Goal: Task Accomplishment & Management: Use online tool/utility

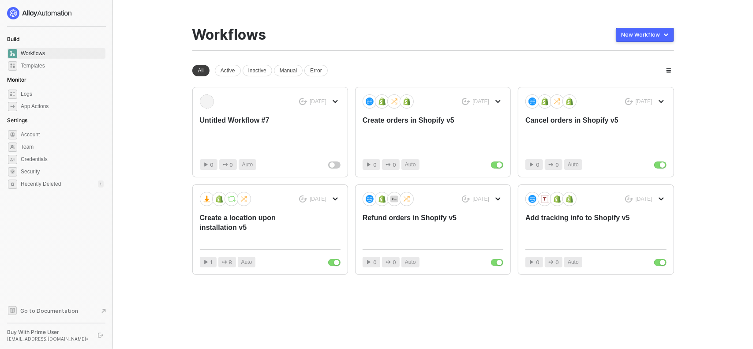
click at [653, 35] on div "New Workflow" at bounding box center [641, 34] width 39 height 7
click at [625, 68] on div "Start From Scratch" at bounding box center [620, 70] width 45 height 8
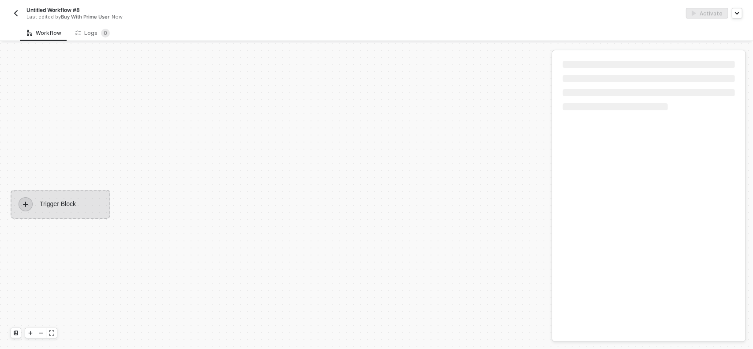
scroll to position [16, 0]
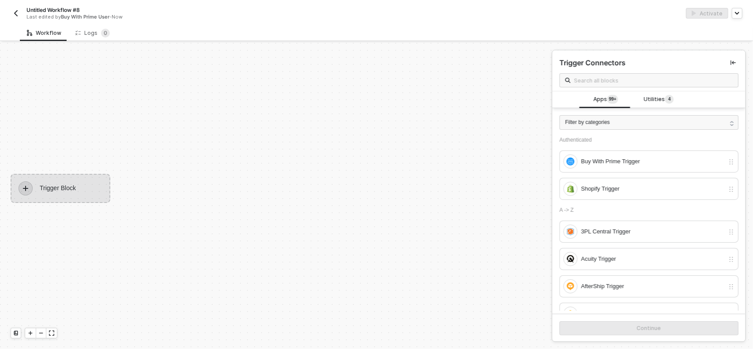
click at [43, 188] on div "Trigger Block" at bounding box center [61, 188] width 100 height 29
click at [26, 186] on icon "icon-play" at bounding box center [25, 188] width 5 height 5
click at [613, 159] on div "Buy With Prime Trigger" at bounding box center [652, 162] width 143 height 10
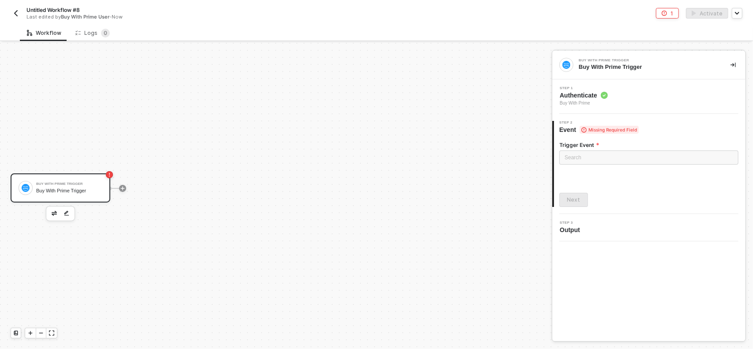
click at [71, 186] on div "Buy With Prime Trigger Buy With Prime Trigger" at bounding box center [69, 188] width 66 height 17
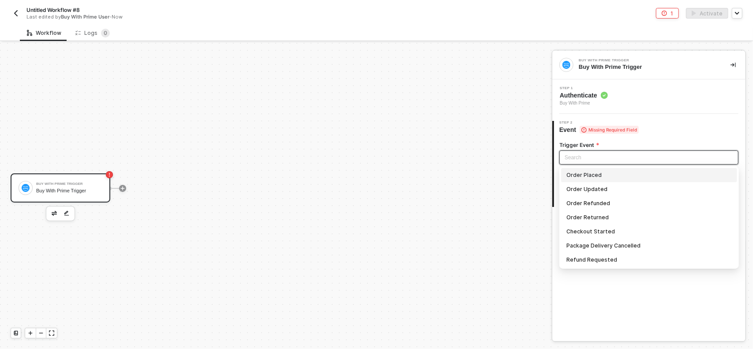
click at [603, 159] on input "search" at bounding box center [649, 157] width 169 height 13
click at [598, 174] on div "Order Placed" at bounding box center [648, 175] width 165 height 10
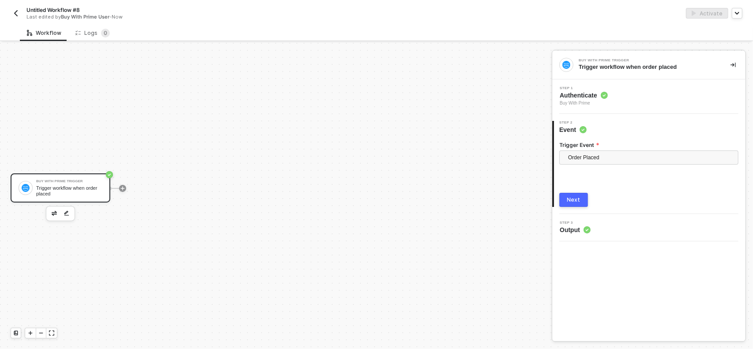
click at [581, 202] on button "Next" at bounding box center [573, 200] width 29 height 14
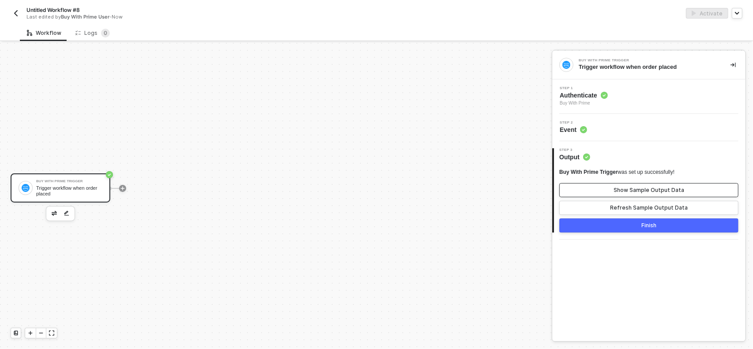
click at [634, 192] on div "Show Sample Output Data" at bounding box center [649, 190] width 71 height 7
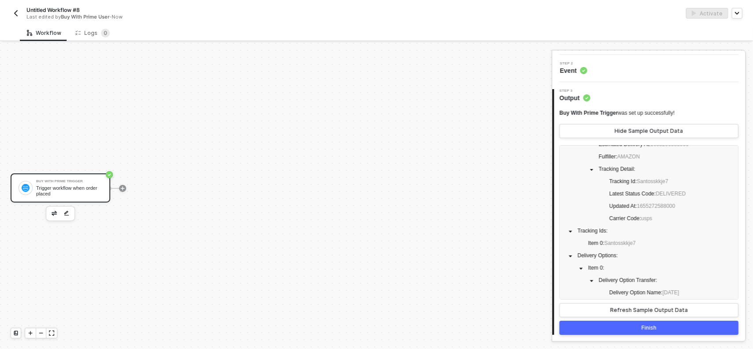
scroll to position [1779, 0]
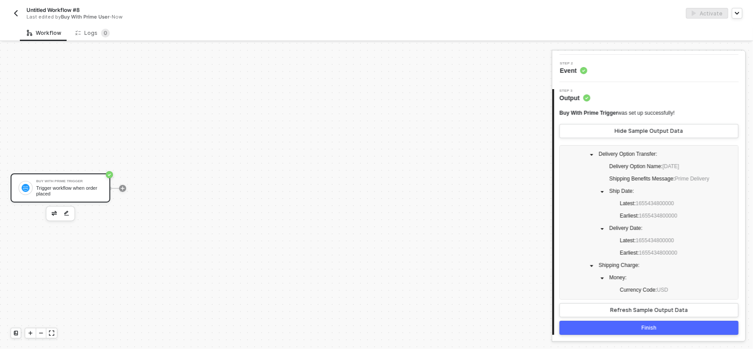
click at [649, 325] on div "Finish" at bounding box center [648, 327] width 15 height 7
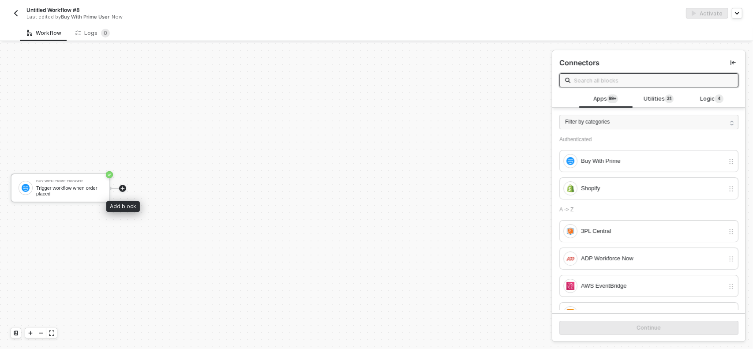
click at [123, 188] on icon "icon-play" at bounding box center [123, 188] width 4 height 4
click at [121, 187] on icon "icon-play" at bounding box center [122, 188] width 5 height 5
click at [611, 81] on input "text" at bounding box center [653, 80] width 159 height 10
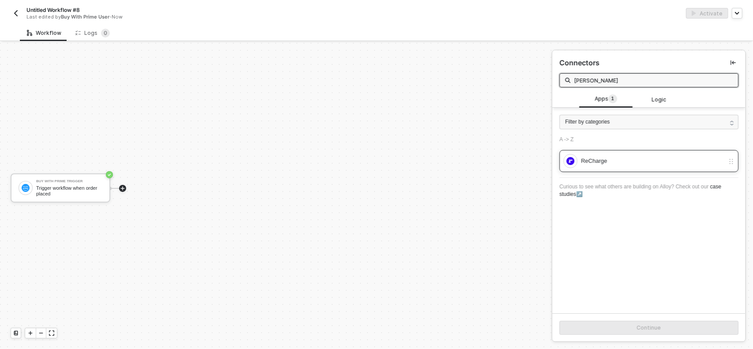
type input "[PERSON_NAME]"
click at [614, 158] on div "ReCharge" at bounding box center [652, 161] width 143 height 10
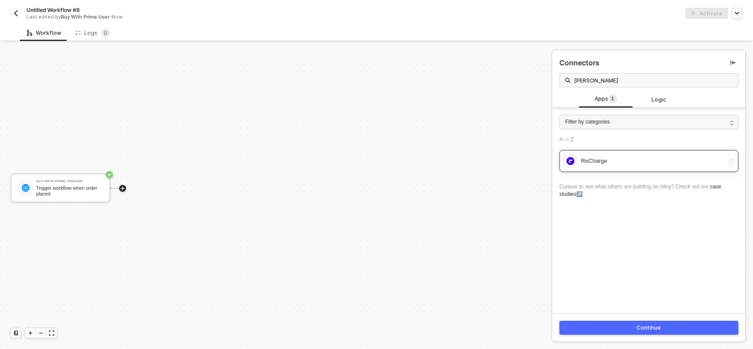
click at [626, 157] on div "ReCharge" at bounding box center [652, 161] width 143 height 10
click at [657, 320] on div "Continue" at bounding box center [648, 327] width 193 height 29
click at [657, 328] on div "Continue" at bounding box center [649, 327] width 24 height 7
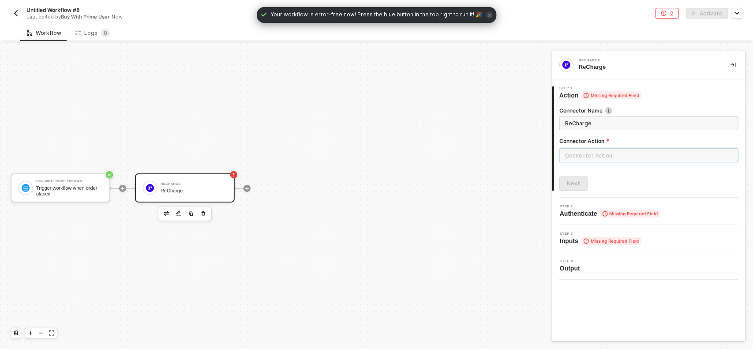
click at [597, 157] on input "text" at bounding box center [648, 155] width 179 height 14
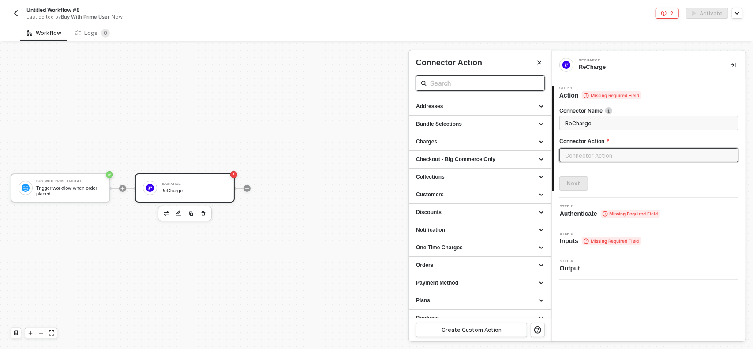
click at [480, 82] on input "text" at bounding box center [480, 83] width 101 height 11
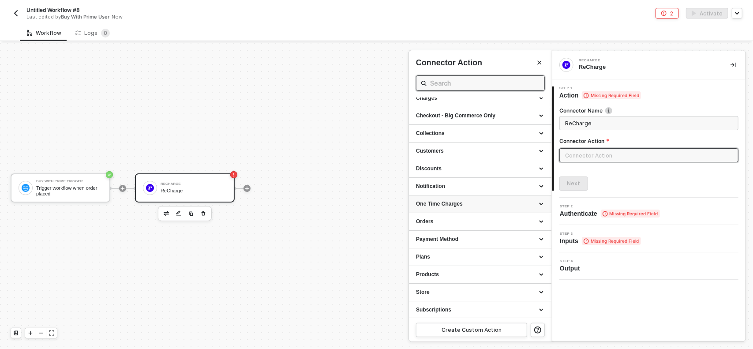
scroll to position [44, 0]
click at [455, 310] on div "Subscriptions" at bounding box center [480, 309] width 128 height 7
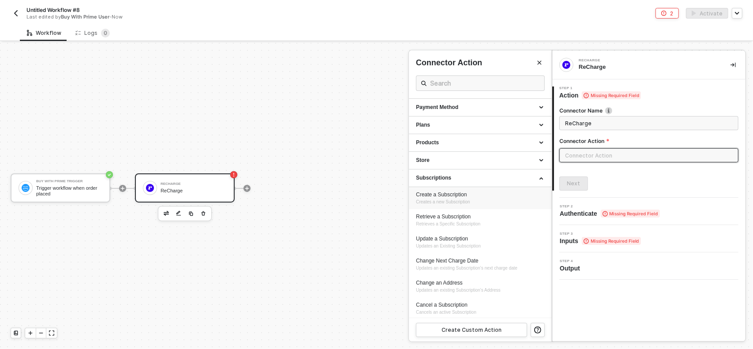
scroll to position [176, 0]
click at [464, 192] on div "Create a Subscription" at bounding box center [480, 194] width 128 height 7
type input "Creates a new Subscription"
type input "Subscriptions - Create a Subscription"
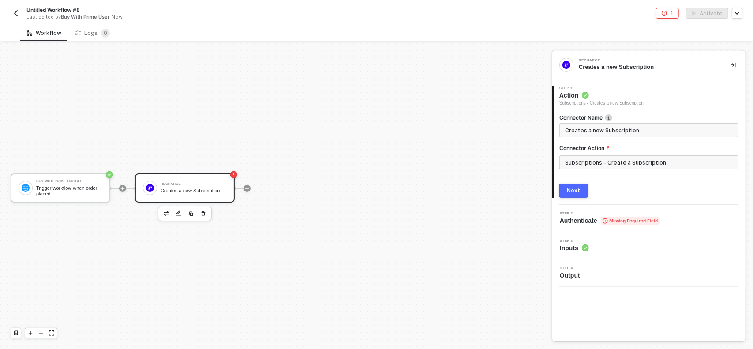
click at [572, 189] on div "Next" at bounding box center [573, 190] width 13 height 7
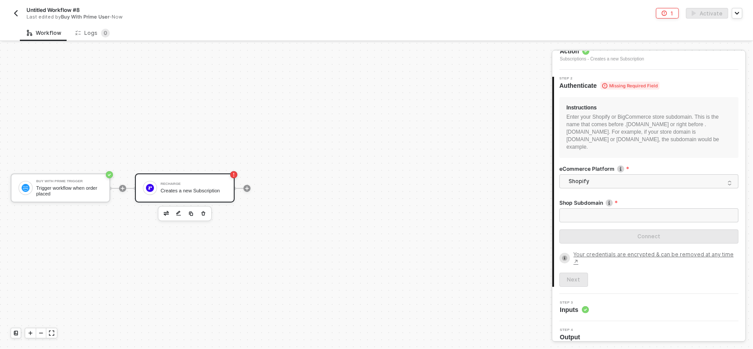
scroll to position [47, 0]
click at [602, 172] on span "Shopify" at bounding box center [651, 178] width 164 height 13
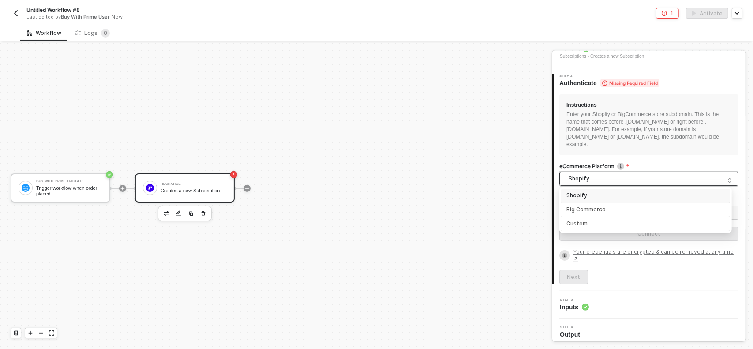
click at [600, 191] on div "Shopify" at bounding box center [645, 195] width 158 height 9
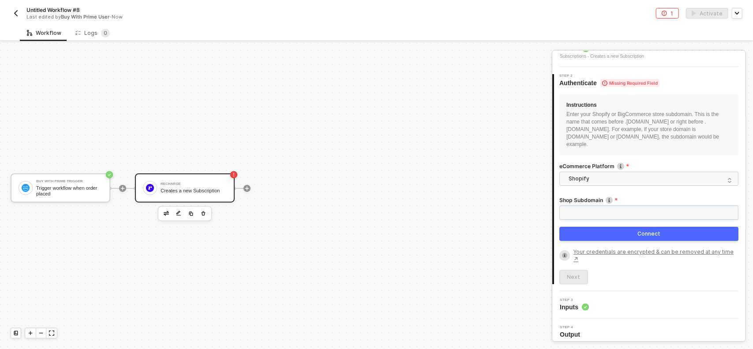
click at [589, 211] on input "Shop Subdomain" at bounding box center [648, 213] width 179 height 14
paste input "yg7jsn-01"
type input "yg7jsn-01"
click at [642, 234] on div "Connect" at bounding box center [648, 233] width 23 height 7
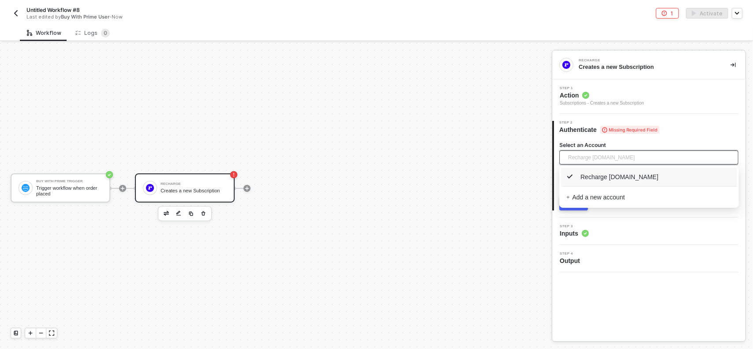
click at [635, 153] on span "Recharge [DOMAIN_NAME]" at bounding box center [601, 157] width 67 height 13
click at [641, 179] on span "Recharge [DOMAIN_NAME]" at bounding box center [612, 177] width 92 height 10
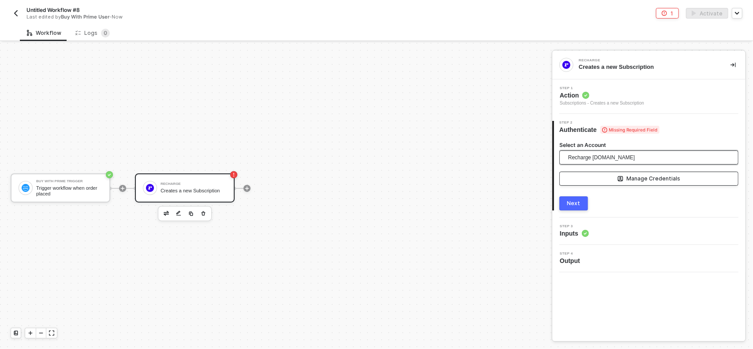
click at [654, 180] on div "Manage Credentials" at bounding box center [654, 178] width 54 height 7
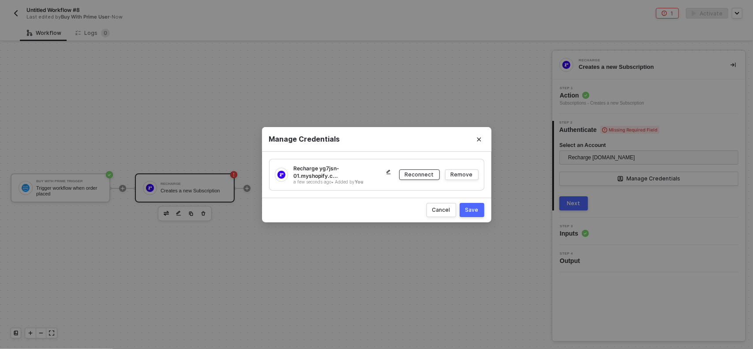
click at [424, 176] on div "Reconnect" at bounding box center [419, 174] width 29 height 7
click at [473, 210] on div "Save" at bounding box center [471, 209] width 13 height 7
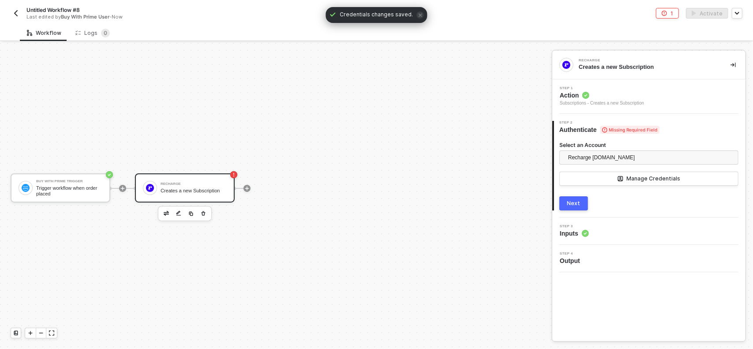
click at [625, 130] on span "Missing Required Field" at bounding box center [629, 130] width 59 height 8
click at [653, 128] on span "Missing Required Field" at bounding box center [629, 130] width 59 height 8
click at [617, 127] on span "Missing Required Field" at bounding box center [629, 130] width 59 height 8
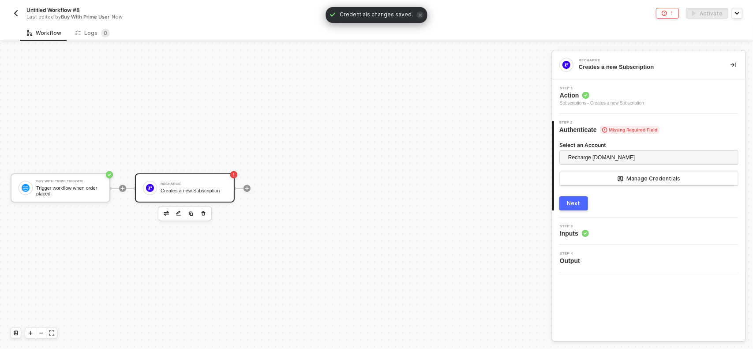
click at [641, 139] on div "Select an Account Recharge [DOMAIN_NAME] Manage Credentials Next" at bounding box center [648, 172] width 179 height 76
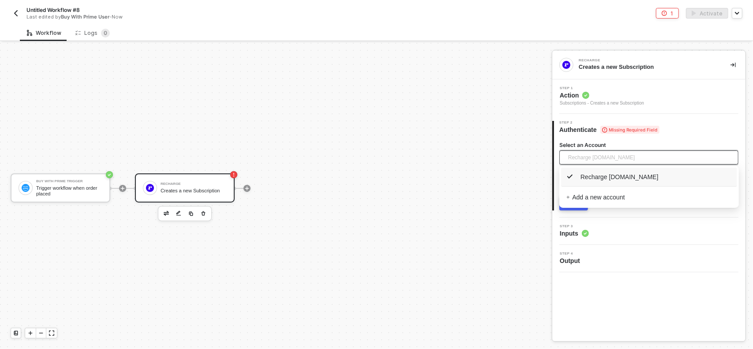
click at [635, 160] on span "Recharge [DOMAIN_NAME]" at bounding box center [601, 157] width 67 height 13
click at [633, 176] on span "Recharge [DOMAIN_NAME]" at bounding box center [612, 177] width 92 height 10
click at [597, 159] on span "Recharge [DOMAIN_NAME]" at bounding box center [601, 157] width 67 height 13
click at [602, 175] on span "Recharge [DOMAIN_NAME]" at bounding box center [612, 177] width 92 height 10
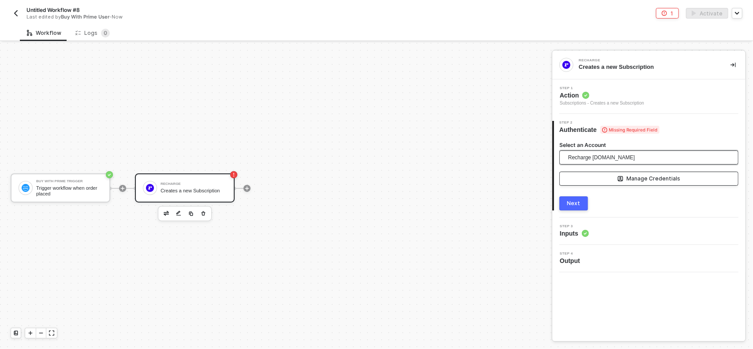
click at [635, 179] on div "Manage Credentials" at bounding box center [654, 178] width 54 height 7
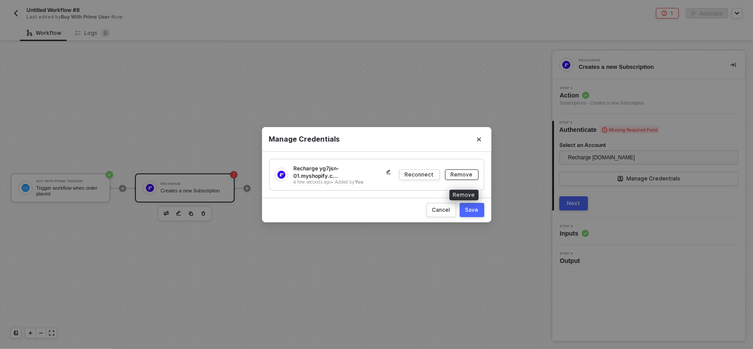
click at [458, 176] on div "Remove" at bounding box center [462, 174] width 22 height 7
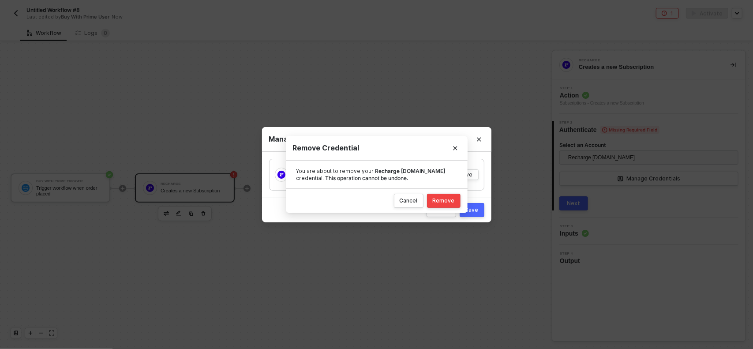
click at [446, 202] on div "Remove" at bounding box center [444, 200] width 22 height 7
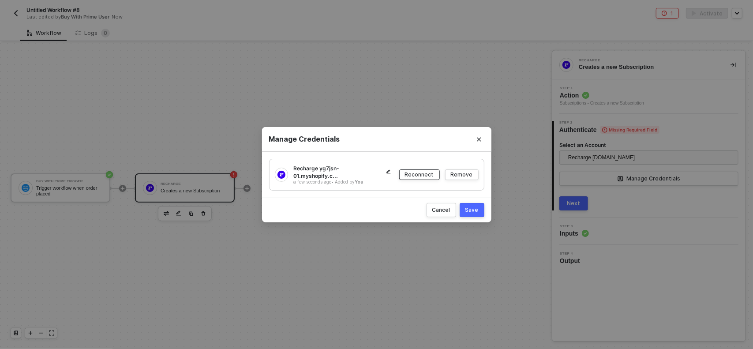
click at [420, 173] on div "Reconnect" at bounding box center [419, 174] width 29 height 7
click at [479, 204] on button "Save" at bounding box center [472, 210] width 25 height 14
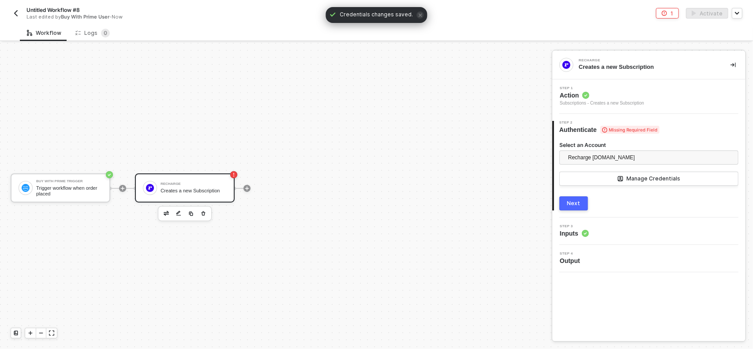
click at [568, 202] on div "Next" at bounding box center [573, 203] width 13 height 7
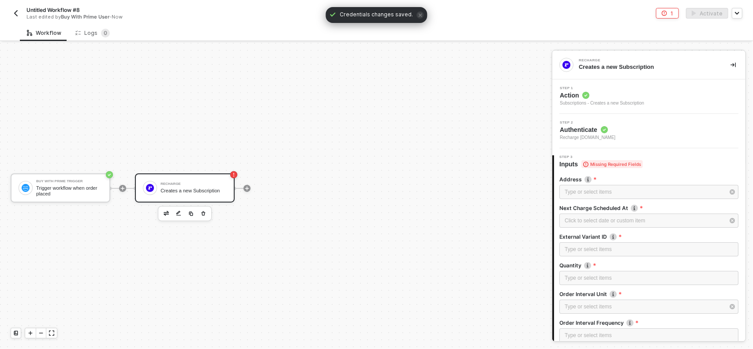
drag, startPoint x: 590, startPoint y: 165, endPoint x: 643, endPoint y: 164, distance: 52.9
click at [643, 164] on div "Step 3 Inputs Missing Required Fields" at bounding box center [649, 161] width 191 height 13
click at [644, 164] on div "Step 3 Inputs Missing Required Fields" at bounding box center [649, 161] width 191 height 13
click at [613, 191] on div "Type or select items ﻿" at bounding box center [645, 192] width 160 height 8
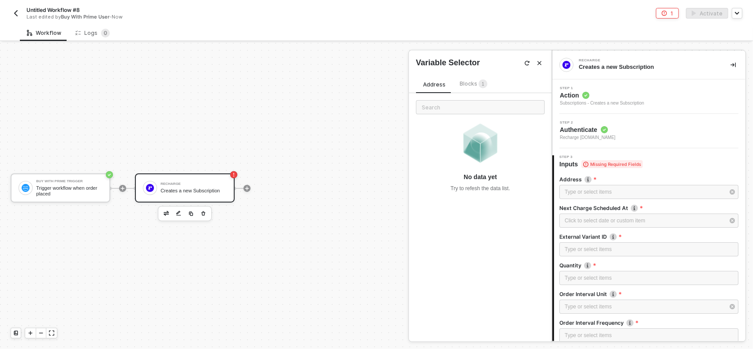
click at [482, 83] on span "1" at bounding box center [483, 84] width 3 height 5
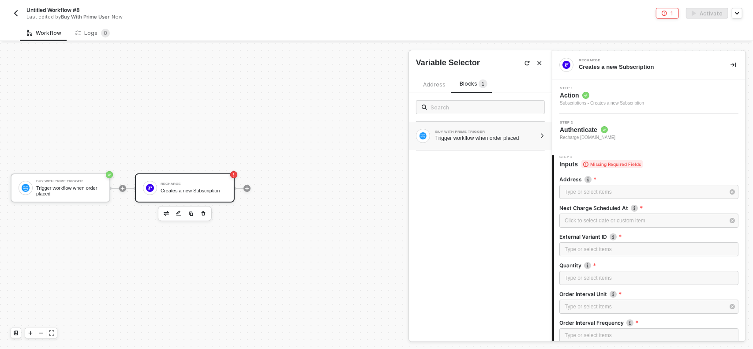
click at [474, 131] on div "BUY WITH PRIME TRIGGER" at bounding box center [485, 132] width 101 height 4
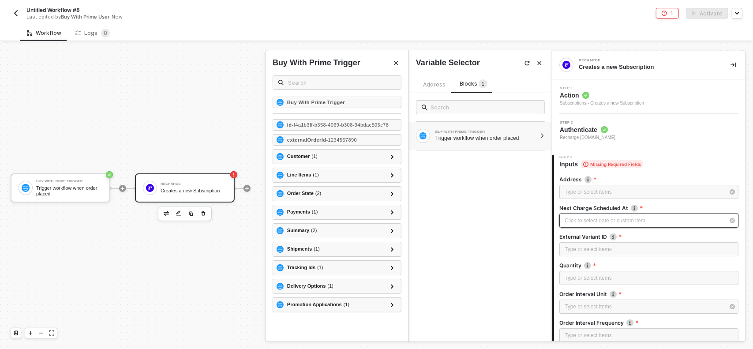
click at [566, 217] on div "Click to select date or custom item ﻿" at bounding box center [645, 221] width 160 height 8
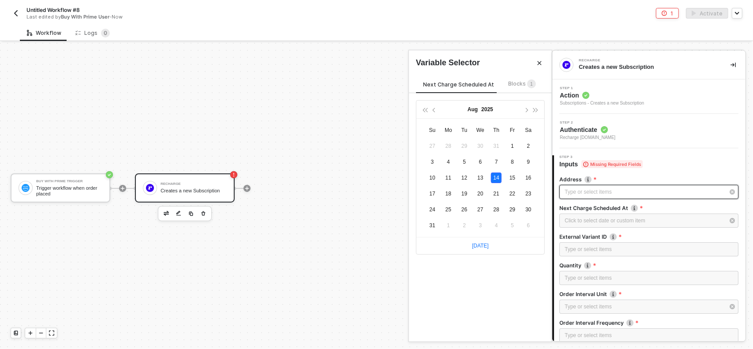
click at [573, 195] on div "Type or select items ﻿" at bounding box center [645, 192] width 160 height 8
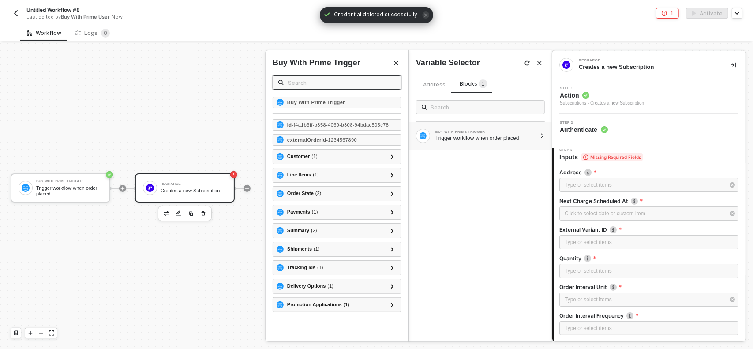
click at [326, 82] on input "text" at bounding box center [342, 83] width 108 height 10
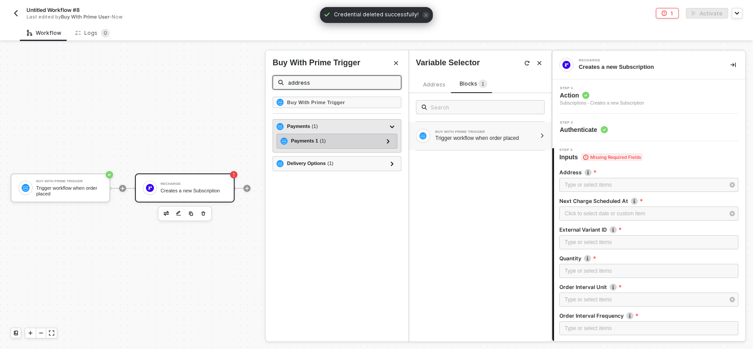
type input "address"
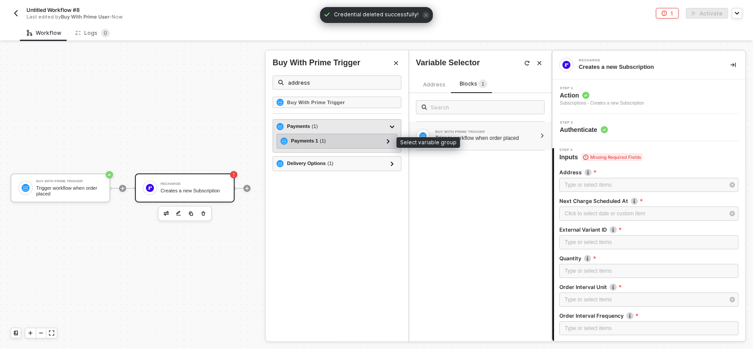
click at [357, 139] on div "Payments 1 ( 1 )" at bounding box center [332, 141] width 102 height 11
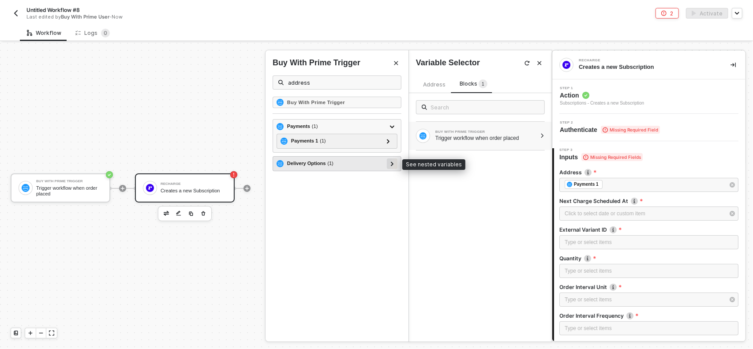
click at [395, 161] on div at bounding box center [392, 163] width 11 height 11
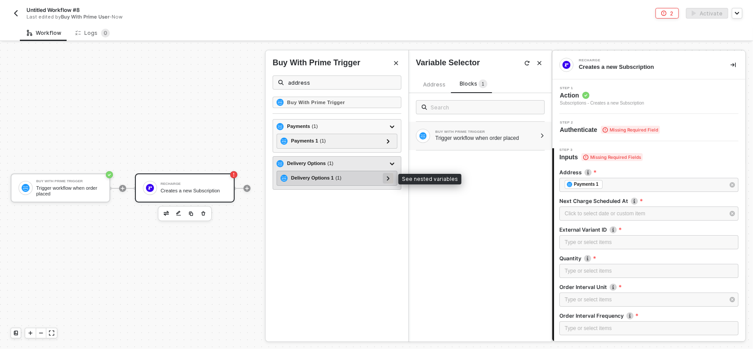
click at [386, 177] on div at bounding box center [388, 178] width 4 height 10
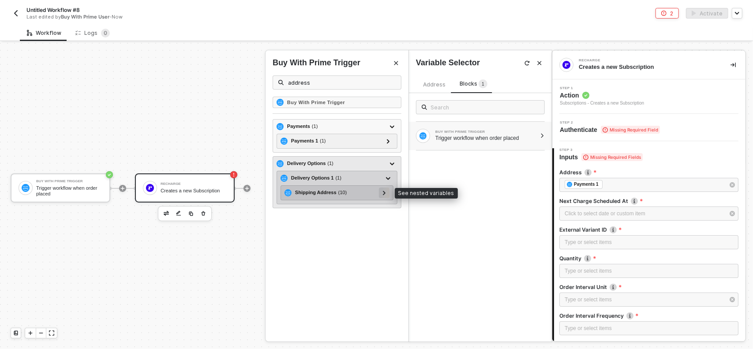
click at [386, 189] on div at bounding box center [384, 192] width 4 height 10
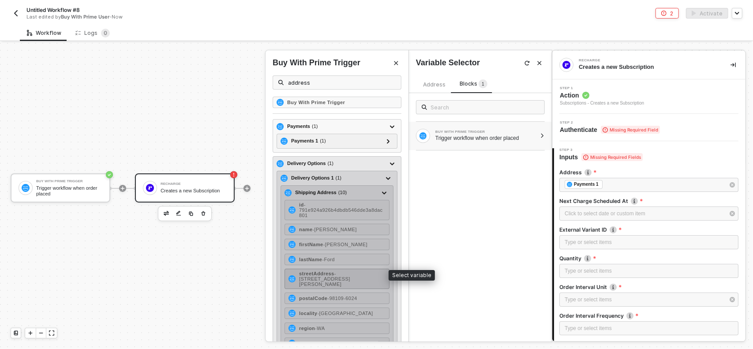
click at [341, 272] on span "- [STREET_ADDRESS][PERSON_NAME]" at bounding box center [324, 279] width 51 height 16
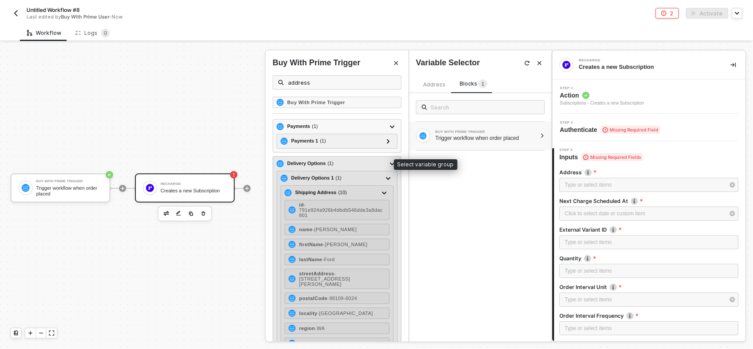
click at [357, 158] on div "Delivery Options ( 1 )" at bounding box center [332, 163] width 110 height 11
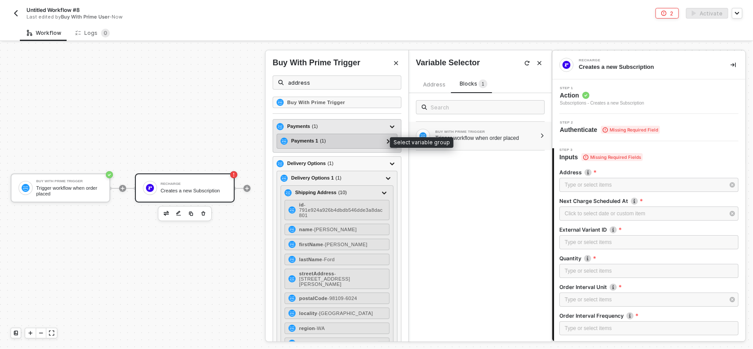
click at [360, 138] on div "Payments 1 ( 1 )" at bounding box center [332, 141] width 102 height 11
click at [365, 125] on div "Payments ( 1 )" at bounding box center [332, 126] width 110 height 11
click at [363, 148] on div "Payments ( 1 ) Payments 1 ( 1 ) Billing Address ( 7 ) id - 791e924a926b4dbdb546…" at bounding box center [337, 136] width 129 height 34
click at [363, 144] on div "Payments 1 ( 1 )" at bounding box center [332, 141] width 102 height 11
click at [376, 142] on div "Payments 1 ( 1 )" at bounding box center [332, 141] width 102 height 11
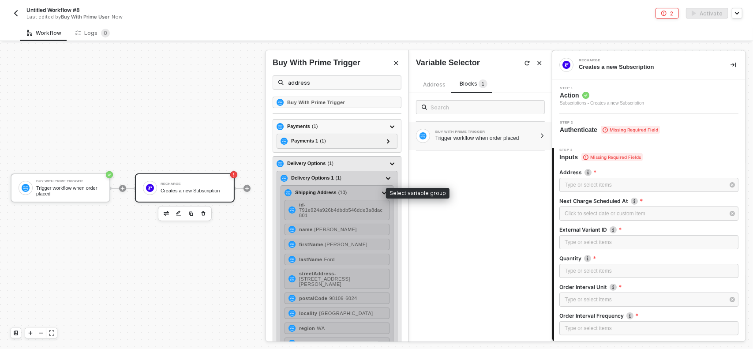
click at [356, 189] on div "Shipping Address ( 10 )" at bounding box center [332, 192] width 94 height 11
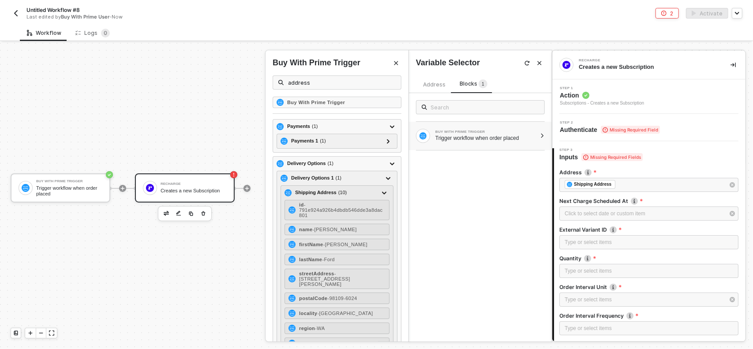
click at [495, 202] on div "BUY WITH PRIME TRIGGER Trigger workflow when order placed" at bounding box center [480, 217] width 143 height 248
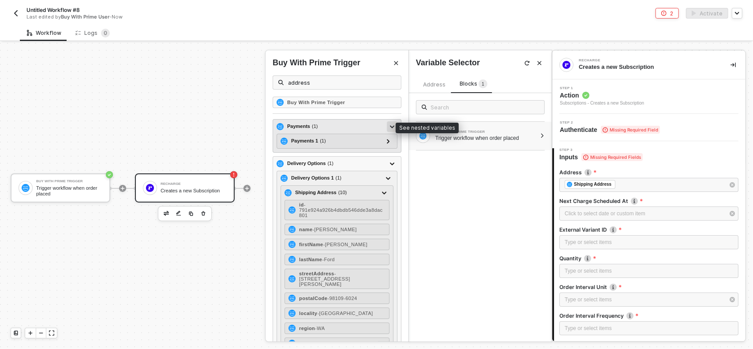
click at [390, 122] on div at bounding box center [392, 126] width 4 height 10
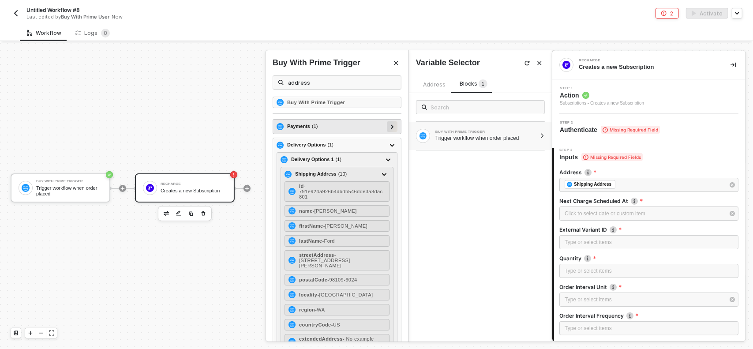
click at [390, 125] on div at bounding box center [392, 126] width 11 height 11
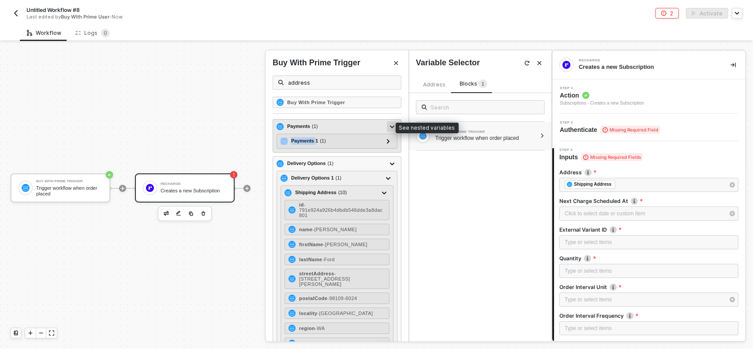
click at [390, 125] on div at bounding box center [392, 126] width 11 height 11
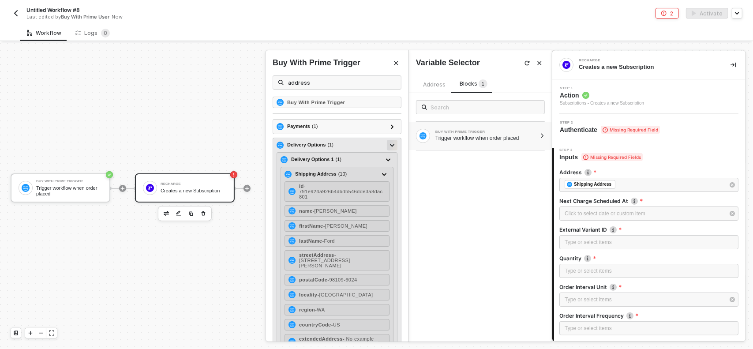
click at [390, 145] on icon at bounding box center [392, 145] width 4 height 3
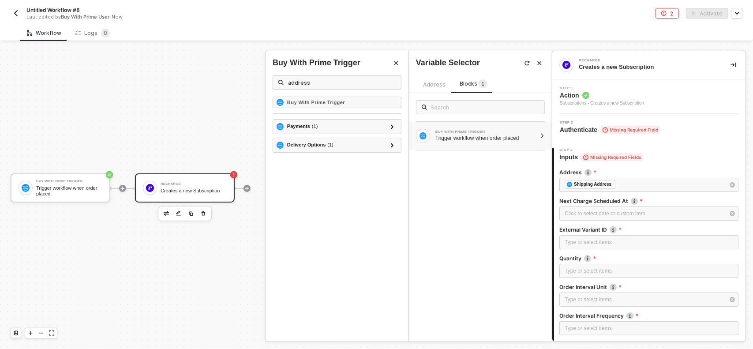
click at [466, 203] on div "BUY WITH PRIME TRIGGER Trigger workflow when order placed" at bounding box center [480, 217] width 143 height 248
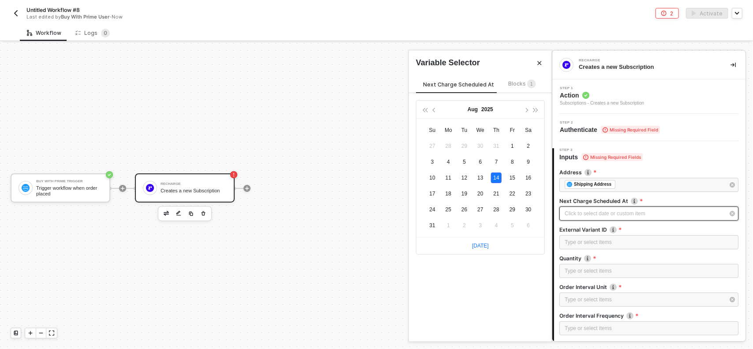
click at [599, 210] on div "Click to select date or custom item ﻿" at bounding box center [645, 214] width 160 height 8
type input "[DATE]"
click at [515, 85] on span "Blocks 1" at bounding box center [522, 83] width 28 height 7
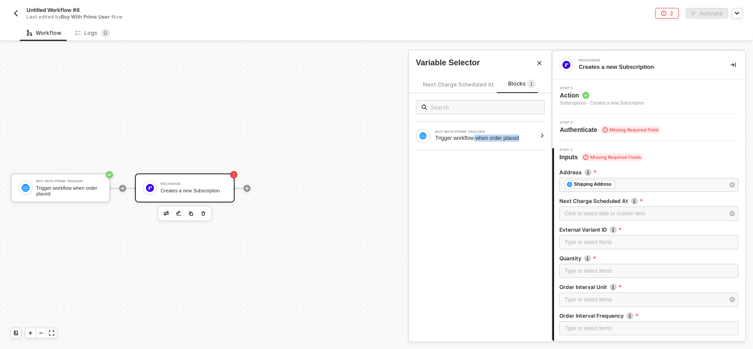
drag, startPoint x: 475, startPoint y: 138, endPoint x: 472, endPoint y: 165, distance: 27.5
click at [472, 165] on div "BUY WITH PRIME TRIGGER Trigger workflow when order placed" at bounding box center [480, 217] width 143 height 248
click at [500, 136] on div "Trigger workflow when order placed" at bounding box center [485, 138] width 101 height 7
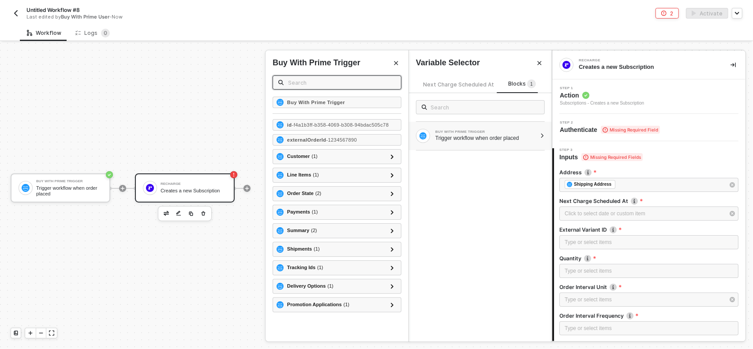
click at [332, 82] on input "text" at bounding box center [342, 83] width 108 height 10
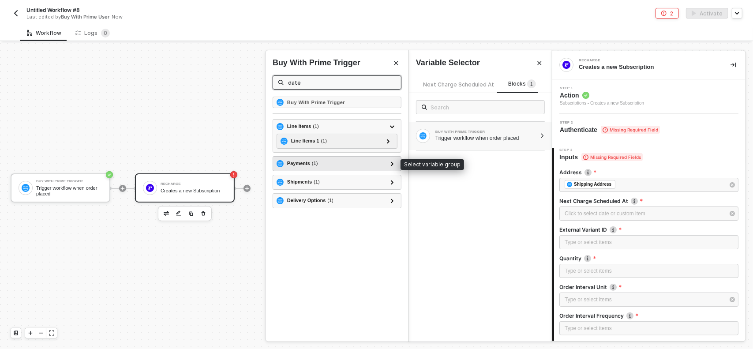
type input "date"
click at [330, 161] on div "Payments ( 1 )" at bounding box center [332, 163] width 110 height 11
click at [393, 162] on icon at bounding box center [392, 163] width 3 height 4
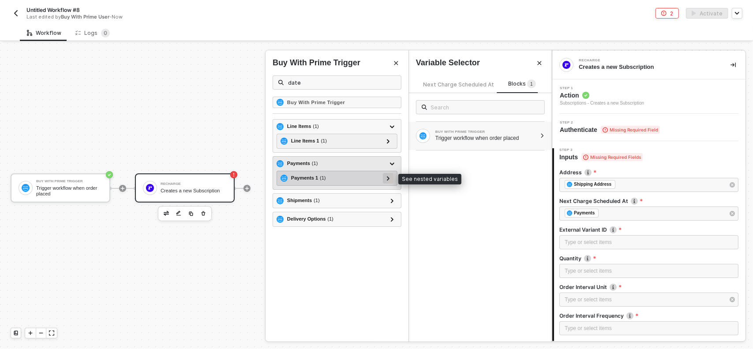
click at [390, 174] on div at bounding box center [388, 178] width 4 height 10
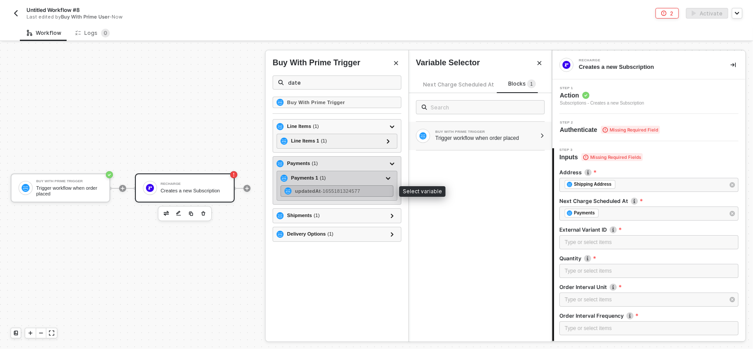
click at [360, 189] on span "- 1655181324577" at bounding box center [340, 190] width 39 height 5
click at [306, 189] on strong "updatedAt" at bounding box center [308, 190] width 26 height 5
click at [314, 175] on div "Payments 1 ( 1 )" at bounding box center [308, 177] width 35 height 7
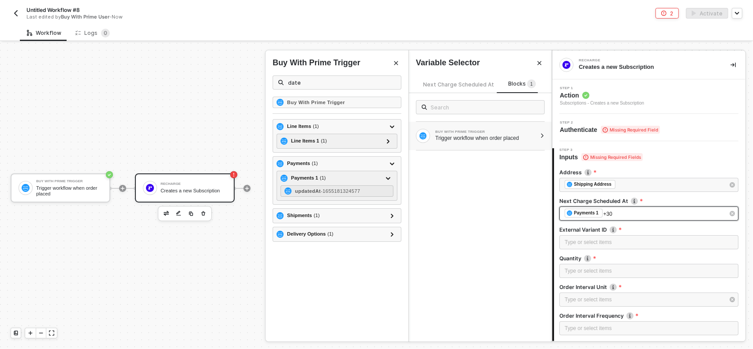
click at [620, 214] on div "﻿ ﻿ Payments 1 +30" at bounding box center [645, 214] width 160 height 10
click at [580, 214] on div "Click to select date or custom item ﻿" at bounding box center [645, 214] width 160 height 8
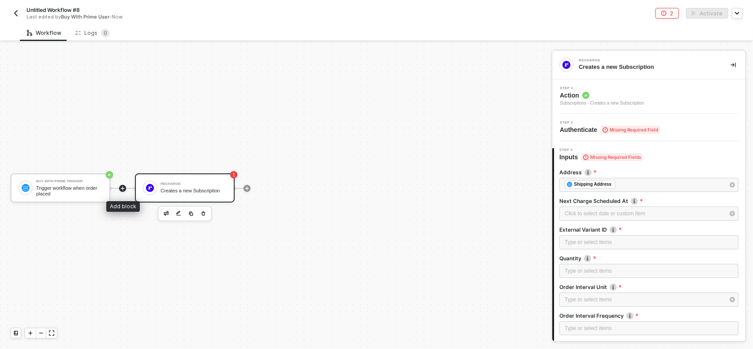
click at [122, 187] on icon "icon-play" at bounding box center [122, 188] width 5 height 5
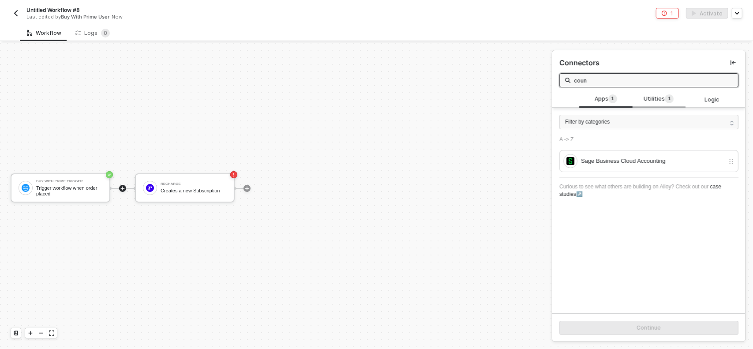
type input "coun"
click at [658, 96] on span "Utilities 1" at bounding box center [659, 99] width 30 height 10
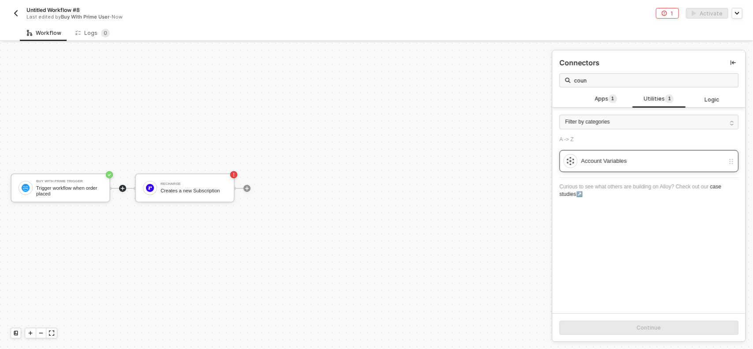
click at [617, 164] on div "Account Variables" at bounding box center [652, 161] width 143 height 10
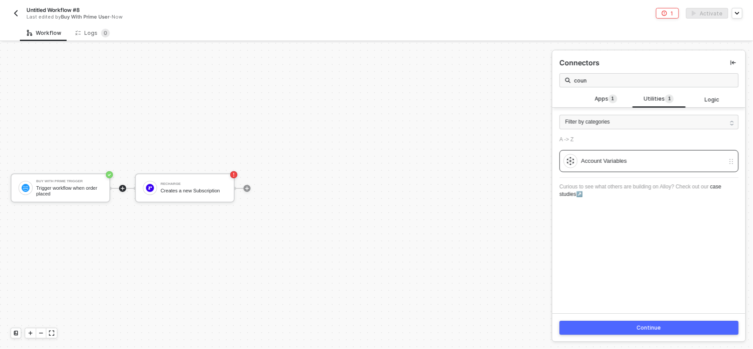
click at [646, 322] on button "Continue" at bounding box center [648, 328] width 179 height 14
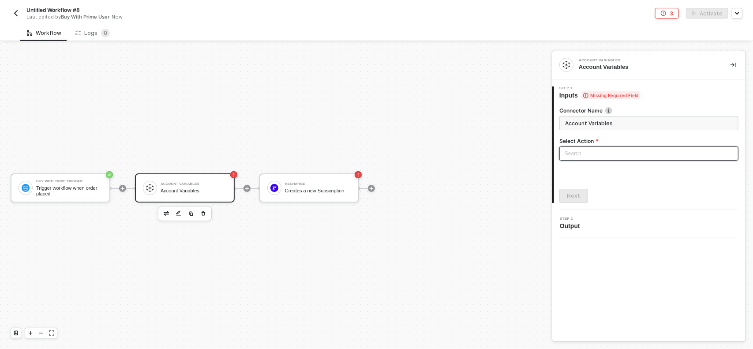
click at [582, 150] on input "search" at bounding box center [649, 153] width 169 height 13
click at [611, 165] on div "Set Account Variables" at bounding box center [649, 171] width 176 height 14
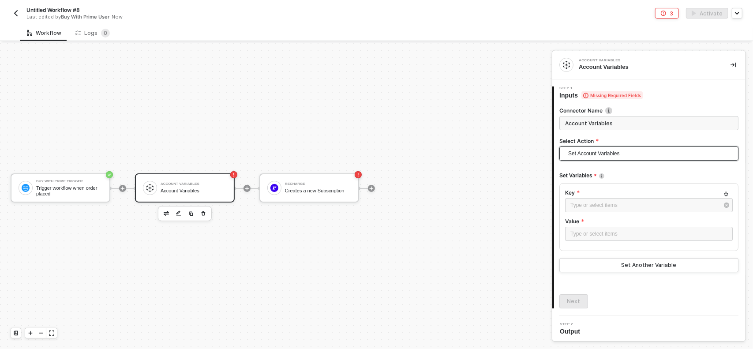
click at [610, 153] on span "Set Account Variables" at bounding box center [650, 153] width 165 height 13
click at [613, 178] on div "Get Account Variables" at bounding box center [645, 185] width 169 height 14
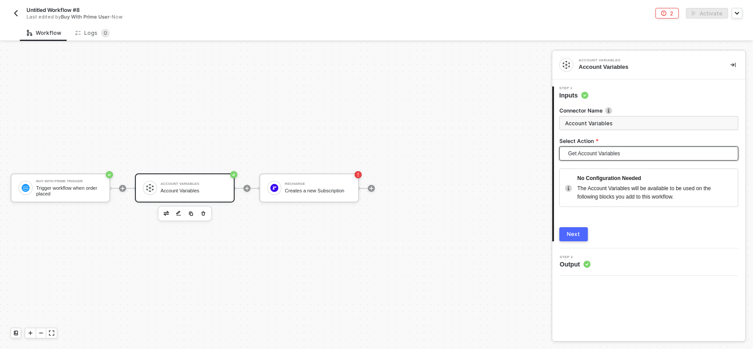
click at [582, 230] on button "Next" at bounding box center [573, 234] width 29 height 14
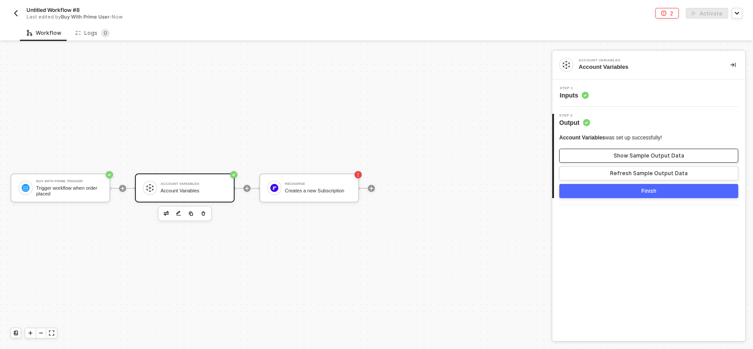
click at [645, 157] on div "Show Sample Output Data" at bounding box center [649, 155] width 71 height 7
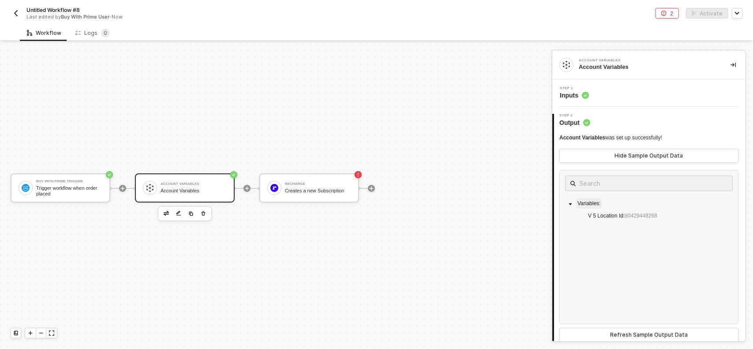
click at [594, 202] on span "Variables :" at bounding box center [588, 203] width 23 height 6
click at [618, 178] on input "text" at bounding box center [648, 183] width 139 height 11
drag, startPoint x: 621, startPoint y: 182, endPoint x: 639, endPoint y: 164, distance: 25.3
click at [621, 182] on input "text" at bounding box center [648, 183] width 139 height 11
click at [575, 90] on span "Step 1" at bounding box center [574, 88] width 29 height 4
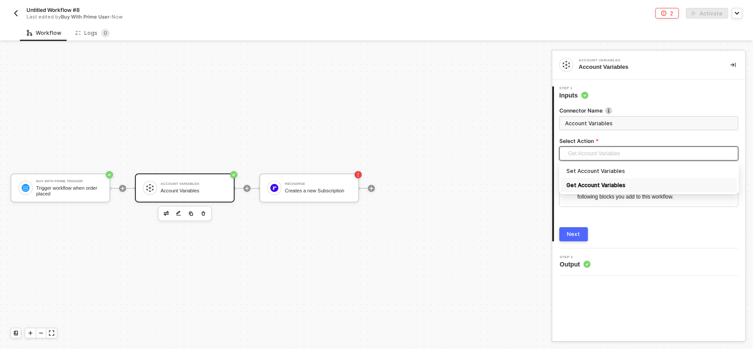
click at [619, 155] on span "Get Account Variables" at bounding box center [650, 153] width 165 height 13
click at [610, 187] on div "Get Account Variables" at bounding box center [648, 185] width 165 height 10
click at [581, 237] on button "Next" at bounding box center [573, 234] width 29 height 14
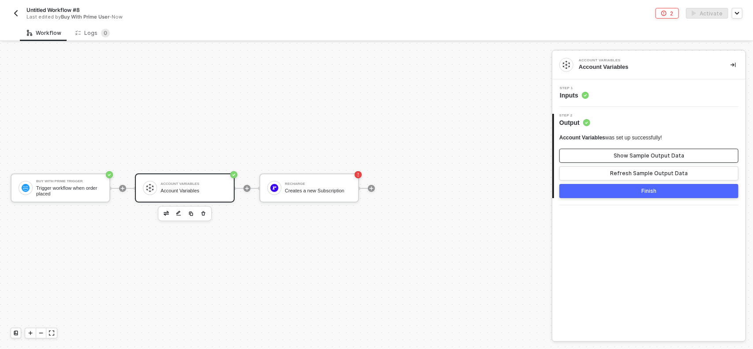
click at [625, 159] on button "Show Sample Output Data" at bounding box center [648, 156] width 179 height 14
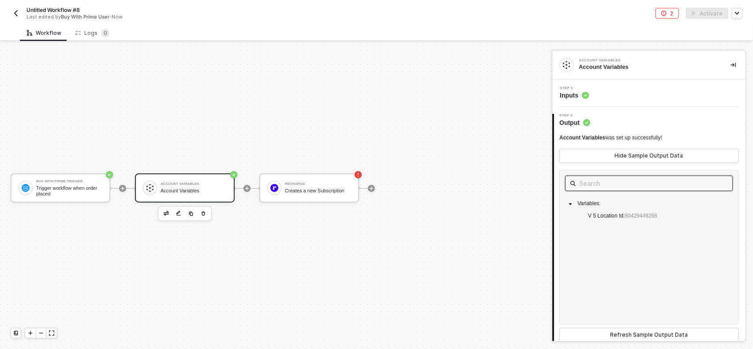
click at [615, 186] on input "text" at bounding box center [648, 183] width 139 height 11
type input "d"
click at [620, 161] on button "Hide Sample Output Data" at bounding box center [648, 156] width 179 height 14
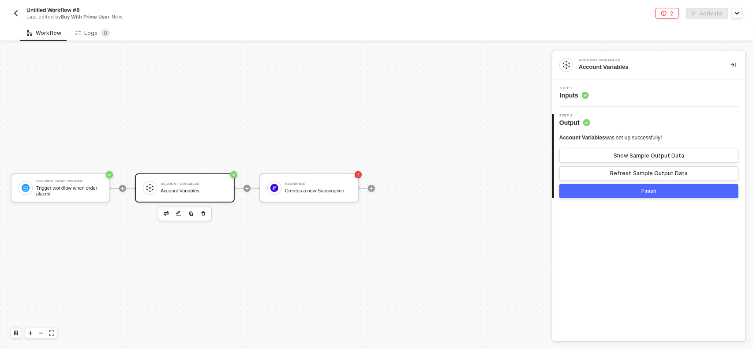
click at [607, 121] on div "Step 2 Output" at bounding box center [649, 120] width 191 height 13
click at [601, 90] on div "Step 1 Inputs" at bounding box center [650, 92] width 191 height 13
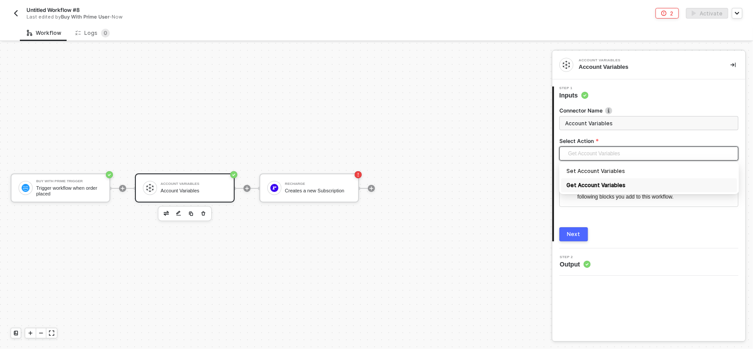
click at [596, 157] on span "Get Account Variables" at bounding box center [650, 153] width 165 height 13
click at [593, 171] on div "Set Account Variables" at bounding box center [648, 171] width 165 height 10
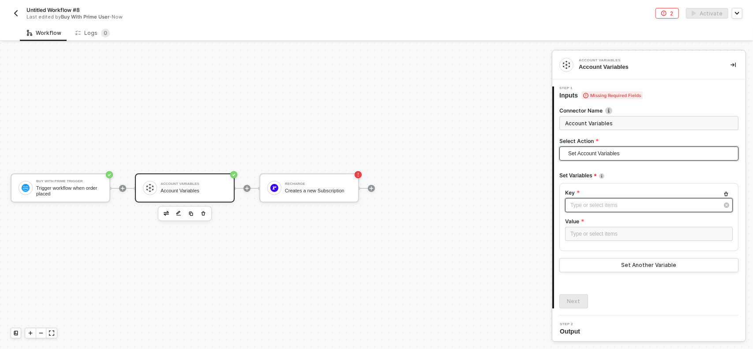
drag, startPoint x: 604, startPoint y: 194, endPoint x: 604, endPoint y: 202, distance: 7.9
click at [604, 195] on label "Key" at bounding box center [649, 192] width 168 height 7
click at [604, 202] on div "Type or select items ﻿" at bounding box center [644, 205] width 148 height 8
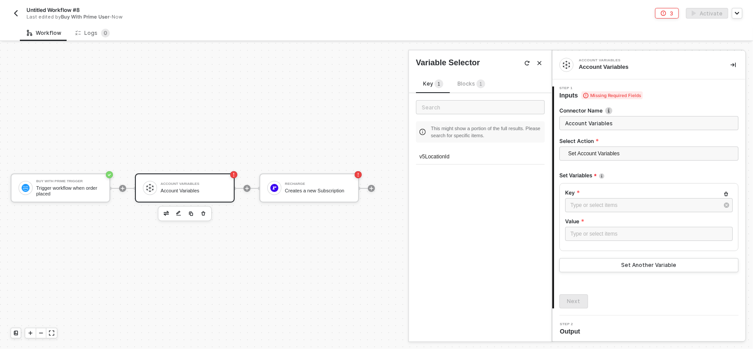
drag, startPoint x: 465, startPoint y: 91, endPoint x: 459, endPoint y: 79, distance: 13.2
click at [465, 90] on div "Key 1 Blocks 1" at bounding box center [454, 86] width 76 height 14
click at [457, 75] on div "Key 1 Blocks 1 This might show a portion of the full results. Please search for…" at bounding box center [480, 204] width 143 height 273
click at [464, 82] on span "Blocks 1" at bounding box center [471, 83] width 28 height 7
click at [467, 130] on div "BUY WITH PRIME TRIGGER" at bounding box center [485, 132] width 101 height 4
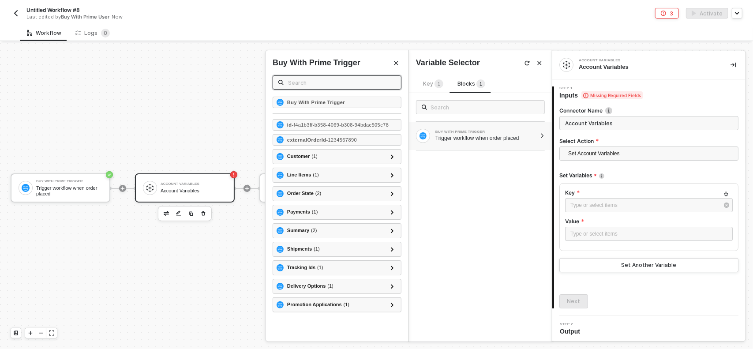
click at [335, 83] on input "text" at bounding box center [342, 83] width 108 height 10
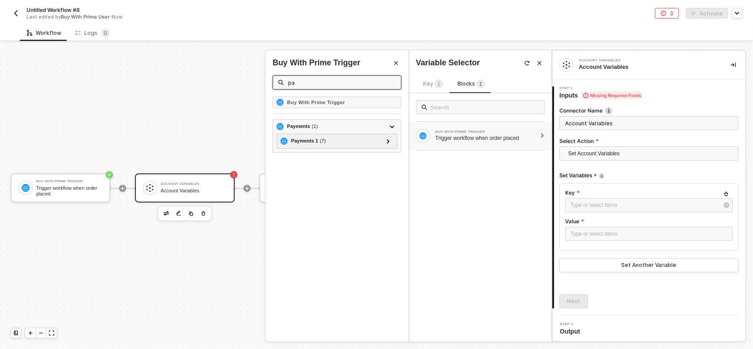
type input "p"
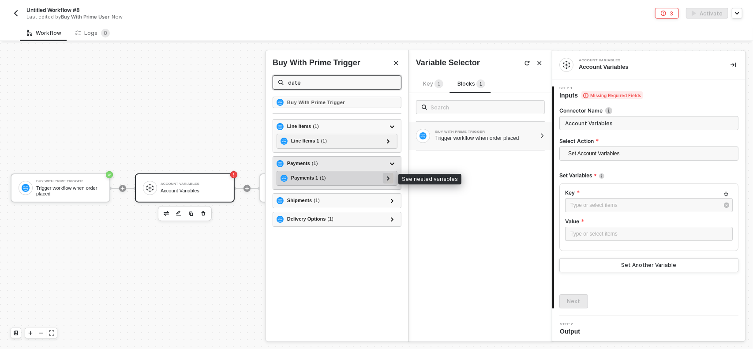
type input "date"
click at [390, 176] on icon at bounding box center [388, 178] width 3 height 4
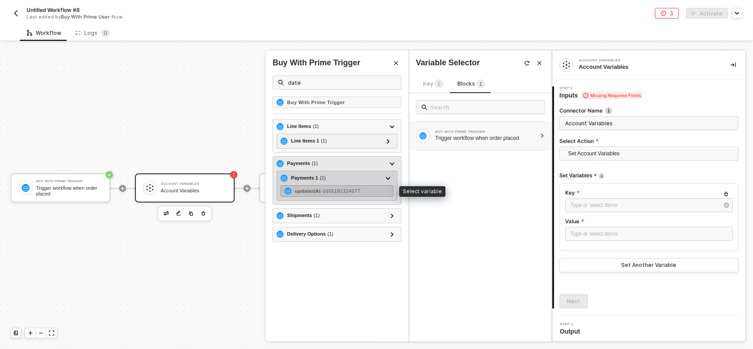
click at [356, 188] on span "- 1655181324577" at bounding box center [340, 190] width 39 height 5
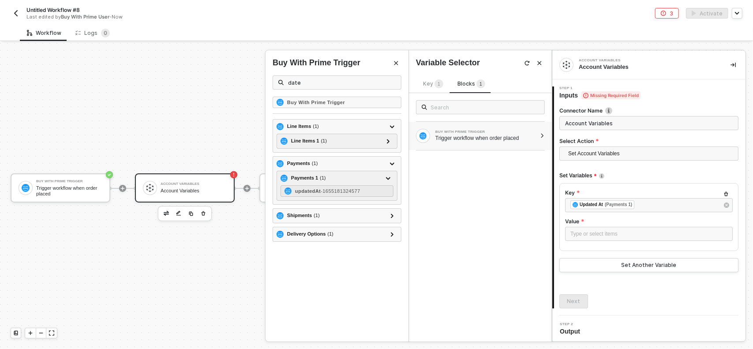
click at [612, 224] on label "Value" at bounding box center [649, 220] width 168 height 7
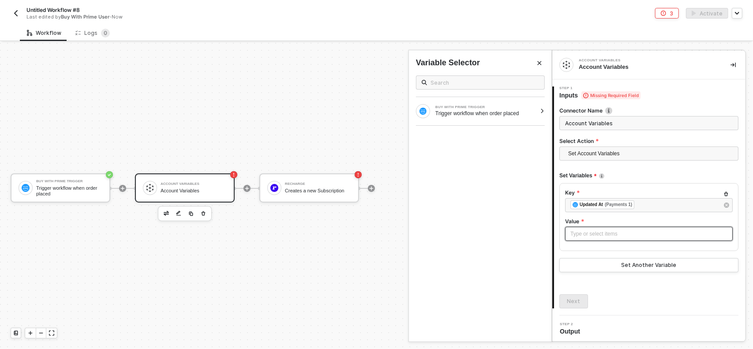
click at [612, 231] on div "Type or select items ﻿" at bounding box center [648, 234] width 157 height 8
click at [622, 228] on div "Type or select items ﻿" at bounding box center [649, 234] width 168 height 14
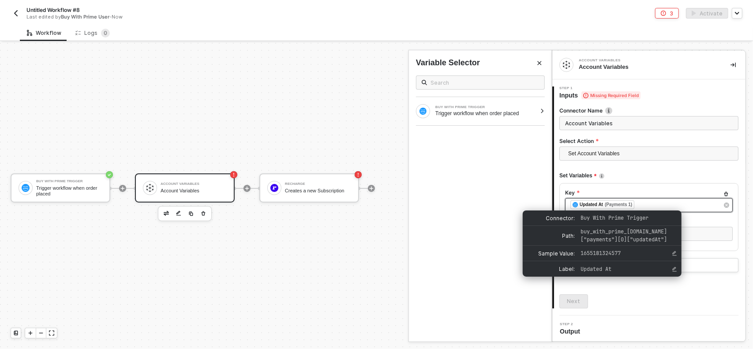
click at [615, 202] on div "(Payments 1)" at bounding box center [618, 204] width 27 height 7
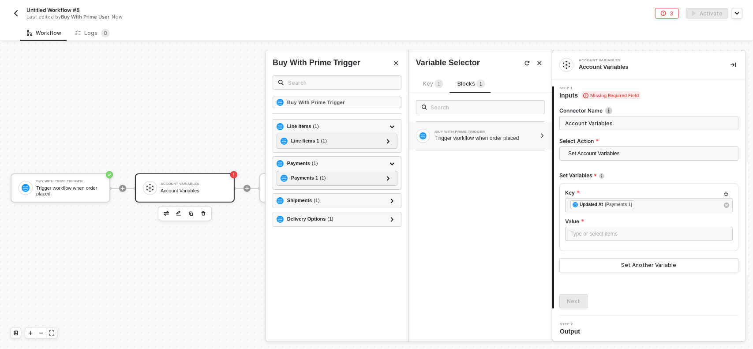
click at [429, 181] on div "BUY WITH PRIME TRIGGER Trigger workflow when order placed" at bounding box center [480, 217] width 143 height 248
click at [308, 82] on input "text" at bounding box center [342, 83] width 108 height 10
type input "date"
click at [541, 61] on icon "Close" at bounding box center [540, 63] width 4 height 4
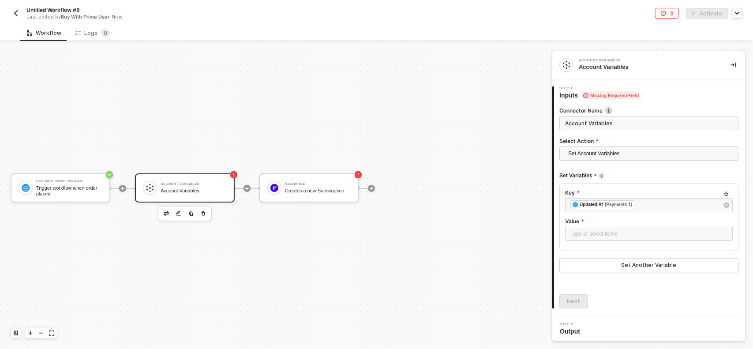
click at [183, 128] on div "Buy With Prime Trigger Trigger workflow when order placed Account Variables Acc…" at bounding box center [273, 188] width 547 height 322
click at [249, 187] on icon "icon-play" at bounding box center [246, 188] width 5 height 5
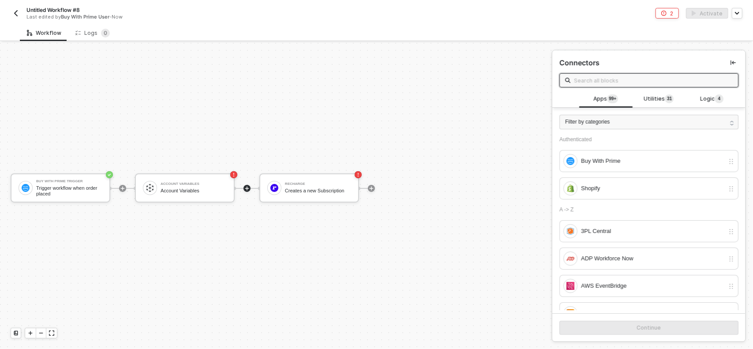
click at [628, 78] on input "text" at bounding box center [653, 80] width 159 height 10
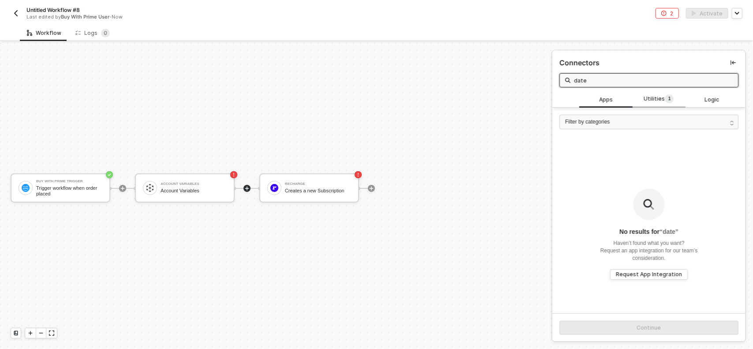
type input "date"
click at [656, 102] on span "Utilities 1" at bounding box center [659, 99] width 30 height 10
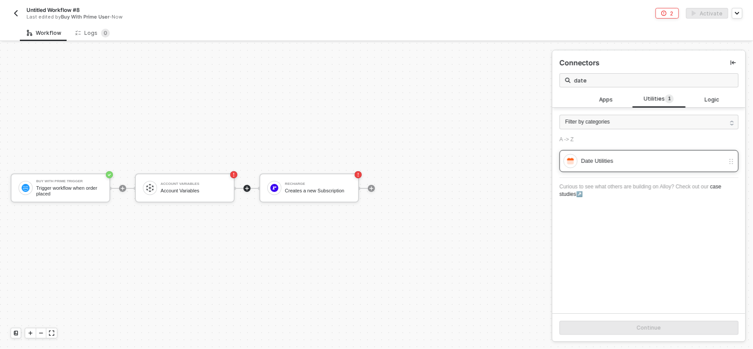
click at [634, 160] on div "Date Utilities" at bounding box center [652, 161] width 143 height 10
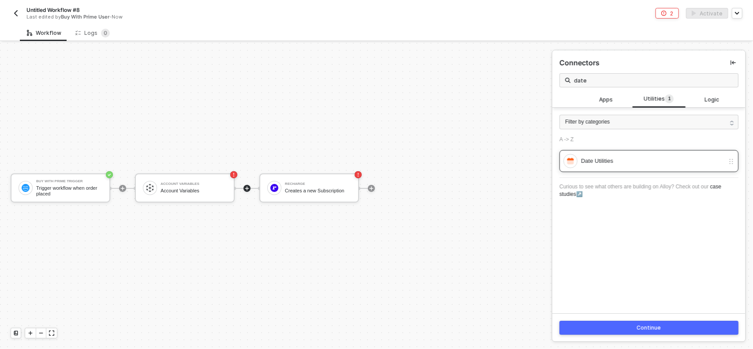
click at [637, 159] on div "Date Utilities" at bounding box center [652, 161] width 143 height 10
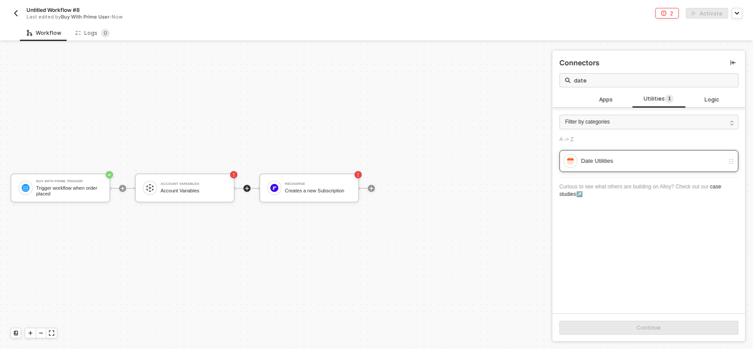
click at [637, 159] on div "Date Utilities" at bounding box center [652, 161] width 143 height 10
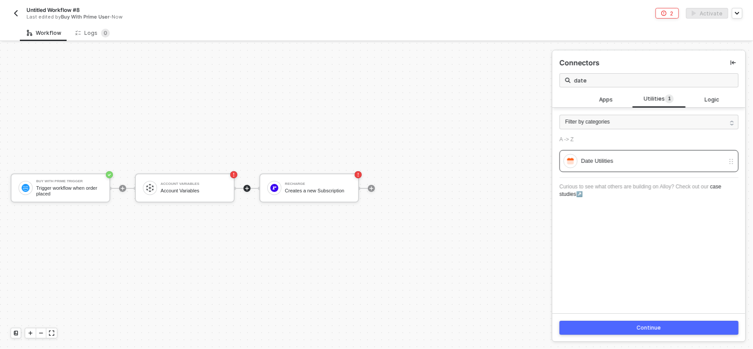
click at [605, 328] on button "Continue" at bounding box center [648, 328] width 179 height 14
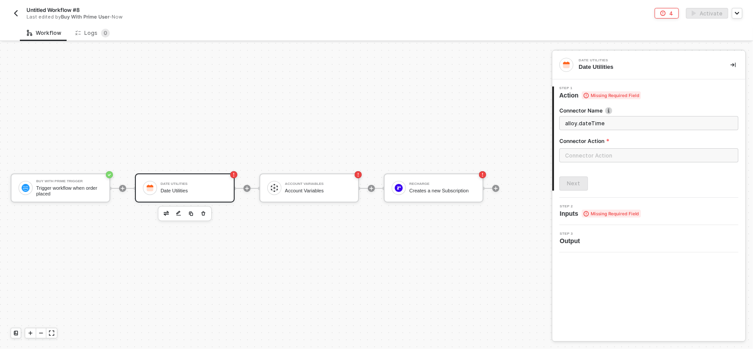
click at [159, 180] on div "Date Utilities Date Utilities" at bounding box center [192, 188] width 70 height 17
click at [623, 124] on input "Date Utilities" at bounding box center [648, 123] width 166 height 10
click at [622, 130] on div "Connector Name Date Utilities Connector Action" at bounding box center [648, 138] width 179 height 63
drag, startPoint x: 617, startPoint y: 123, endPoint x: 514, endPoint y: 125, distance: 103.7
click at [514, 125] on div "Buy With Prime Trigger Trigger workflow when order placed Date Utilities Date U…" at bounding box center [376, 196] width 753 height 306
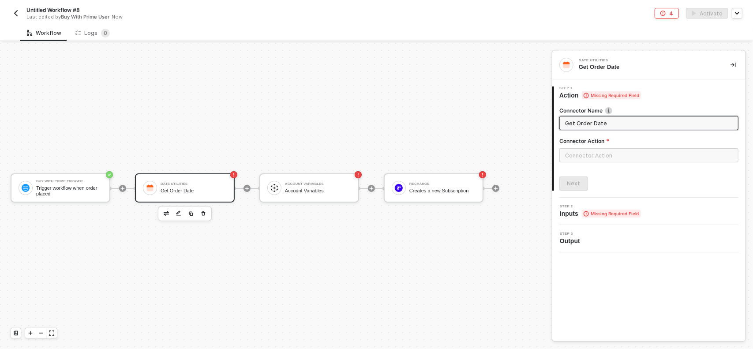
type input "Get Order Date"
click at [593, 157] on input "text" at bounding box center [648, 155] width 179 height 14
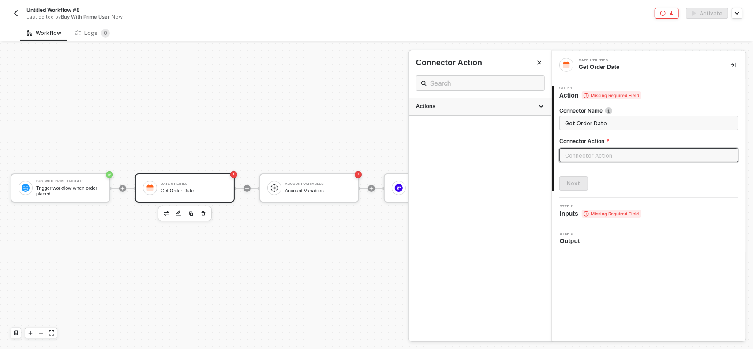
click at [484, 101] on div "Actions" at bounding box center [480, 107] width 142 height 18
click at [461, 172] on span "Add or substract Date/Time" at bounding box center [442, 174] width 53 height 5
type input "Add or substract Date/Time"
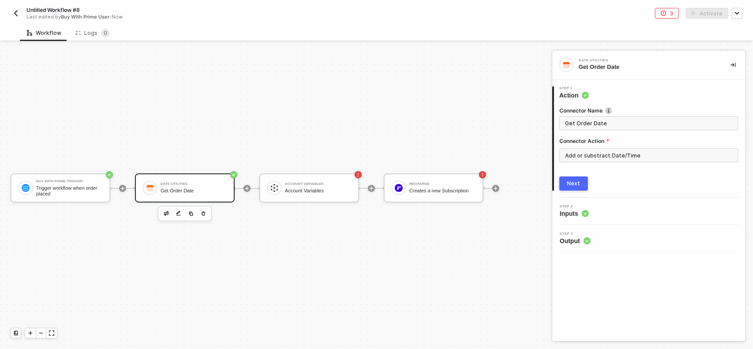
click at [581, 181] on button "Next" at bounding box center [573, 183] width 29 height 14
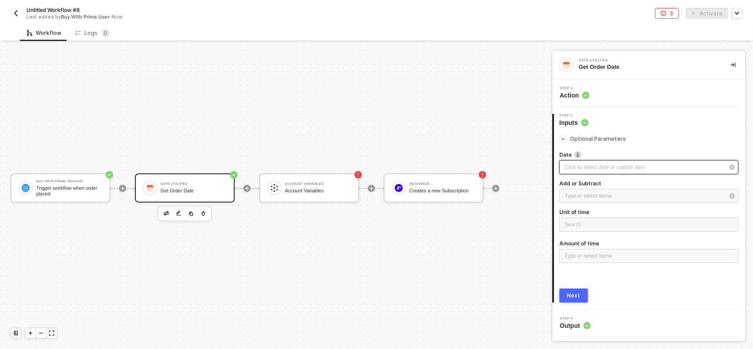
click at [612, 169] on div "Click to select date or custom item ﻿" at bounding box center [645, 167] width 160 height 8
type input "[DATE]"
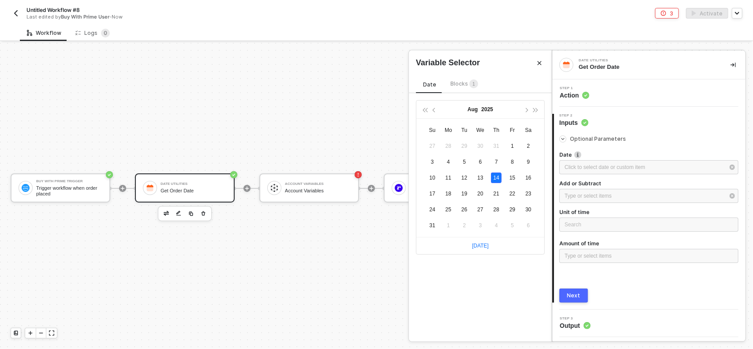
click at [455, 82] on span "Blocks 1" at bounding box center [464, 83] width 28 height 7
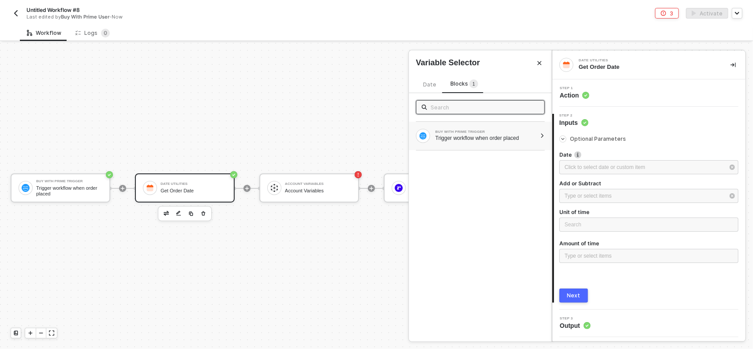
click at [469, 126] on div "BUY WITH PRIME TRIGGER Trigger workflow when order placed" at bounding box center [480, 136] width 143 height 28
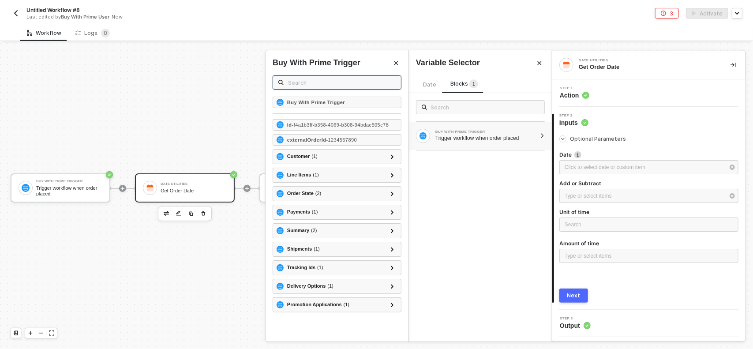
click at [330, 82] on input "text" at bounding box center [342, 83] width 108 height 10
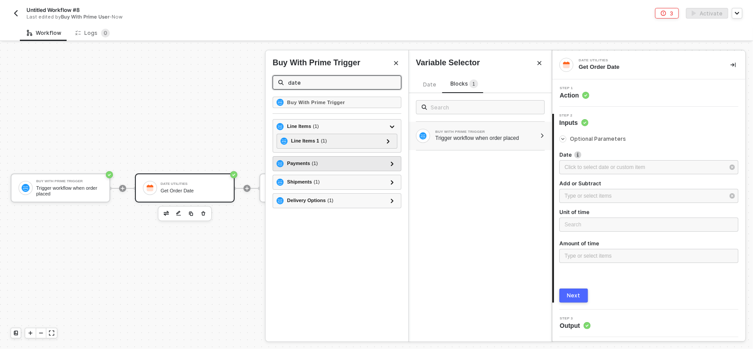
type input "date"
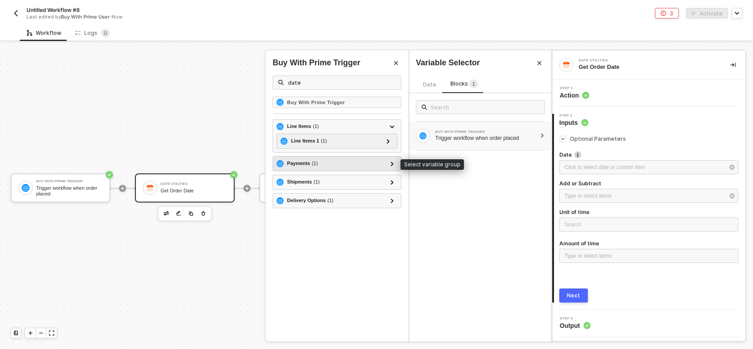
drag, startPoint x: 308, startPoint y: 159, endPoint x: 384, endPoint y: 165, distance: 76.5
click at [384, 165] on div "Payments ( 1 )" at bounding box center [332, 163] width 110 height 11
click at [393, 162] on icon at bounding box center [392, 163] width 3 height 4
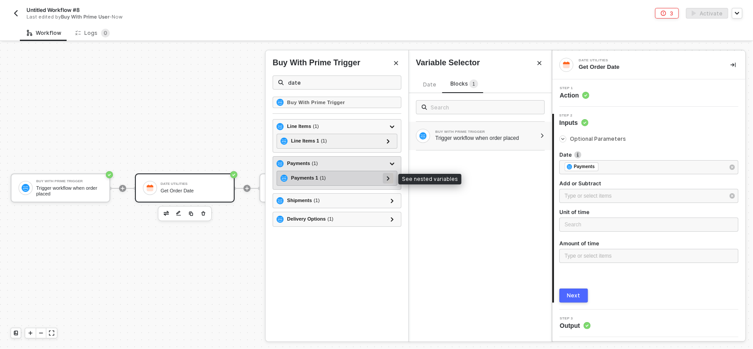
click at [389, 178] on icon at bounding box center [388, 178] width 3 height 4
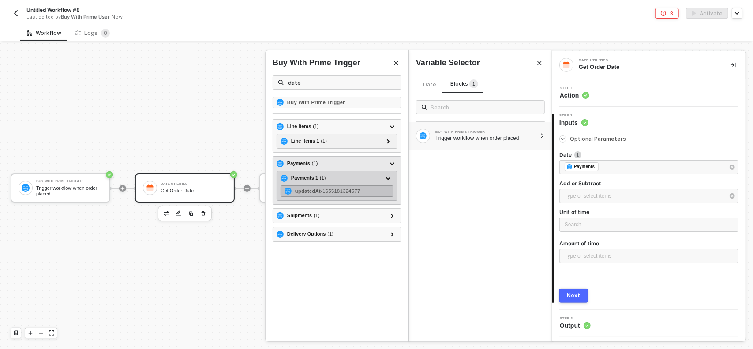
click at [342, 192] on span "- 1655181324577" at bounding box center [340, 190] width 39 height 5
click at [342, 191] on span "- 1655181324577" at bounding box center [340, 190] width 39 height 5
click at [346, 171] on div "Payments 1 ( 1 ) updatedAt - 1655181324577" at bounding box center [337, 186] width 121 height 30
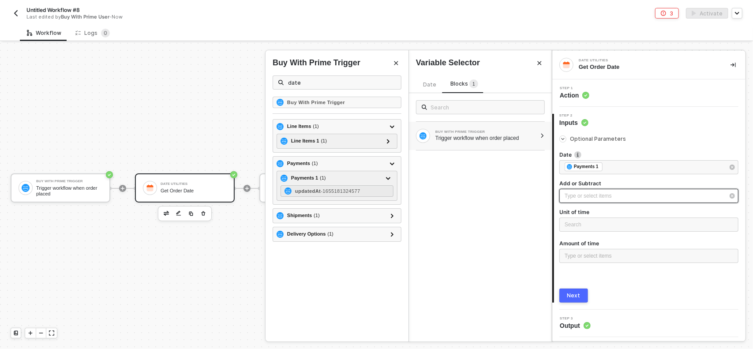
click at [612, 200] on div "Type or select items ﻿" at bounding box center [648, 196] width 179 height 14
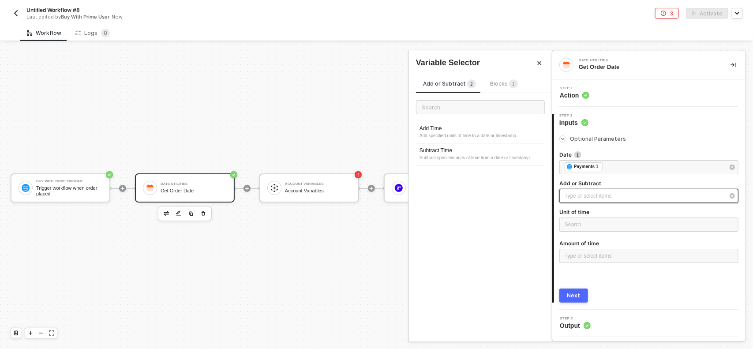
click at [612, 200] on div "Type or select items ﻿" at bounding box center [648, 196] width 179 height 14
click at [613, 196] on div "Type or select items ﻿" at bounding box center [645, 196] width 160 height 8
click at [490, 202] on div "Add Time Add specified units of time to a date or timestamp. Subtract Time Subt…" at bounding box center [480, 217] width 143 height 248
click at [461, 155] on div "Subtract specified units of time from a date or timestamp." at bounding box center [481, 157] width 122 height 7
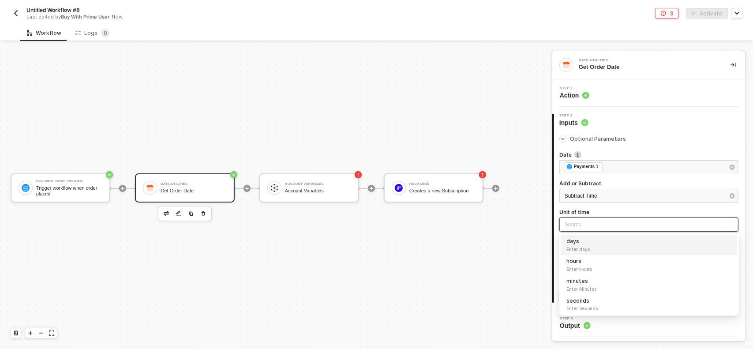
click at [599, 222] on input "search" at bounding box center [649, 224] width 169 height 13
click at [602, 191] on div "Subtract Time" at bounding box center [648, 196] width 179 height 14
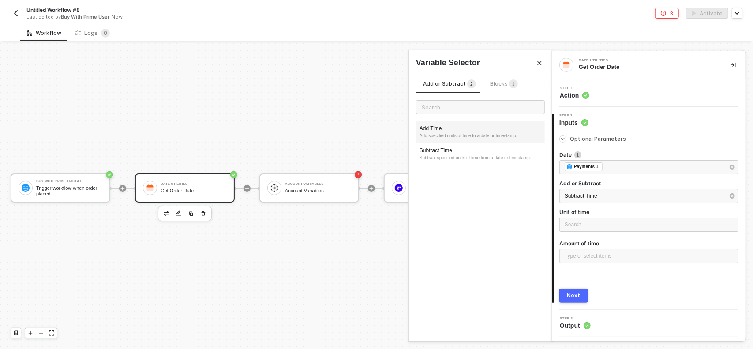
click at [444, 134] on div "Add specified units of time to a date or timestamp." at bounding box center [481, 135] width 122 height 7
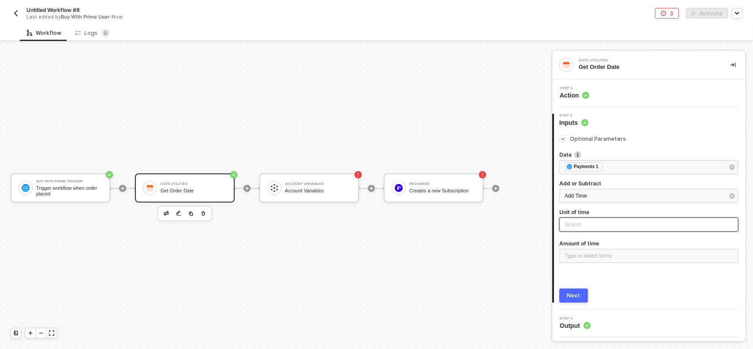
click at [603, 223] on input "search" at bounding box center [649, 224] width 169 height 13
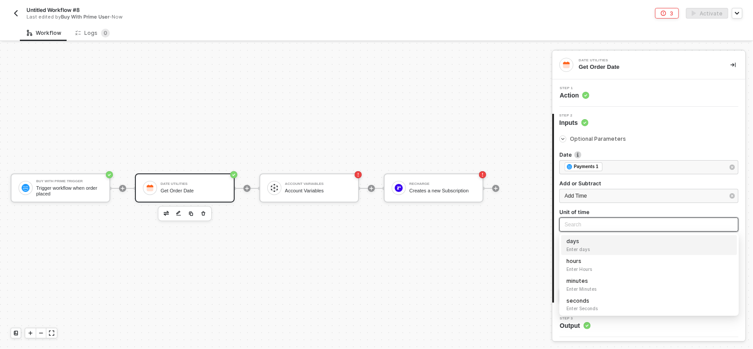
click at [603, 223] on input "search" at bounding box center [649, 224] width 169 height 13
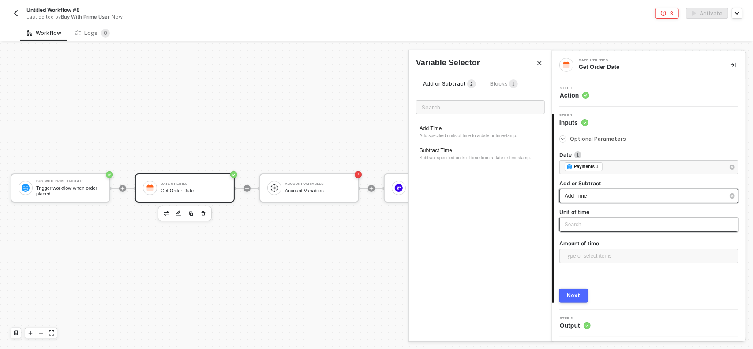
click at [594, 199] on div "Add Time" at bounding box center [645, 196] width 160 height 8
click at [462, 155] on div "Subtract specified units of time from a date or timestamp." at bounding box center [481, 157] width 122 height 7
click at [625, 197] on div "Subtract Time" at bounding box center [645, 196] width 160 height 8
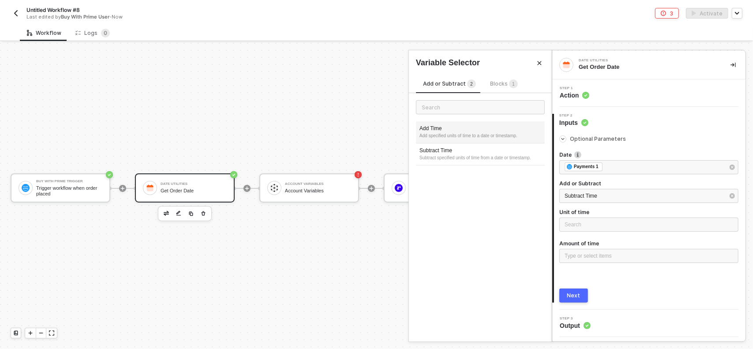
click at [425, 126] on div "Add Time" at bounding box center [481, 128] width 122 height 7
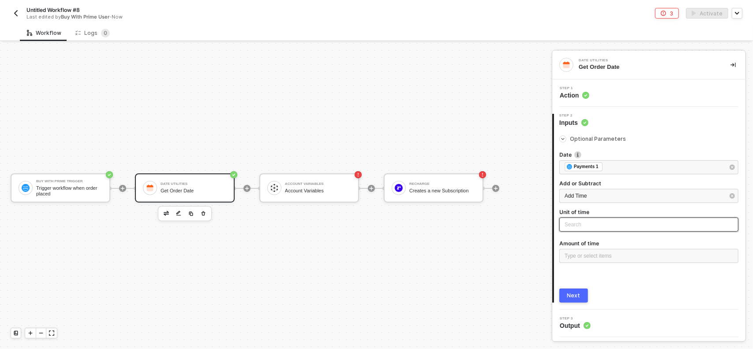
click at [581, 225] on input "search" at bounding box center [649, 224] width 169 height 13
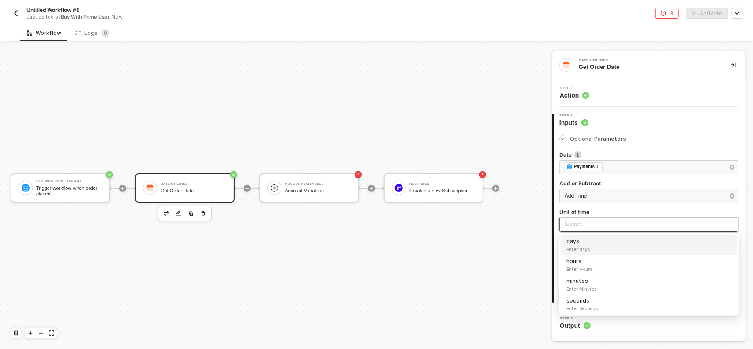
click at [599, 247] on span "Enter days" at bounding box center [648, 249] width 165 height 7
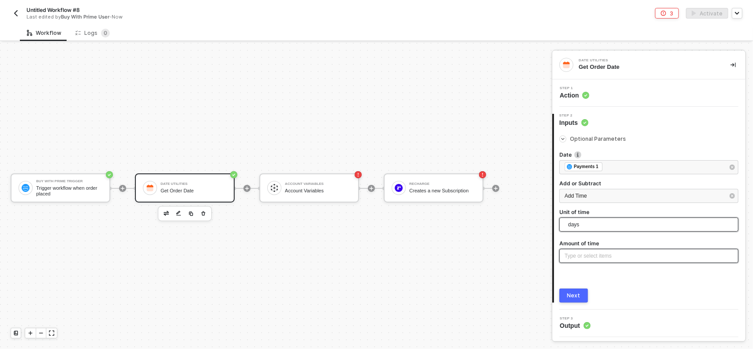
click at [591, 250] on div "Type or select items ﻿" at bounding box center [648, 256] width 179 height 14
click at [596, 272] on div "Optional Parameters Date ﻿ ﻿ Payments 1 ﻿ Add or Subtract Add Time Unit of time…" at bounding box center [648, 215] width 179 height 176
click at [576, 296] on div "Next" at bounding box center [573, 295] width 13 height 7
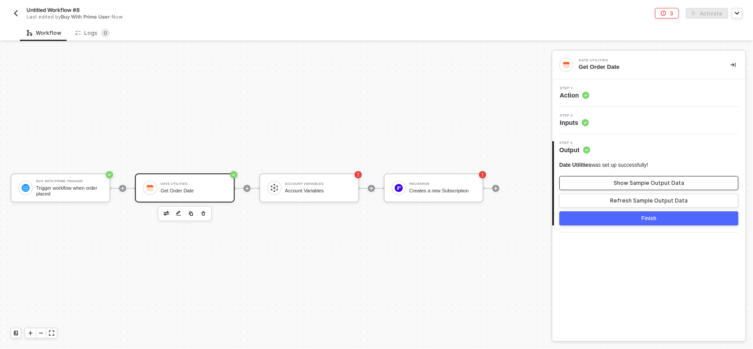
click at [641, 182] on div "Show Sample Output Data" at bounding box center [649, 183] width 71 height 7
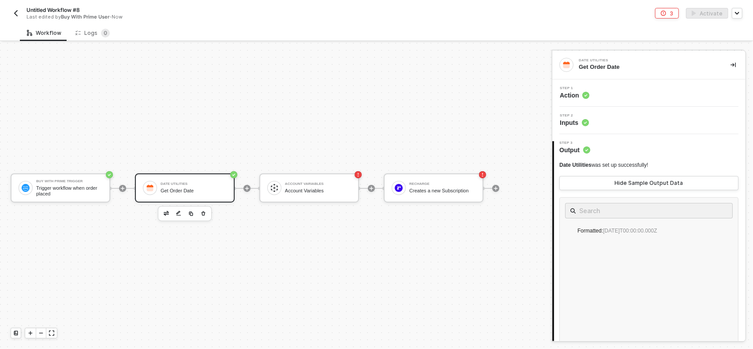
click at [367, 270] on div "Buy With Prime Trigger Trigger workflow when order placed Date Utilities Get Or…" at bounding box center [273, 188] width 547 height 322
click at [349, 189] on div "Account Variables" at bounding box center [318, 191] width 66 height 6
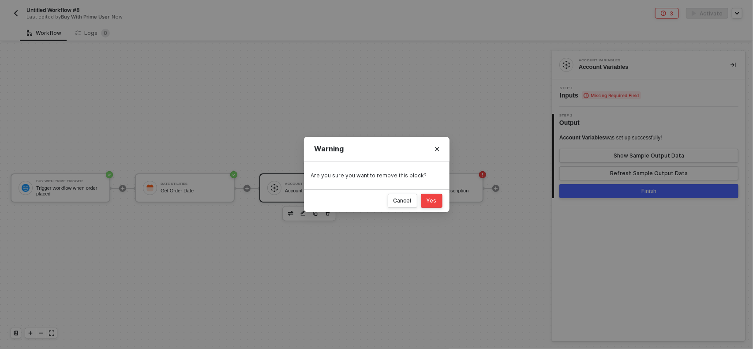
click at [294, 184] on div "Warning Are you sure you want to remove this block? Cancel Yes" at bounding box center [376, 174] width 753 height 349
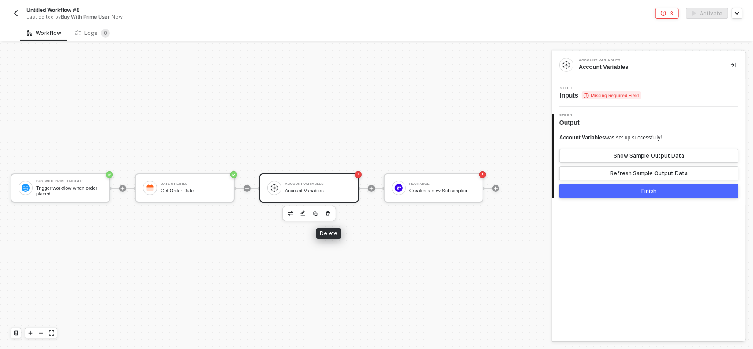
click at [329, 212] on icon "button" at bounding box center [327, 213] width 5 height 7
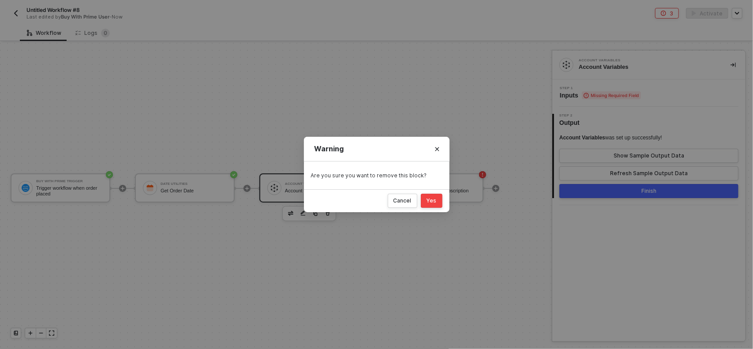
click at [434, 202] on div "Yes" at bounding box center [432, 200] width 10 height 7
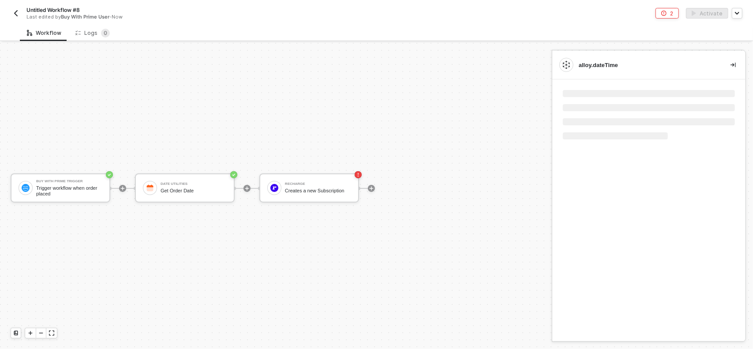
click at [322, 243] on div "Buy With Prime Trigger Trigger workflow when order placed Date Utilities Get Or…" at bounding box center [273, 188] width 547 height 322
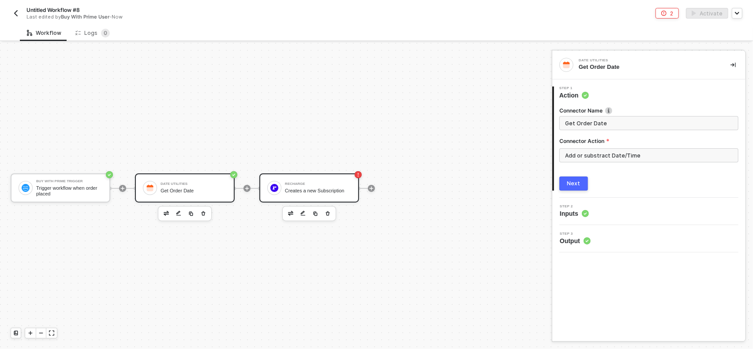
click at [300, 186] on div "ReCharge Creates a new Subscription" at bounding box center [318, 188] width 66 height 17
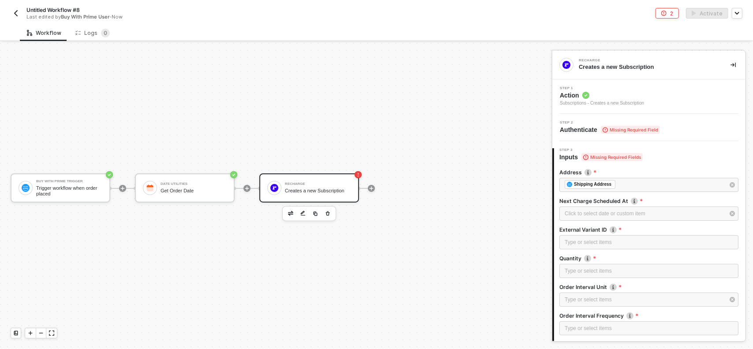
click at [468, 234] on div "Buy With Prime Trigger Trigger workflow when order placed Date Utilities Get Or…" at bounding box center [273, 188] width 547 height 322
click at [329, 178] on div "ReCharge Creates a new Subscription" at bounding box center [309, 187] width 100 height 29
click at [695, 214] on div "Click to select date or custom item ﻿" at bounding box center [645, 214] width 160 height 8
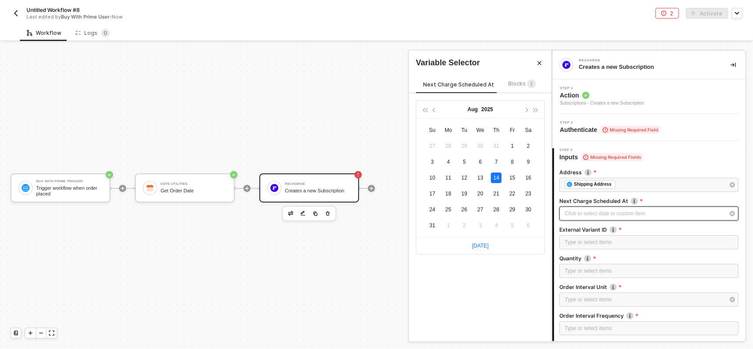
type input "[DATE]"
click at [512, 88] on div "Blocks 2" at bounding box center [522, 84] width 28 height 10
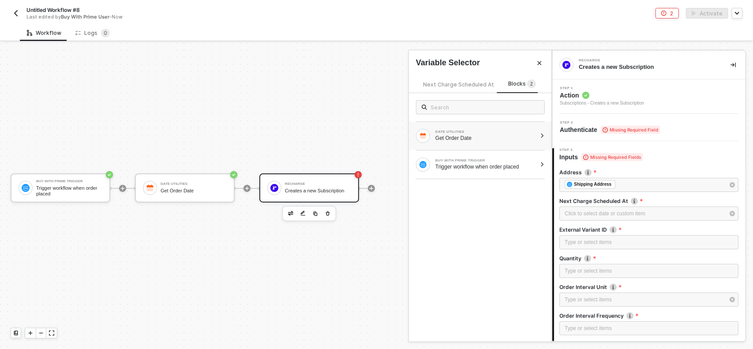
click at [474, 145] on div "DATE UTILITIES Get Order Date" at bounding box center [480, 136] width 143 height 28
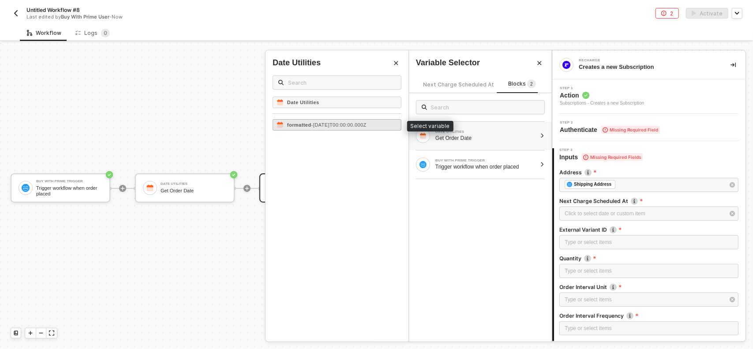
click at [346, 123] on span "- [DATE]T00:00:00.000Z" at bounding box center [338, 124] width 55 height 5
click at [632, 228] on label "External Variant ID" at bounding box center [648, 229] width 179 height 7
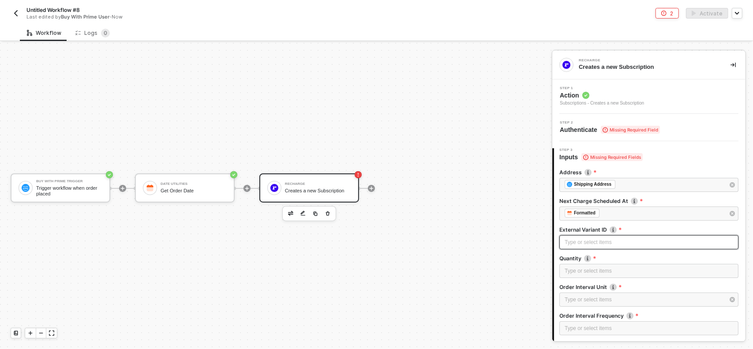
click at [592, 241] on div "Type or select items ﻿" at bounding box center [649, 242] width 169 height 8
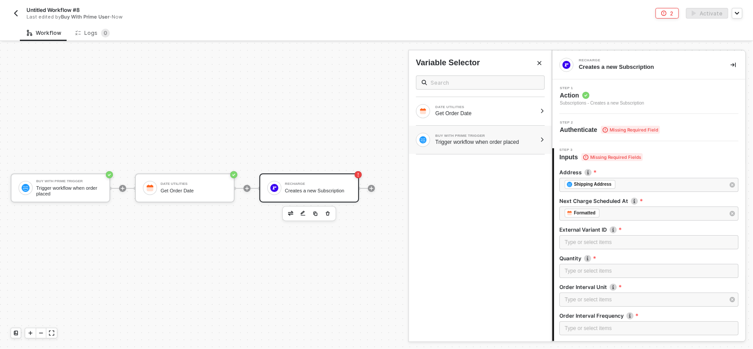
click at [476, 139] on div "Trigger workflow when order placed" at bounding box center [485, 142] width 101 height 7
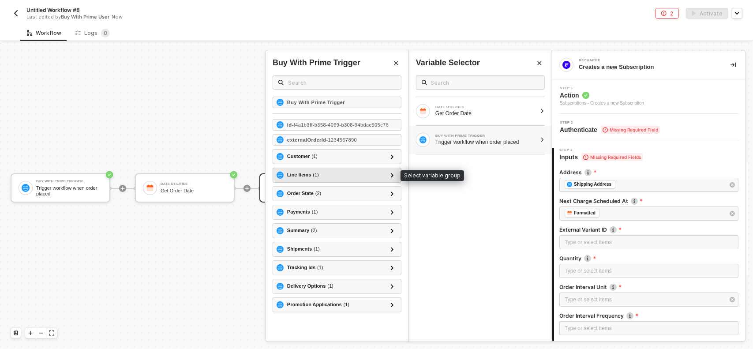
click at [345, 171] on div "Line Items ( 1 )" at bounding box center [332, 175] width 110 height 11
click at [392, 173] on icon at bounding box center [392, 175] width 3 height 4
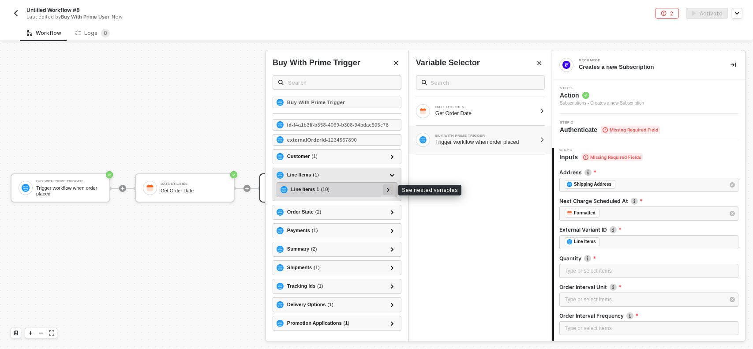
click at [391, 187] on div at bounding box center [388, 189] width 11 height 11
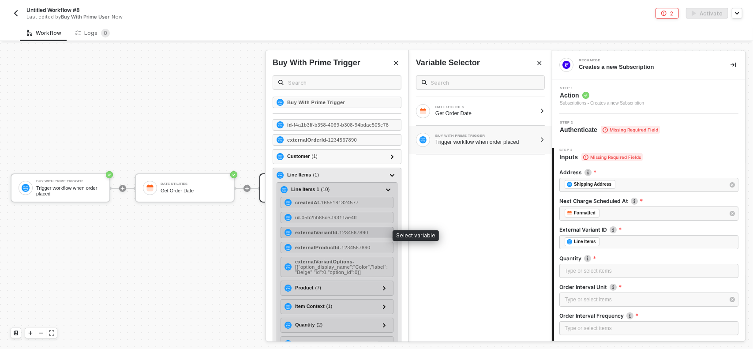
click at [352, 233] on span "- 1234567890" at bounding box center [352, 232] width 31 height 5
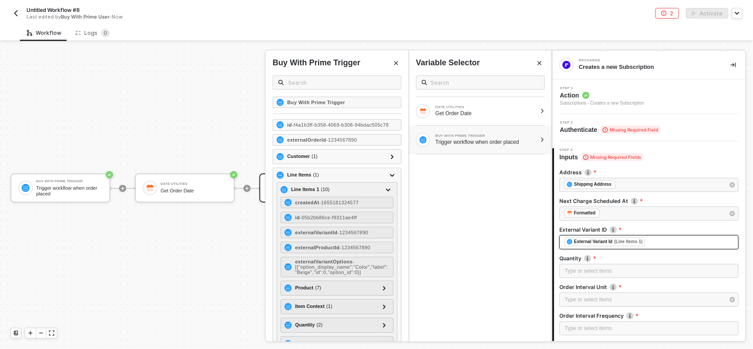
click at [698, 243] on div "﻿ ﻿ External Variant Id (Line Items 1) ﻿" at bounding box center [649, 242] width 169 height 10
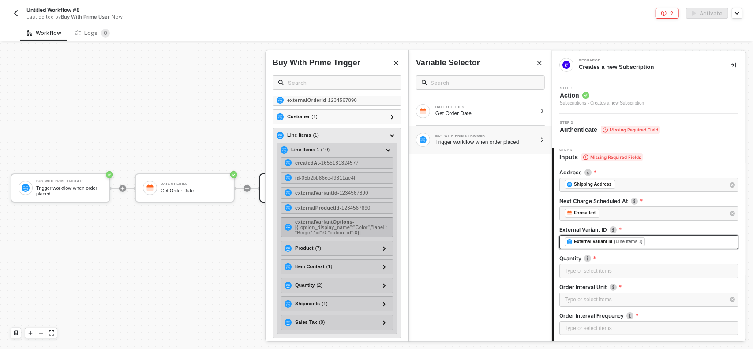
scroll to position [44, 0]
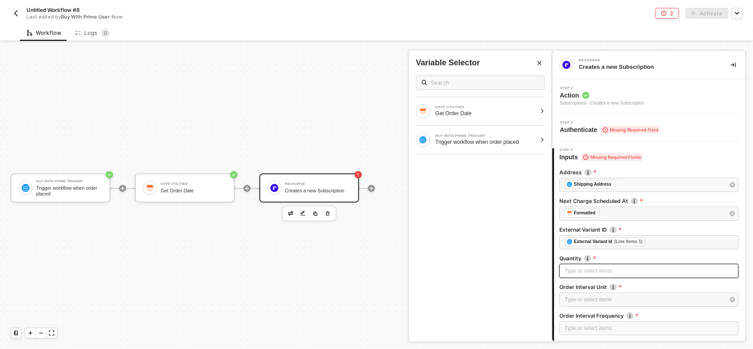
click at [596, 268] on div "Type or select items ﻿" at bounding box center [649, 271] width 169 height 8
click at [608, 270] on div "Type or select items ﻿" at bounding box center [649, 271] width 169 height 8
click at [604, 267] on div "Type or select items ﻿" at bounding box center [649, 271] width 169 height 8
click at [645, 271] on div "Type or select items ﻿" at bounding box center [649, 271] width 169 height 8
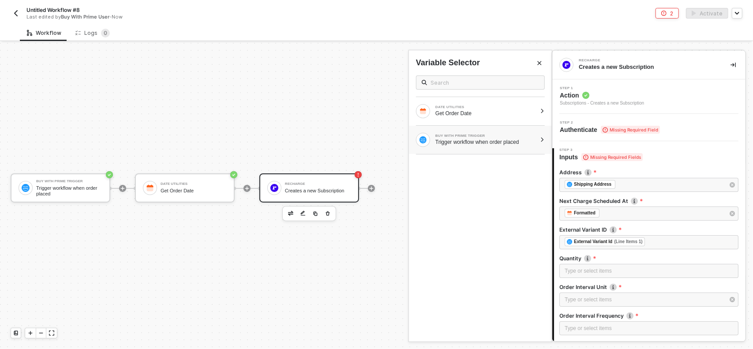
click at [498, 140] on div "Trigger workflow when order placed" at bounding box center [485, 142] width 101 height 7
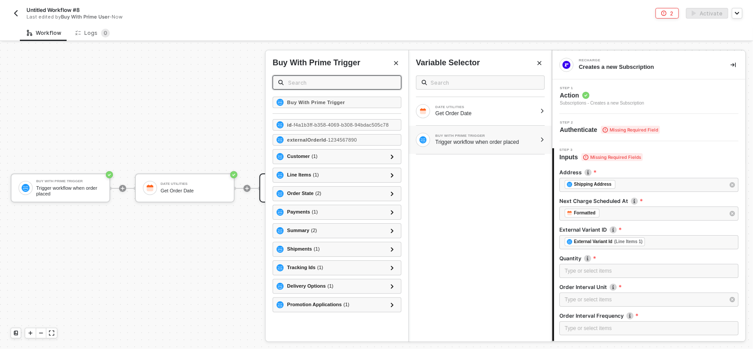
click at [335, 79] on input "text" at bounding box center [342, 83] width 108 height 10
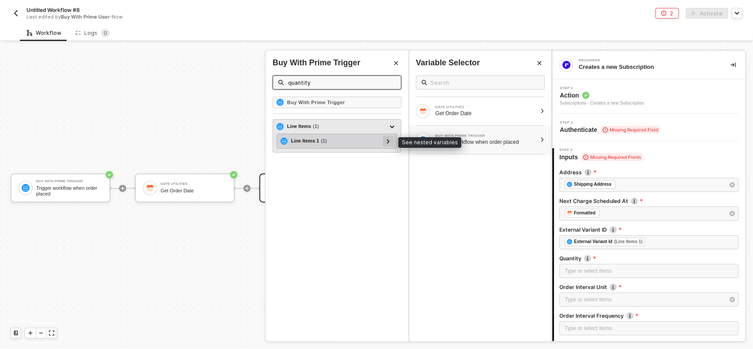
type input "quantity"
click at [388, 138] on div at bounding box center [388, 141] width 4 height 10
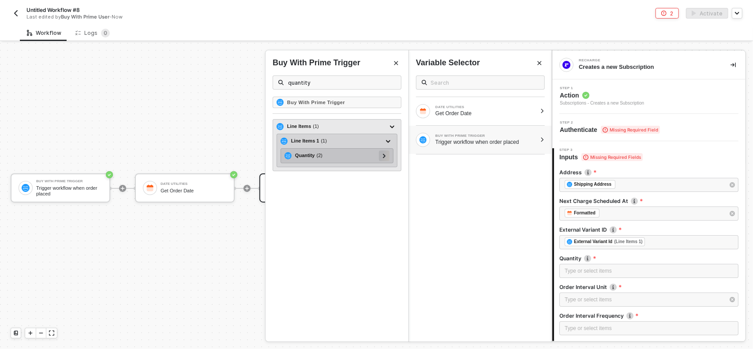
click at [388, 153] on div at bounding box center [384, 155] width 11 height 11
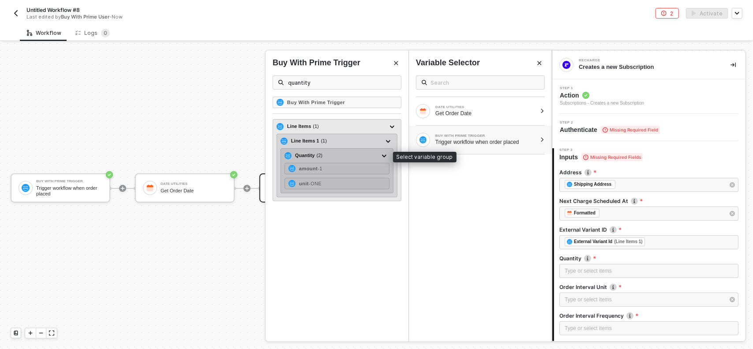
click at [341, 152] on div "Quantity ( 2 )" at bounding box center [332, 155] width 94 height 11
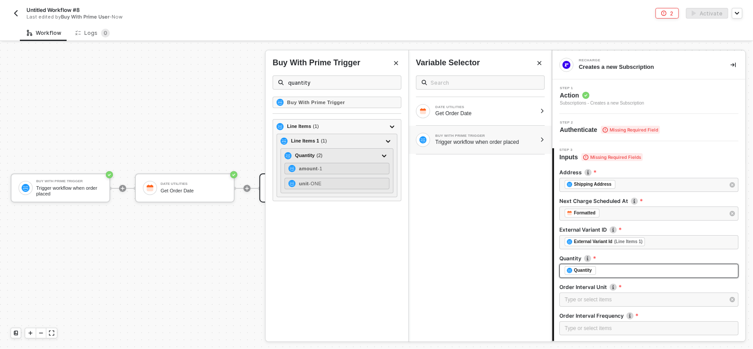
click at [614, 269] on div "﻿ ﻿ Quantity ﻿" at bounding box center [649, 271] width 169 height 10
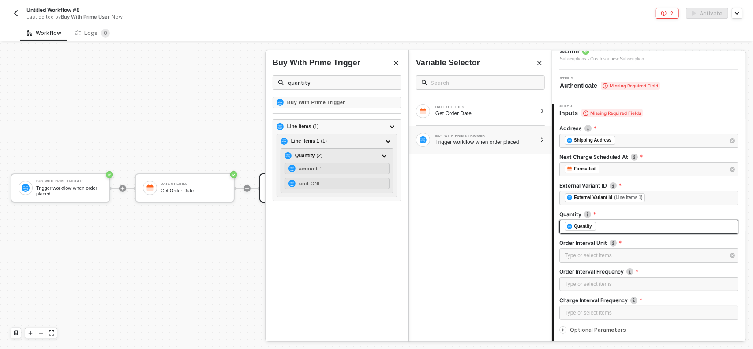
scroll to position [44, 0]
click at [615, 255] on div "Type or select items ﻿" at bounding box center [645, 255] width 160 height 8
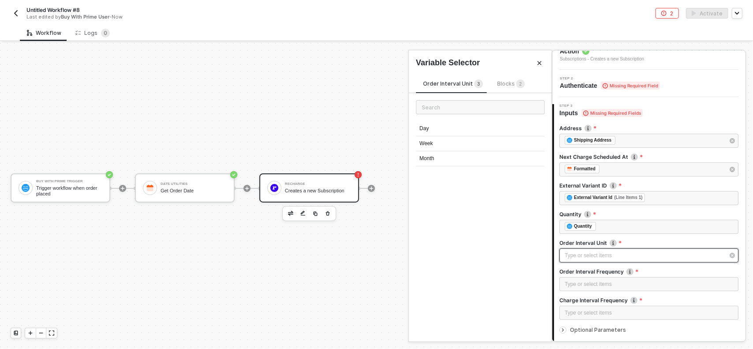
click at [612, 254] on div "Type or select items ﻿" at bounding box center [645, 255] width 160 height 8
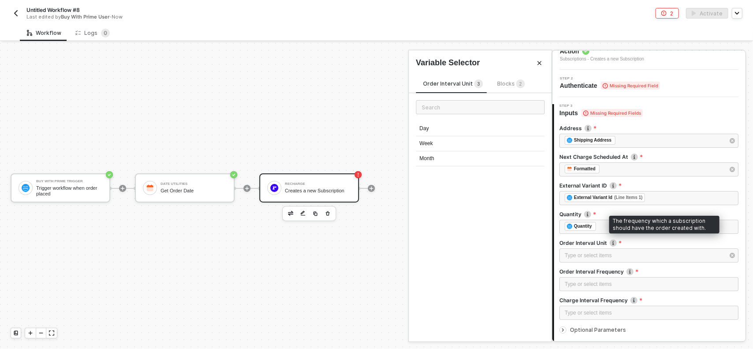
click at [613, 241] on img at bounding box center [613, 243] width 7 height 7
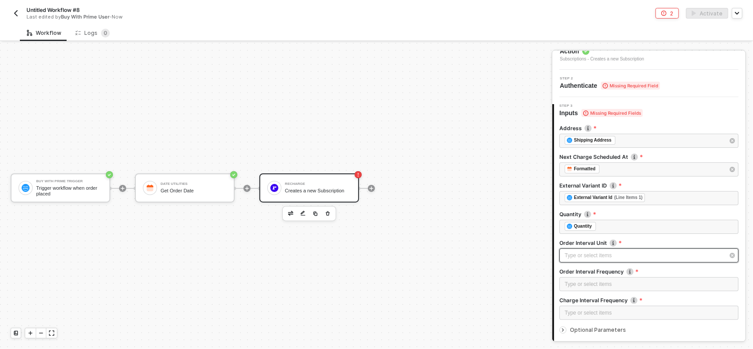
click at [615, 257] on div "Type or select items ﻿" at bounding box center [645, 255] width 160 height 8
click at [614, 253] on div "Type or select items ﻿" at bounding box center [645, 255] width 160 height 8
click at [620, 253] on div "Type or select items ﻿" at bounding box center [645, 255] width 160 height 8
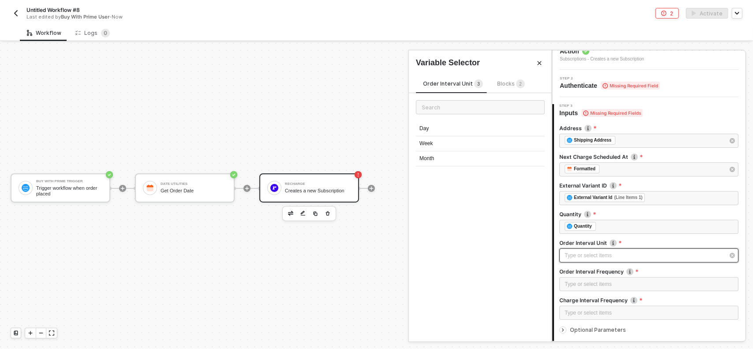
click at [628, 253] on div "Type or select items ﻿" at bounding box center [645, 255] width 160 height 8
click at [450, 154] on div "Month" at bounding box center [480, 158] width 129 height 15
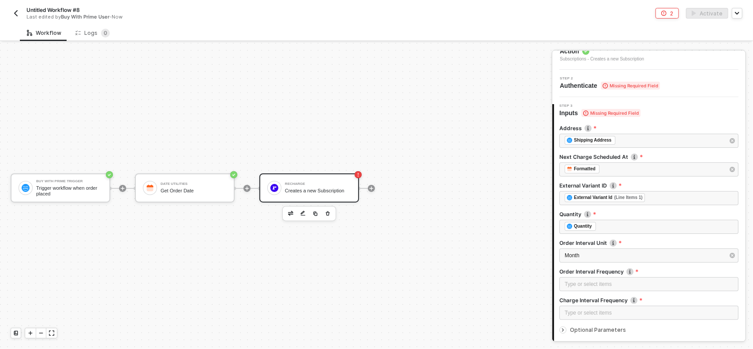
click at [480, 218] on div "Buy With Prime Trigger Trigger workflow when order placed Date Utilities Get Or…" at bounding box center [273, 188] width 547 height 322
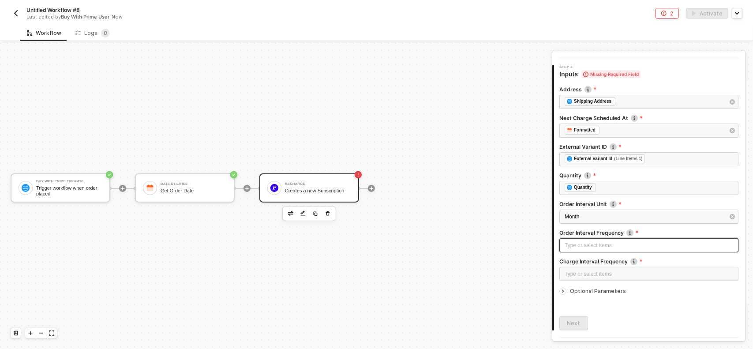
scroll to position [86, 0]
click at [610, 245] on div "Type or select items ﻿" at bounding box center [649, 243] width 169 height 8
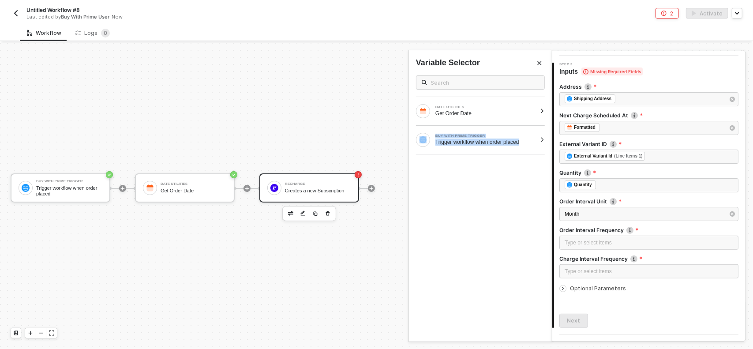
drag, startPoint x: 483, startPoint y: 113, endPoint x: 483, endPoint y: 167, distance: 54.3
click at [483, 167] on div "DATE UTILITIES Get Order Date BUY WITH PRIME TRIGGER Trigger workflow when orde…" at bounding box center [480, 204] width 143 height 273
drag, startPoint x: 504, startPoint y: 200, endPoint x: 517, endPoint y: 200, distance: 12.8
click at [504, 200] on div "DATE UTILITIES Get Order Date BUY WITH PRIME TRIGGER Trigger workflow when orde…" at bounding box center [480, 204] width 143 height 273
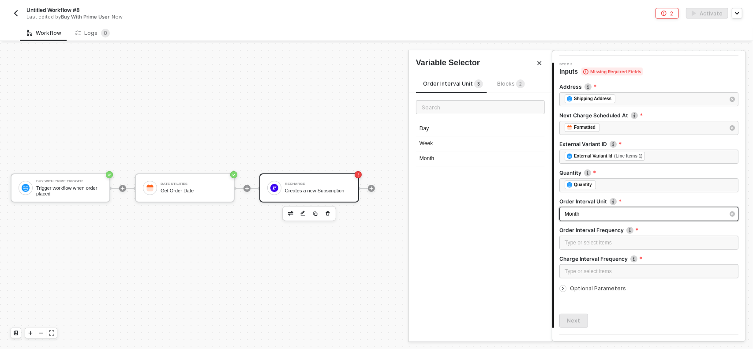
click at [610, 216] on div "Month" at bounding box center [645, 214] width 160 height 8
click at [498, 76] on div "Order Interval Unit 3 Blocks 2 Day Week Month" at bounding box center [480, 204] width 143 height 273
click at [506, 88] on div "Blocks 2" at bounding box center [511, 84] width 28 height 10
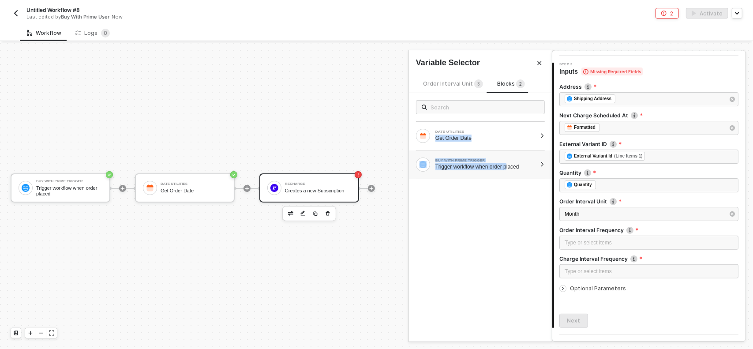
drag, startPoint x: 506, startPoint y: 132, endPoint x: 508, endPoint y: 164, distance: 31.9
click at [508, 164] on div "DATE UTILITIES Get Order Date BUY WITH PRIME TRIGGER Trigger workflow when orde…" at bounding box center [480, 136] width 143 height 86
click at [522, 160] on div "BUY WITH PRIME TRIGGER" at bounding box center [485, 161] width 101 height 4
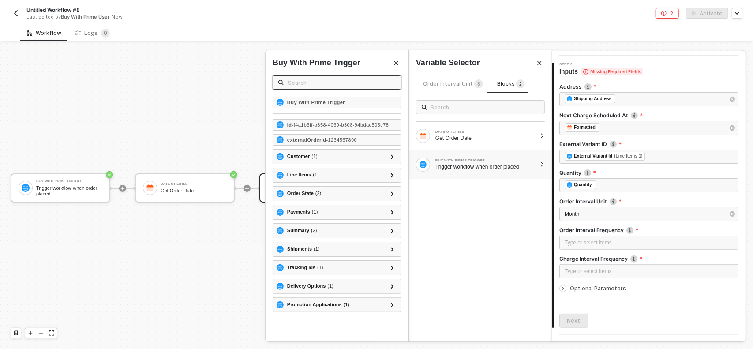
click at [337, 86] on input "text" at bounding box center [342, 83] width 108 height 10
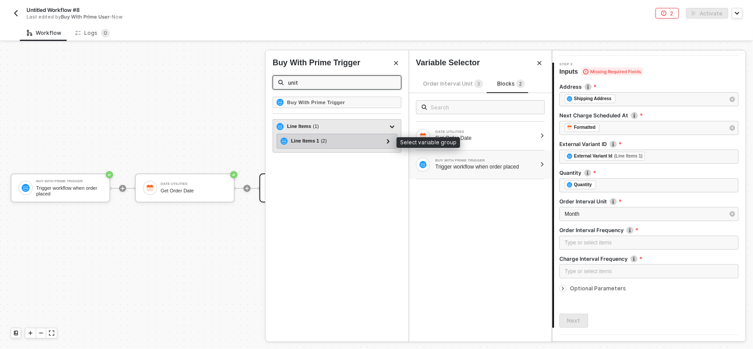
type input "unit"
click at [341, 136] on div "Line Items 1 ( 2 )" at bounding box center [332, 141] width 102 height 11
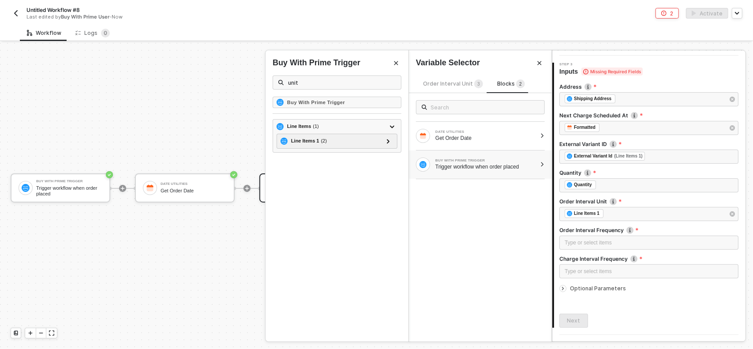
click at [580, 233] on div "Order Interval Frequency" at bounding box center [648, 230] width 179 height 9
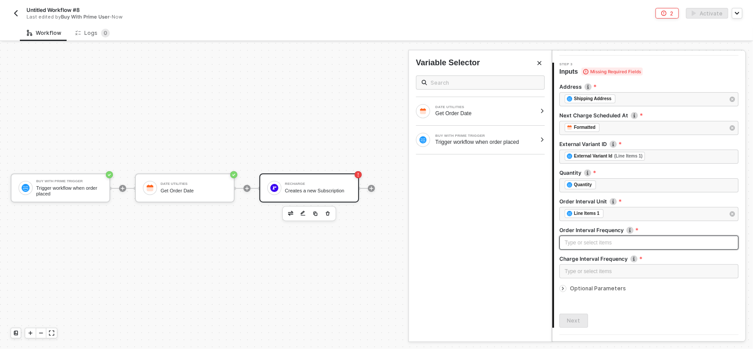
click at [584, 239] on div "Type or select items ﻿" at bounding box center [648, 243] width 179 height 14
click at [610, 237] on div "Type or select items ﻿" at bounding box center [648, 243] width 179 height 14
click at [610, 240] on div "1" at bounding box center [649, 243] width 169 height 8
click at [610, 240] on div "Type or select items ﻿" at bounding box center [649, 243] width 169 height 8
click at [629, 240] on div "Type or select items ﻿" at bounding box center [649, 243] width 169 height 8
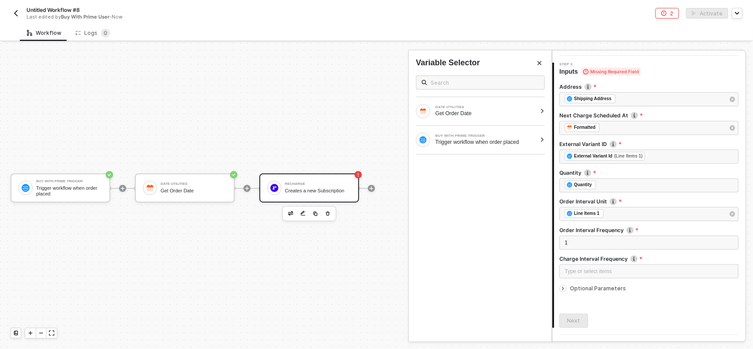
click at [538, 247] on div "DATE UTILITIES Get Order Date BUY WITH PRIME TRIGGER Trigger workflow when orde…" at bounding box center [480, 204] width 143 height 273
click at [632, 272] on div "Type or select items ﻿" at bounding box center [649, 271] width 169 height 8
click at [573, 291] on div "Optional Parameters" at bounding box center [648, 289] width 179 height 10
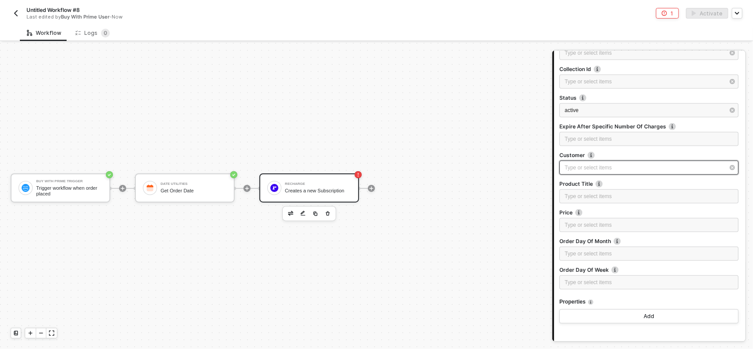
scroll to position [349, 0]
click at [620, 169] on div "Type or select items ﻿" at bounding box center [645, 168] width 160 height 8
click at [477, 82] on span "Blocks 2" at bounding box center [478, 83] width 28 height 7
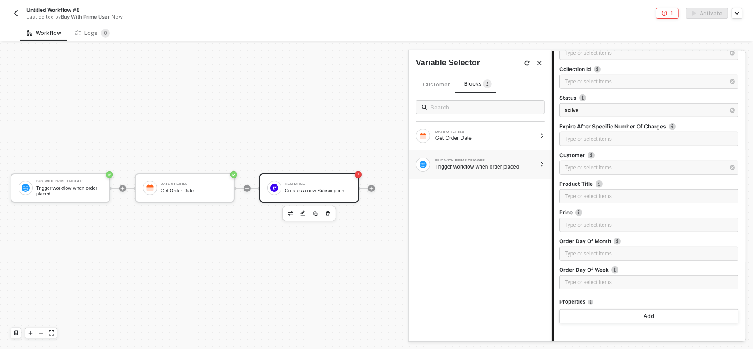
click at [504, 163] on div "Trigger workflow when order placed" at bounding box center [485, 166] width 101 height 7
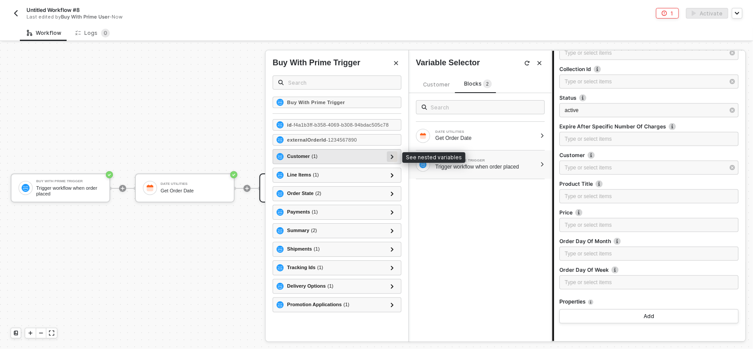
click at [394, 157] on div at bounding box center [392, 156] width 4 height 10
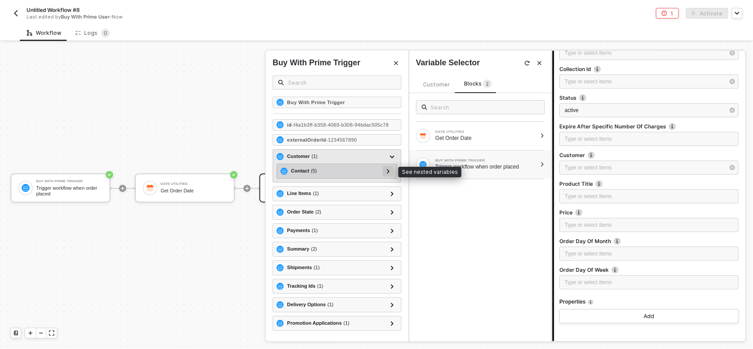
click at [389, 169] on icon at bounding box center [388, 171] width 3 height 4
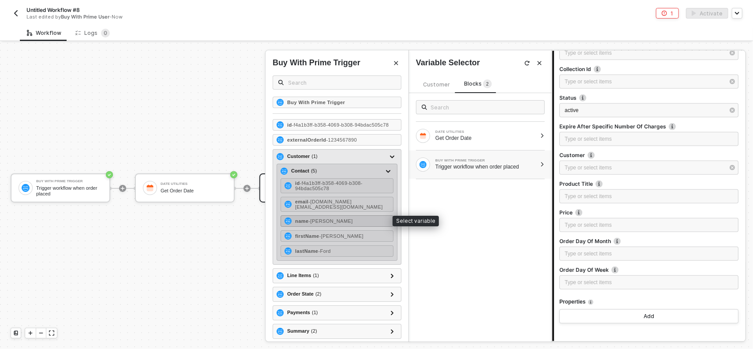
click at [360, 217] on div "name - [PERSON_NAME]" at bounding box center [337, 220] width 113 height 11
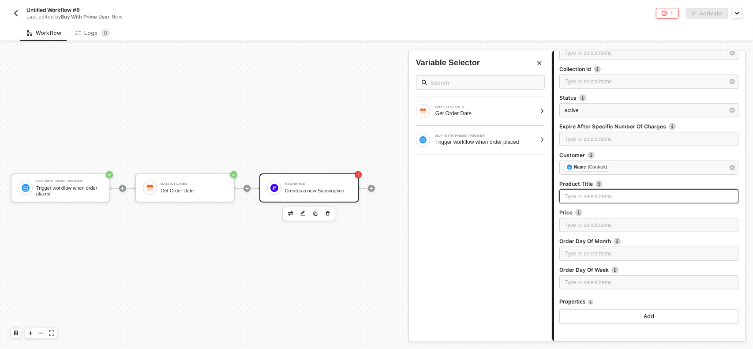
click at [606, 194] on div "Type or select items ﻿" at bounding box center [649, 196] width 169 height 8
click at [637, 198] on div "Type or select items ﻿" at bounding box center [649, 196] width 169 height 8
click at [630, 196] on div "Type or select items ﻿" at bounding box center [649, 196] width 169 height 8
click at [527, 143] on div "Trigger workflow when order placed" at bounding box center [485, 142] width 101 height 7
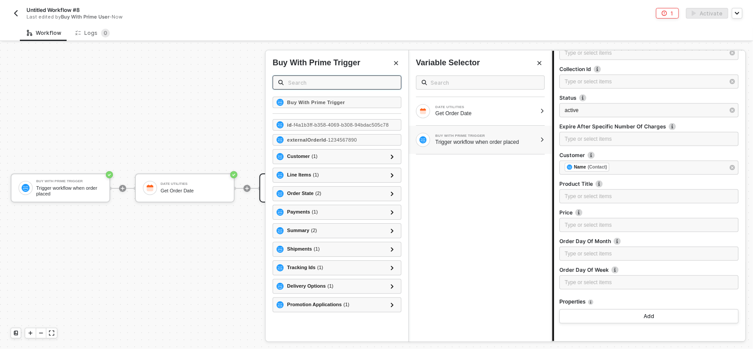
click at [317, 84] on input "text" at bounding box center [342, 83] width 108 height 10
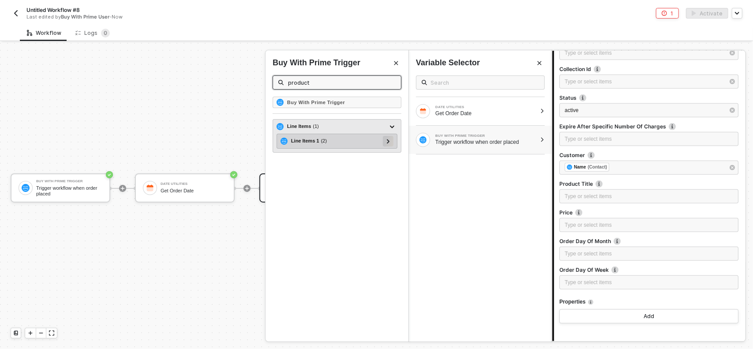
type input "product"
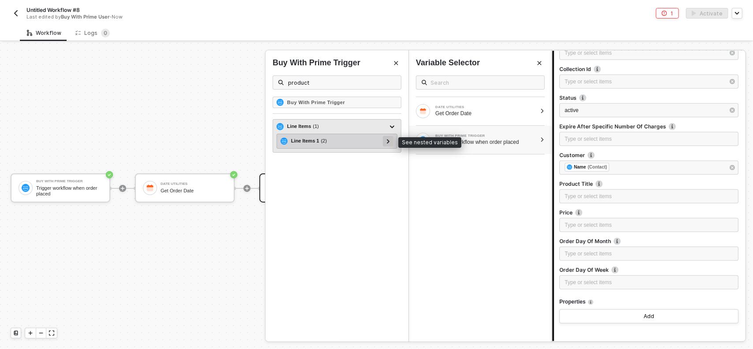
click at [388, 140] on icon at bounding box center [388, 141] width 3 height 4
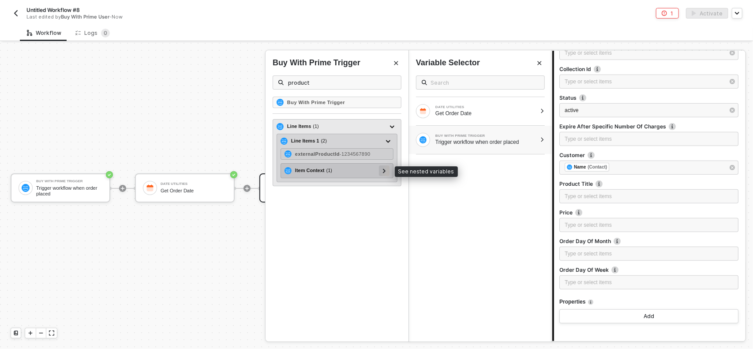
click at [386, 169] on icon at bounding box center [384, 171] width 3 height 4
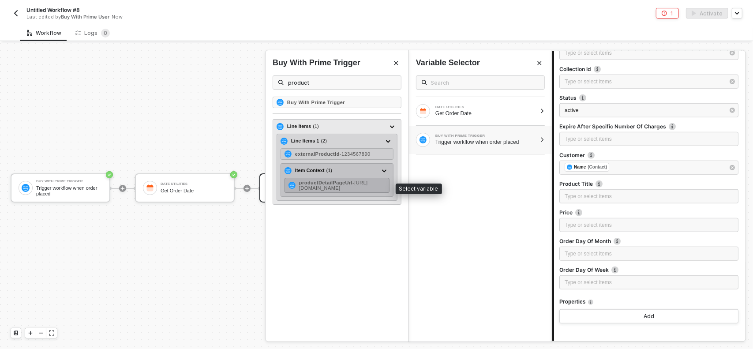
click at [365, 187] on span "- [URL][DOMAIN_NAME]" at bounding box center [333, 185] width 69 height 11
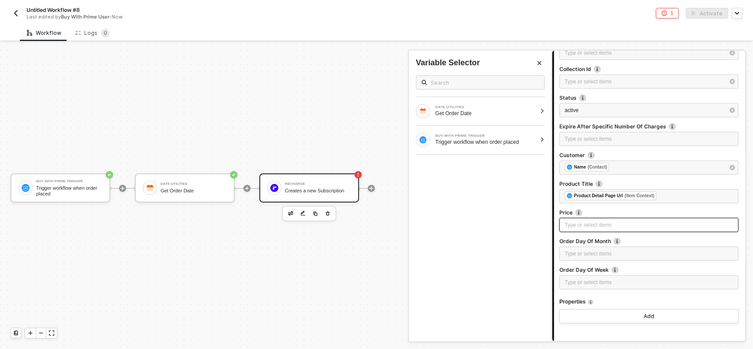
click at [574, 222] on div "Type or select items ﻿" at bounding box center [649, 225] width 169 height 8
click at [584, 225] on div "Type or select items ﻿" at bounding box center [649, 225] width 169 height 8
click at [502, 144] on div "Trigger workflow when order placed" at bounding box center [485, 142] width 101 height 7
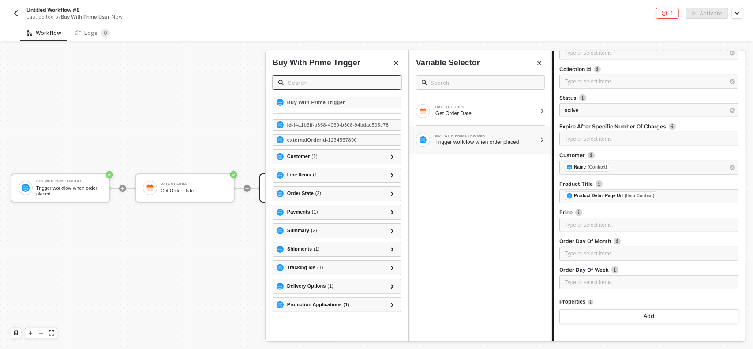
click at [333, 82] on input "text" at bounding box center [342, 83] width 108 height 10
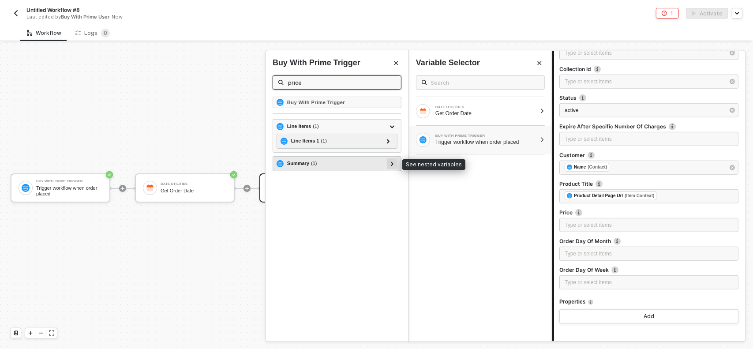
type input "price"
click at [393, 162] on icon at bounding box center [392, 163] width 3 height 4
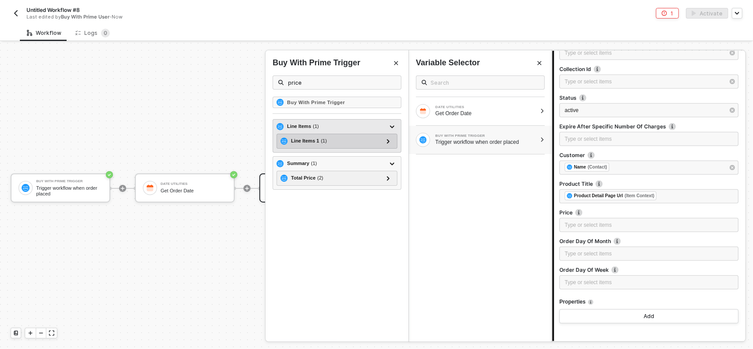
drag, startPoint x: 390, startPoint y: 178, endPoint x: 397, endPoint y: 143, distance: 36.0
click at [397, 152] on div "Line Items ( 1 ) Line Items 1 ( 1 ) Product ( 1 ) price - 28 Summary ( 1 ) Tota…" at bounding box center [337, 154] width 129 height 71
click at [390, 141] on icon at bounding box center [388, 141] width 3 height 4
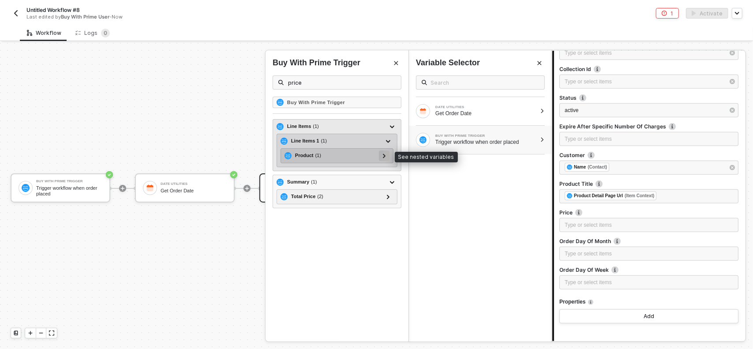
click at [386, 155] on icon at bounding box center [384, 156] width 3 height 4
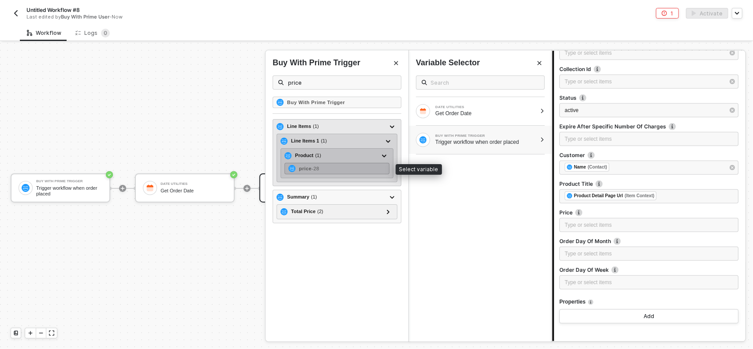
click at [367, 166] on div "price - 28" at bounding box center [337, 168] width 105 height 11
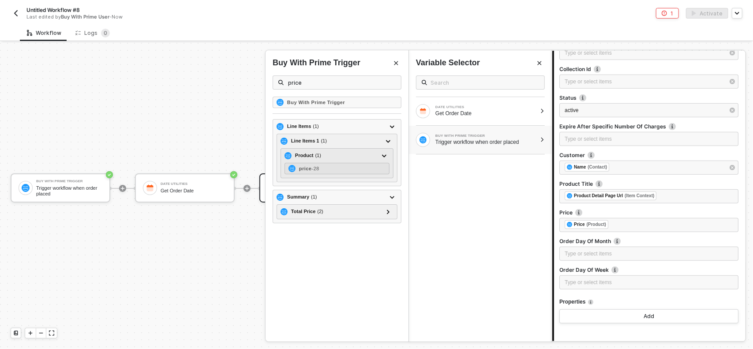
click at [465, 242] on div "DATE UTILITIES Get Order Date BUY WITH PRIME TRIGGER Trigger workflow when orde…" at bounding box center [480, 204] width 143 height 273
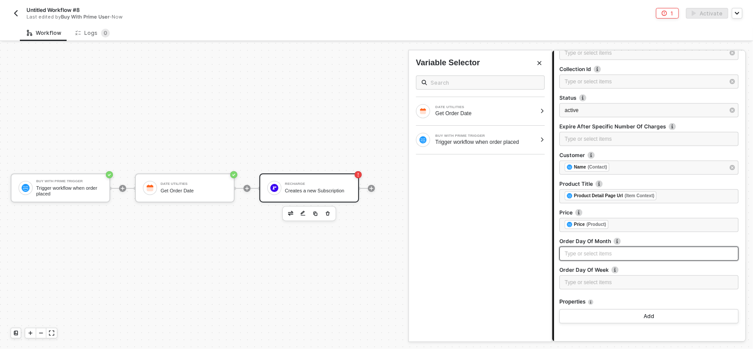
click at [578, 251] on div "Type or select items ﻿" at bounding box center [649, 254] width 169 height 8
click at [597, 254] on div "Type or select items ﻿" at bounding box center [649, 254] width 169 height 8
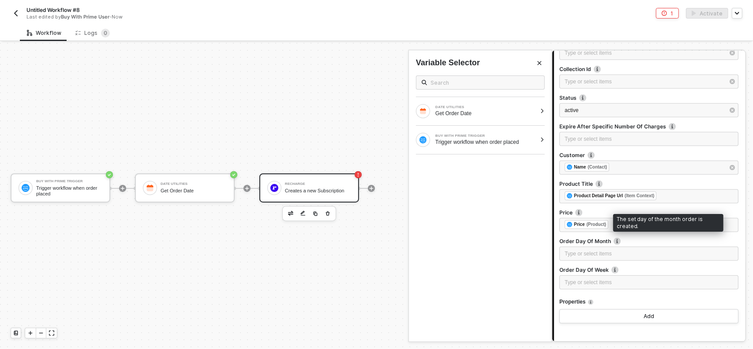
click at [617, 239] on img at bounding box center [617, 241] width 7 height 7
click at [616, 251] on div "Type or select items ﻿" at bounding box center [649, 254] width 169 height 8
click at [517, 105] on div "DATE UTILITIES" at bounding box center [485, 107] width 101 height 4
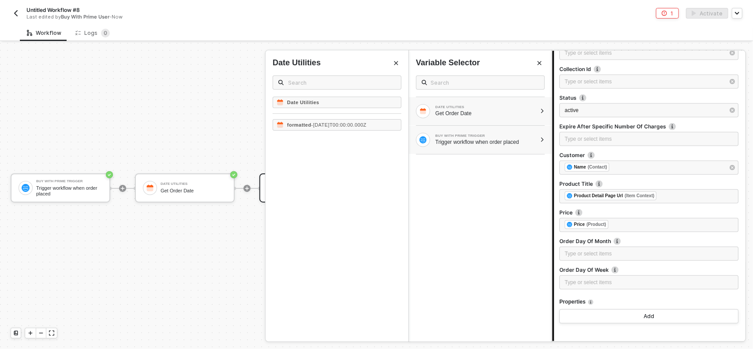
click at [521, 144] on div "Trigger workflow when order placed" at bounding box center [485, 142] width 101 height 7
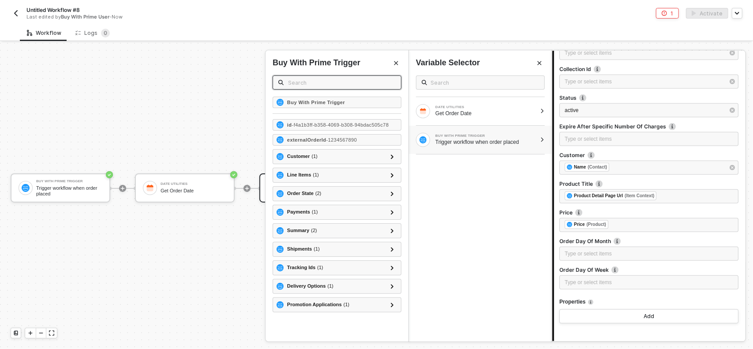
click at [336, 86] on input "text" at bounding box center [342, 83] width 108 height 10
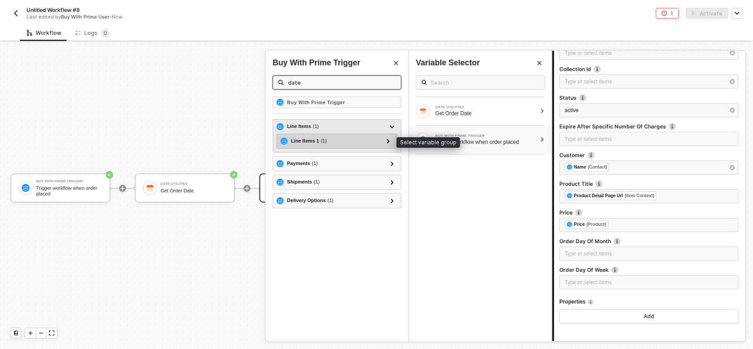
type input "date"
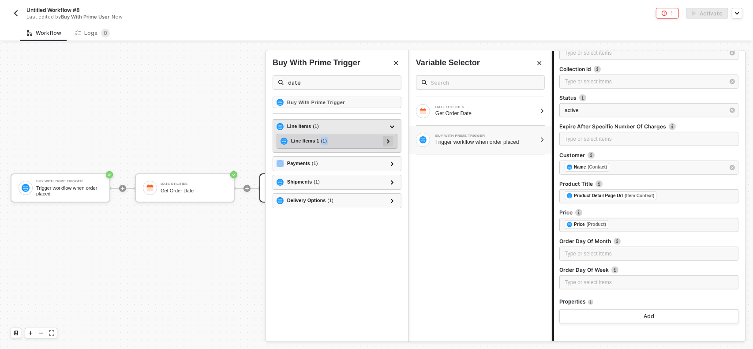
drag, startPoint x: 327, startPoint y: 142, endPoint x: 386, endPoint y: 139, distance: 58.3
click at [386, 139] on div "Line Items 1 ( 1 )" at bounding box center [337, 141] width 113 height 11
click at [388, 139] on icon at bounding box center [388, 141] width 3 height 4
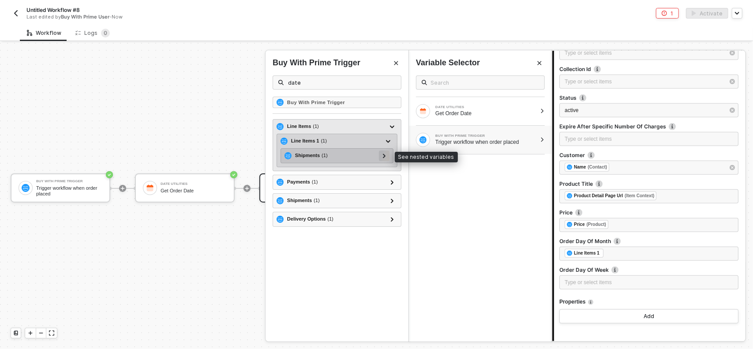
click at [386, 153] on div at bounding box center [384, 155] width 4 height 10
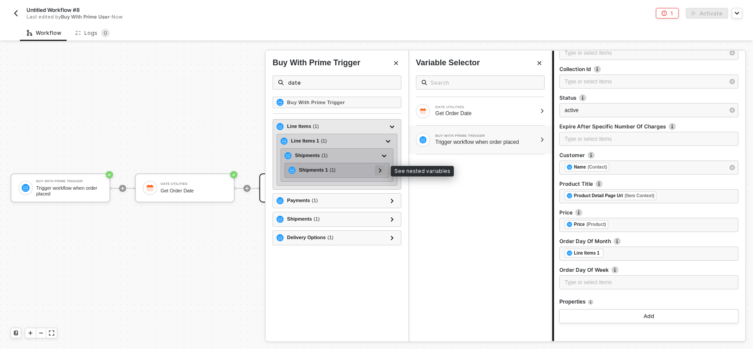
click at [381, 169] on icon at bounding box center [380, 170] width 3 height 4
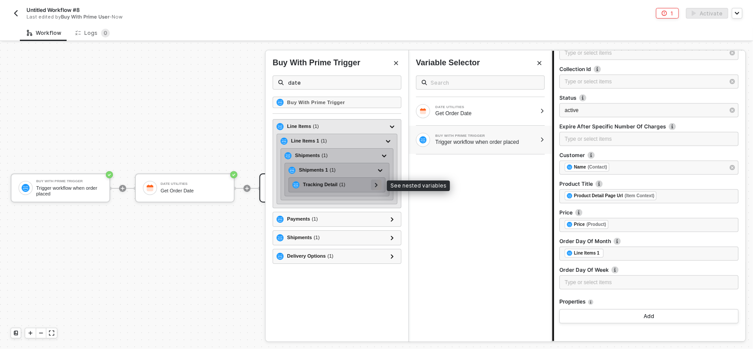
click at [378, 185] on div at bounding box center [376, 185] width 11 height 11
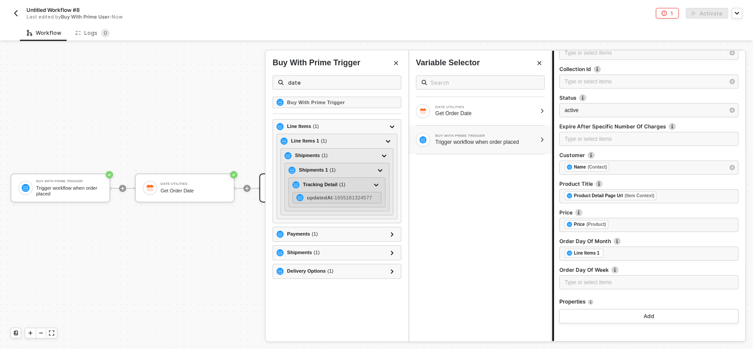
click at [325, 299] on div "Buy With Prime Trigger Line Items ( 1 ) Line Items 1 ( 1 ) Shipments ( 1 ) Ship…" at bounding box center [337, 219] width 143 height 245
click at [448, 262] on div "DATE UTILITIES Get Order Date BUY WITH PRIME TRIGGER Trigger workflow when orde…" at bounding box center [480, 204] width 143 height 273
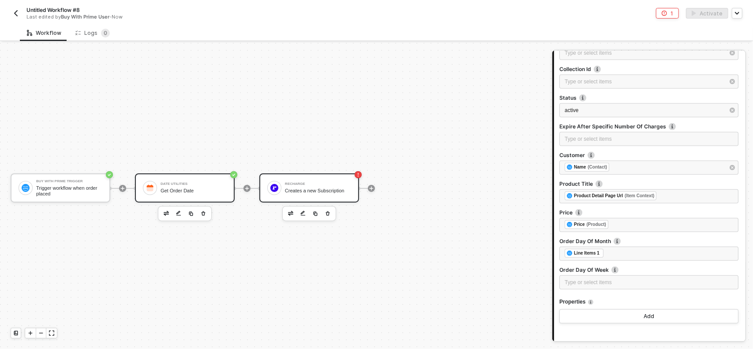
click at [217, 186] on div "Date Utilities Get Order Date" at bounding box center [194, 188] width 66 height 17
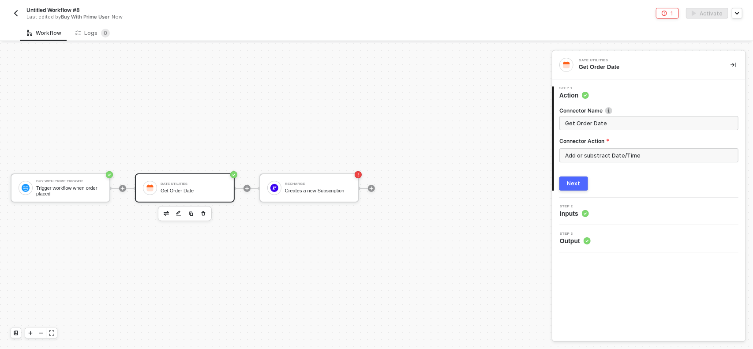
click at [619, 68] on div "Get Order Date" at bounding box center [648, 67] width 138 height 8
click at [614, 67] on div "Get Order Date" at bounding box center [648, 67] width 138 height 8
click at [623, 63] on div "Get Order Date" at bounding box center [648, 67] width 138 height 8
click at [603, 65] on div "Get Order Date" at bounding box center [648, 67] width 138 height 8
click at [615, 117] on span "Get Order Date" at bounding box center [648, 123] width 179 height 14
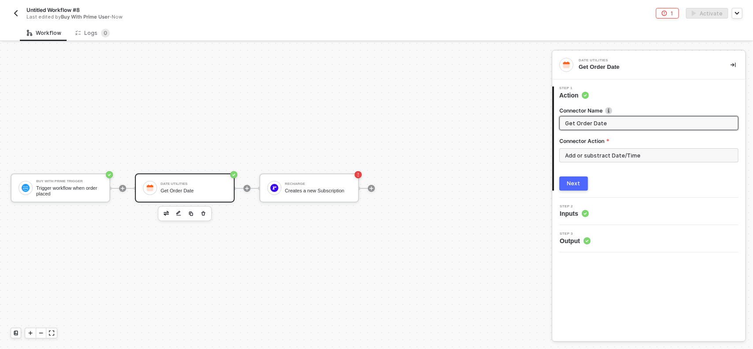
click at [614, 124] on input "Get Order Date" at bounding box center [648, 123] width 166 height 10
type input "Get next order date"
click at [470, 143] on div "Buy With Prime Trigger Trigger workflow when order placed Date Utilities Get ne…" at bounding box center [273, 188] width 547 height 322
drag, startPoint x: 302, startPoint y: 258, endPoint x: 202, endPoint y: 232, distance: 103.2
click at [290, 255] on div "Buy With Prime Trigger Trigger workflow when order placed Date Utilities Get ne…" at bounding box center [273, 188] width 547 height 322
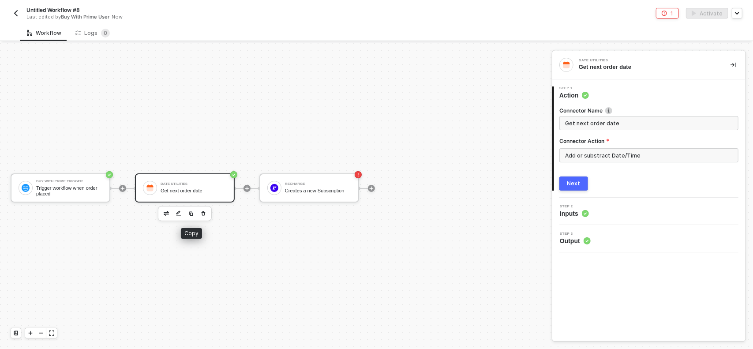
click at [192, 211] on img "button" at bounding box center [190, 213] width 5 height 5
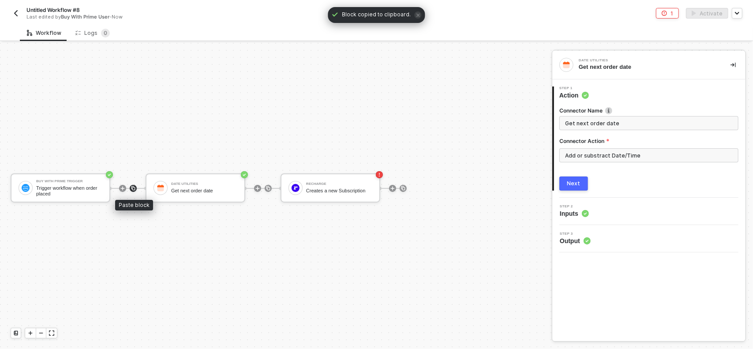
click at [134, 190] on img at bounding box center [133, 188] width 5 height 5
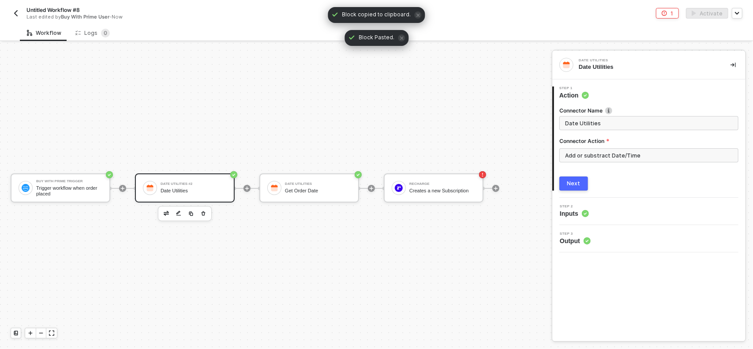
click at [185, 188] on div "Date Utilities" at bounding box center [194, 191] width 66 height 6
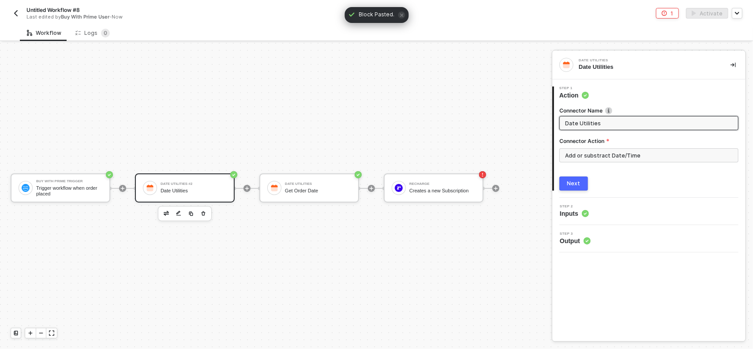
drag, startPoint x: 608, startPoint y: 123, endPoint x: 548, endPoint y: 121, distance: 59.6
click at [548, 121] on div "Buy With Prime Trigger Trigger workflow when order placed Date Utilities #2 Dat…" at bounding box center [376, 196] width 753 height 306
type input "order date"
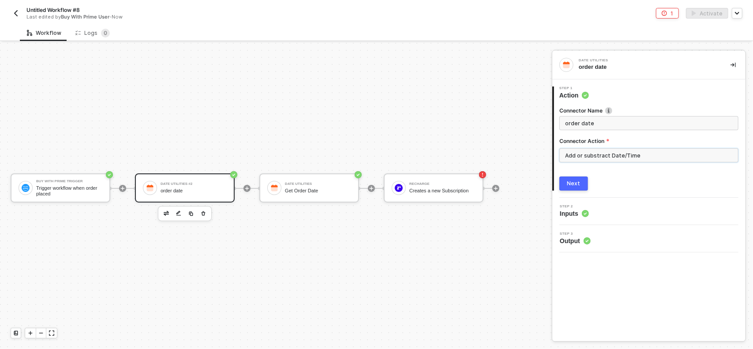
click at [585, 156] on input "Add or substract Date/Time" at bounding box center [648, 155] width 179 height 14
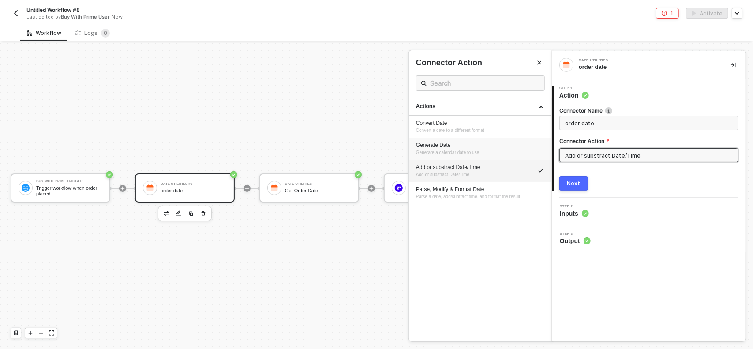
click at [489, 146] on div "Generate Date" at bounding box center [480, 145] width 128 height 7
type input "Generate Date"
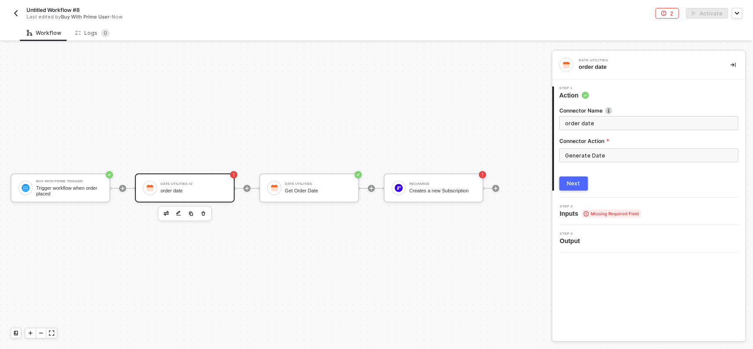
click at [576, 179] on button "Next" at bounding box center [573, 183] width 29 height 14
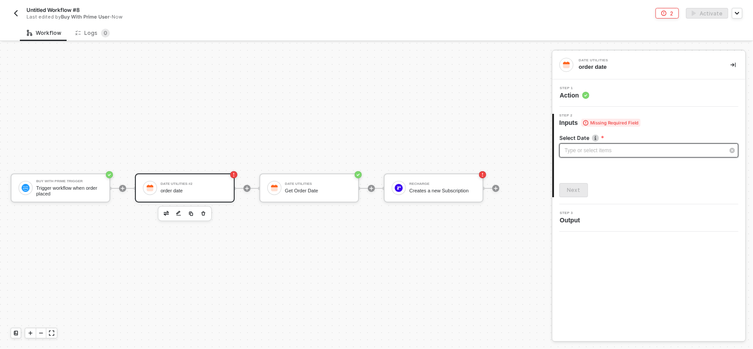
click at [586, 150] on div "Type or select items ﻿" at bounding box center [645, 150] width 160 height 8
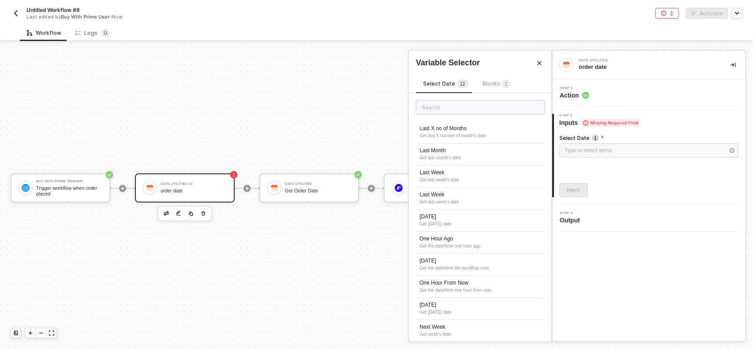
click at [466, 107] on input "text" at bounding box center [480, 107] width 129 height 14
click at [492, 87] on div "Blocks 1" at bounding box center [497, 84] width 28 height 10
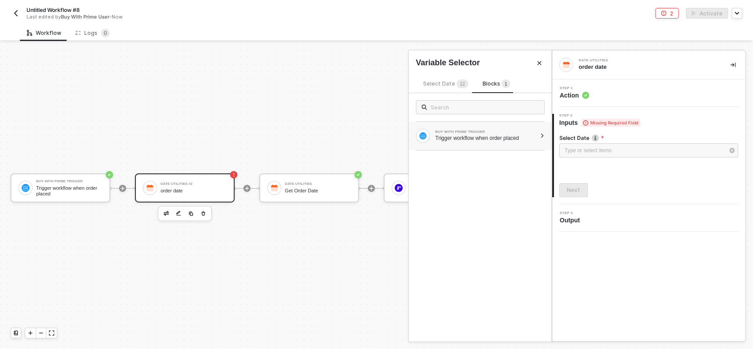
click at [459, 130] on div "BUY WITH PRIME TRIGGER" at bounding box center [485, 132] width 101 height 4
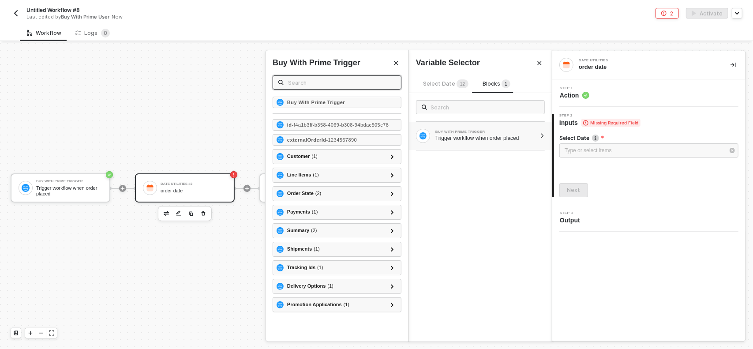
click at [327, 83] on input "text" at bounding box center [342, 83] width 108 height 10
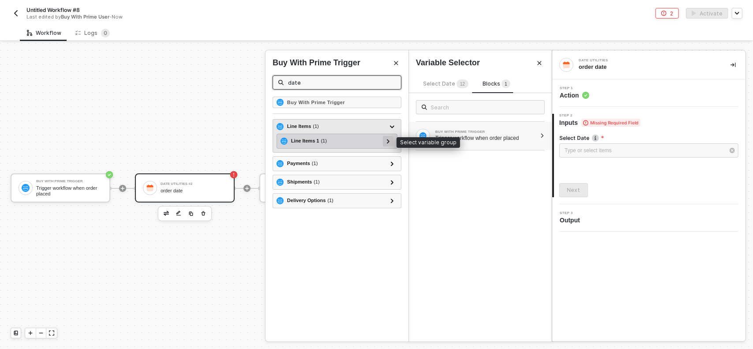
type input "date"
click at [389, 139] on div at bounding box center [388, 141] width 4 height 10
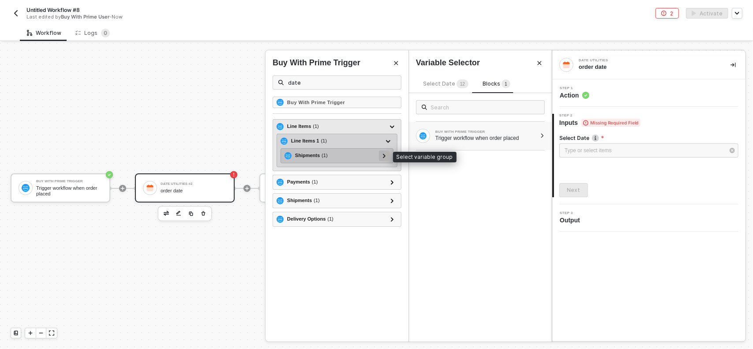
click at [387, 154] on div at bounding box center [384, 155] width 11 height 11
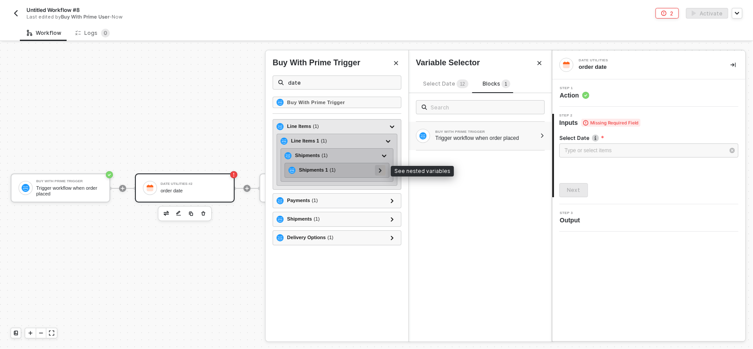
click at [384, 165] on div at bounding box center [380, 170] width 11 height 11
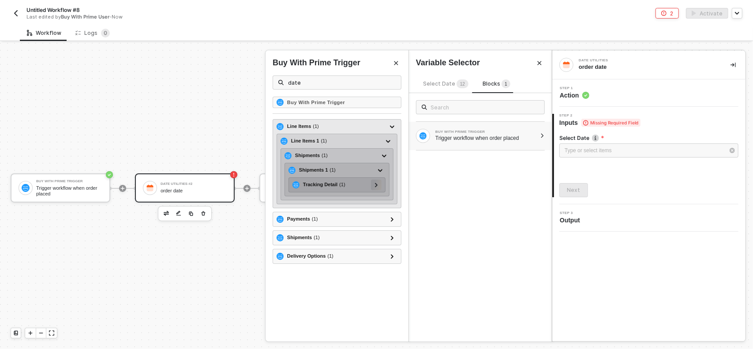
click at [379, 181] on div at bounding box center [376, 185] width 11 height 11
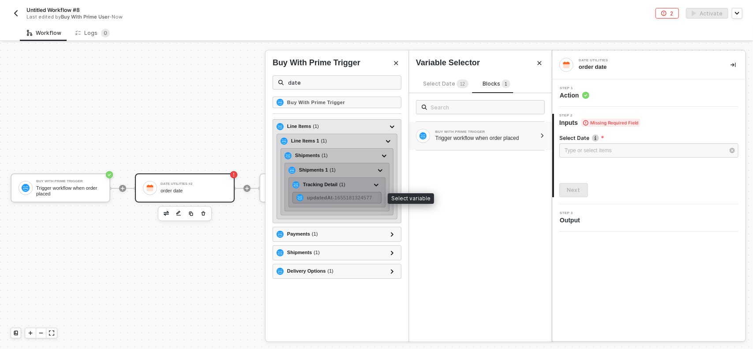
click at [358, 195] on span "- 1655181324577" at bounding box center [352, 197] width 39 height 5
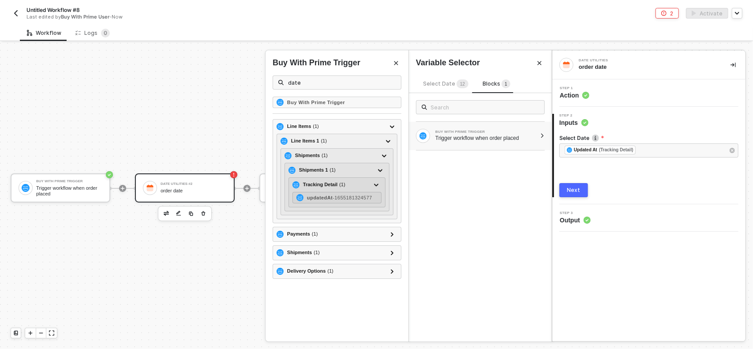
click at [574, 190] on div "Next" at bounding box center [573, 190] width 13 height 7
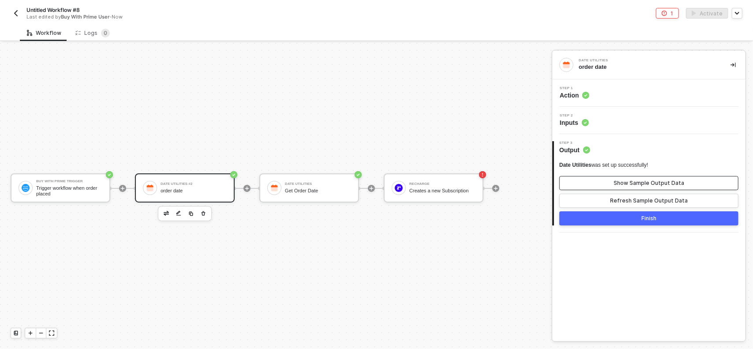
click at [633, 184] on div "Show Sample Output Data" at bounding box center [649, 183] width 71 height 7
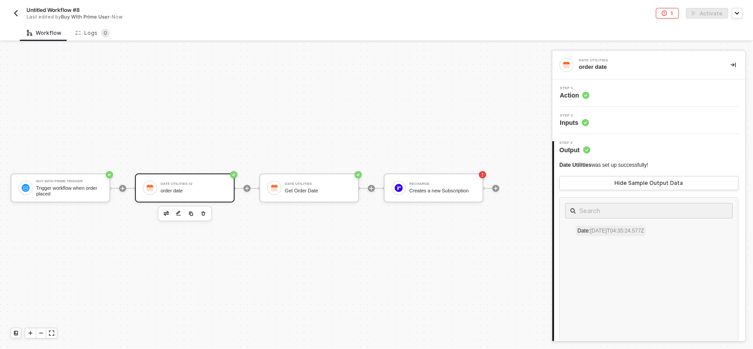
click at [606, 228] on span "[DATE]T04:35:24.577Z" at bounding box center [617, 231] width 54 height 6
click at [599, 228] on span "[DATE]T04:35:24.577Z" at bounding box center [617, 231] width 54 height 6
click at [594, 232] on span "[DATE]T04:35:24.577Z" at bounding box center [617, 231] width 54 height 6
click at [595, 230] on span "[DATE]T04:35:24.577Z" at bounding box center [617, 231] width 54 height 6
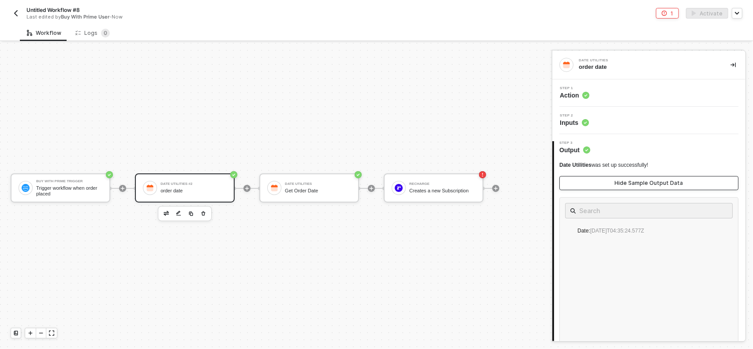
click at [634, 181] on div "Hide Sample Output Data" at bounding box center [649, 183] width 68 height 7
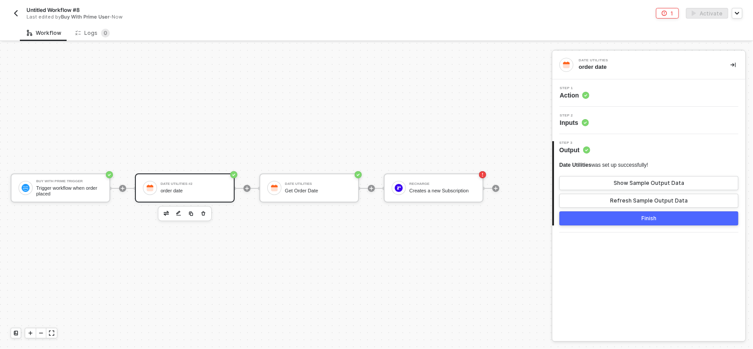
click at [459, 106] on div "Buy With Prime Trigger Trigger workflow when order placed Date Utilities #2 ord…" at bounding box center [273, 188] width 547 height 322
click at [432, 187] on div "ReCharge Creates a new Subscription" at bounding box center [442, 188] width 66 height 17
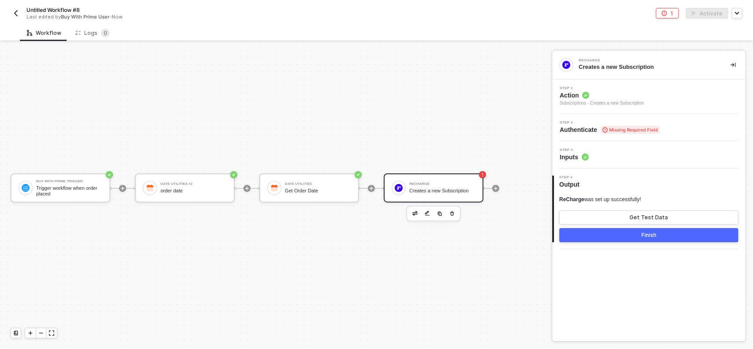
drag, startPoint x: 484, startPoint y: 178, endPoint x: 447, endPoint y: 187, distance: 38.2
click at [483, 178] on div "Buy With Prime Trigger Trigger workflow when order placed Date Utilities #2 ord…" at bounding box center [273, 188] width 547 height 322
click at [447, 187] on div "ReCharge Creates a new Subscription" at bounding box center [442, 188] width 66 height 17
click at [300, 180] on div "Date Utilities Get Order Date" at bounding box center [318, 188] width 66 height 17
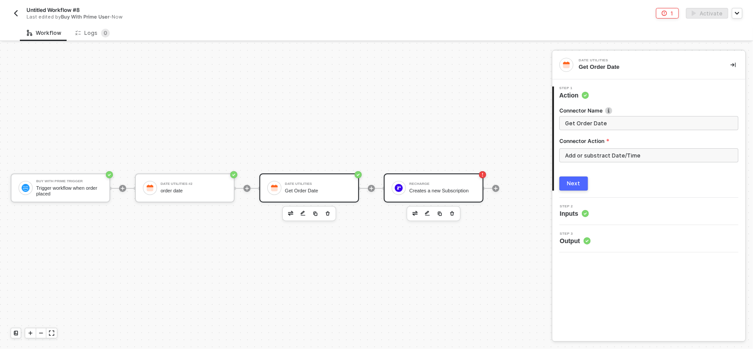
click at [447, 186] on div "ReCharge Creates a new Subscription" at bounding box center [442, 188] width 66 height 17
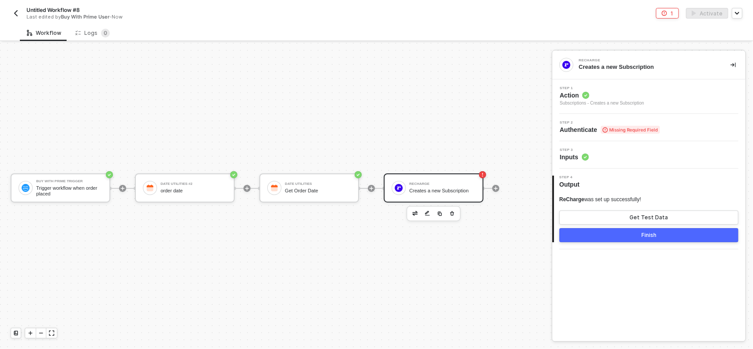
click at [621, 128] on span "Missing Required Field" at bounding box center [630, 130] width 59 height 8
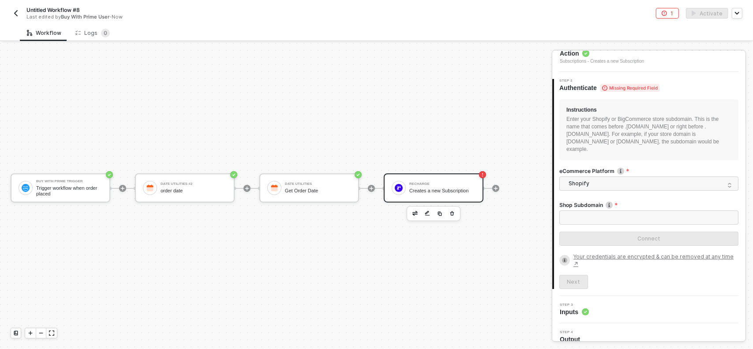
scroll to position [47, 0]
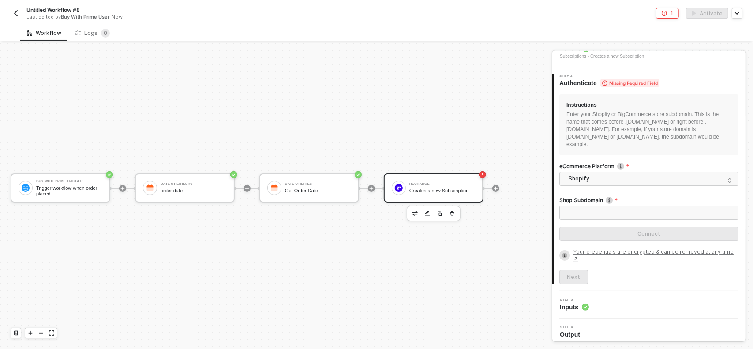
click at [595, 202] on label "Shop Subdomain" at bounding box center [648, 199] width 179 height 7
click at [595, 206] on input "Shop Subdomain" at bounding box center [648, 213] width 179 height 14
click at [594, 207] on input "Shop Subdomain" at bounding box center [648, 213] width 179 height 14
click at [594, 209] on input "Shop Subdomain" at bounding box center [648, 213] width 179 height 14
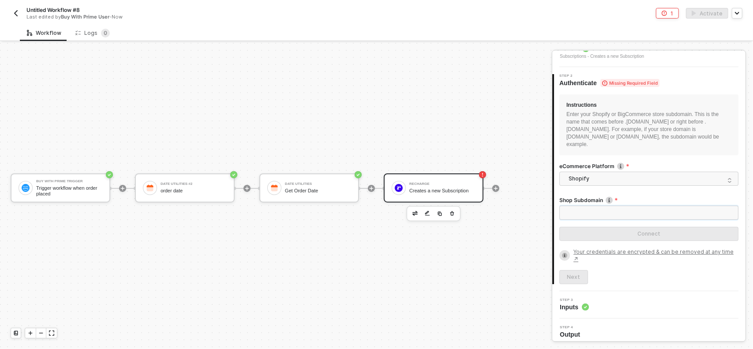
click at [594, 209] on input "Shop Subdomain" at bounding box center [648, 213] width 179 height 14
paste input "[DOMAIN_NAME]"
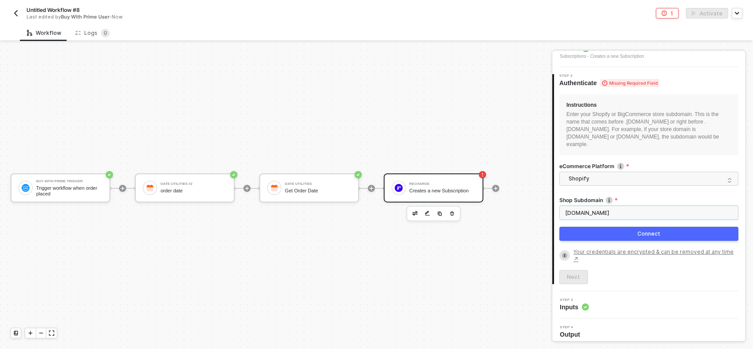
type input "[DOMAIN_NAME]"
click at [649, 234] on div "Connect" at bounding box center [648, 233] width 23 height 7
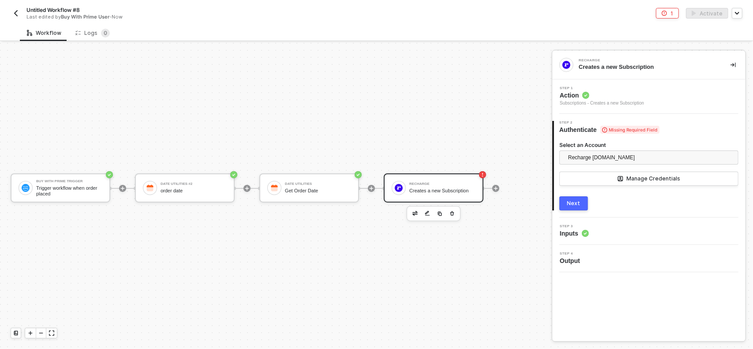
click at [576, 197] on button "Next" at bounding box center [573, 203] width 29 height 14
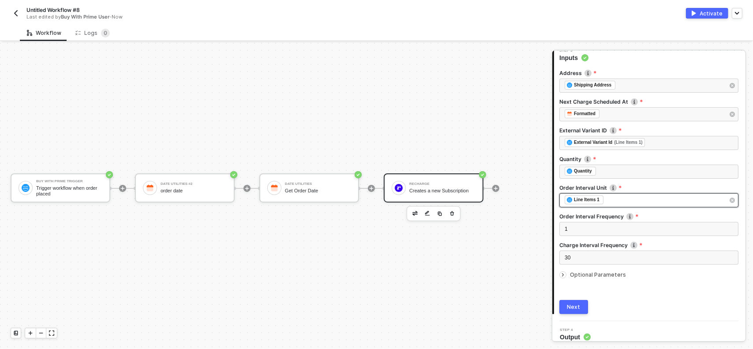
scroll to position [113, 0]
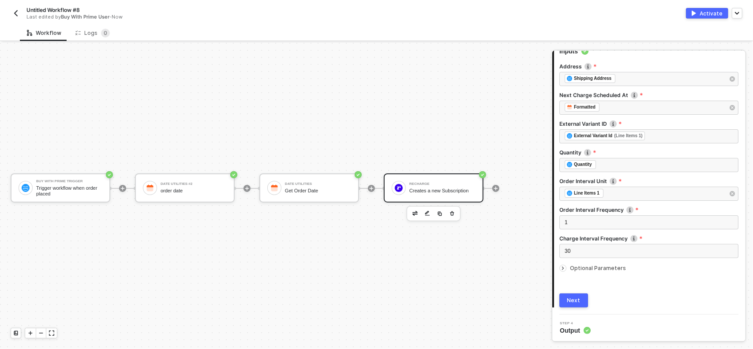
click at [579, 268] on span "Optional Parameters" at bounding box center [598, 268] width 56 height 7
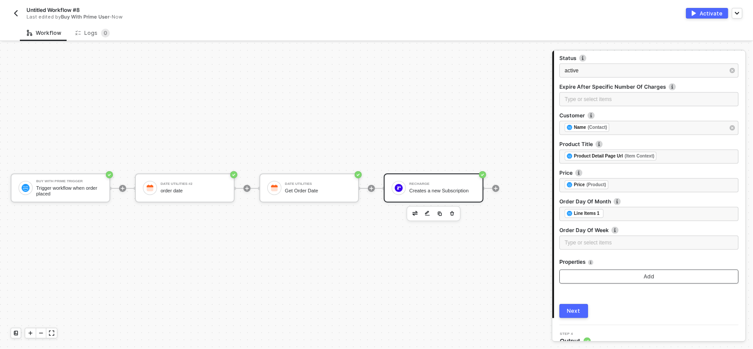
scroll to position [409, 0]
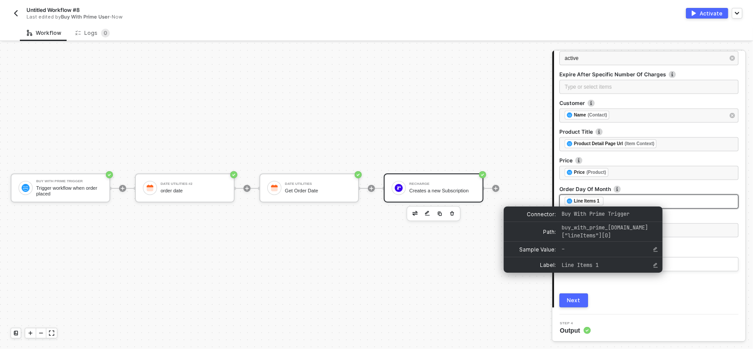
click at [591, 199] on div "Line Items 1" at bounding box center [587, 201] width 26 height 8
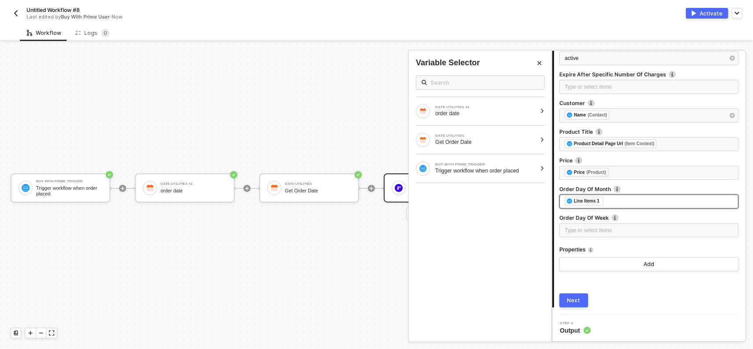
click at [611, 202] on div "﻿ ﻿ Line Items 1 ﻿" at bounding box center [649, 202] width 169 height 10
click at [499, 115] on div "order date" at bounding box center [485, 113] width 101 height 7
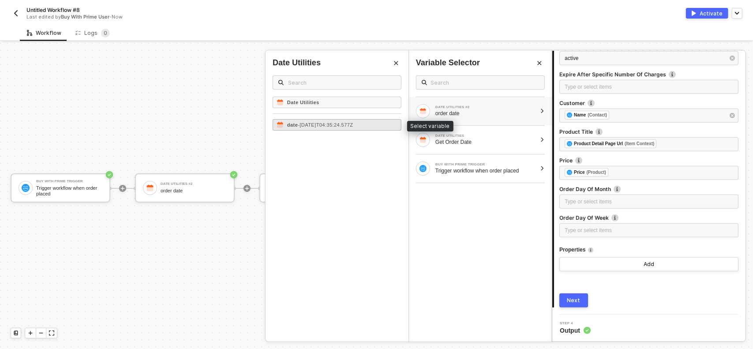
click at [345, 122] on span "- [DATE]T04:35:24.577Z" at bounding box center [325, 124] width 55 height 5
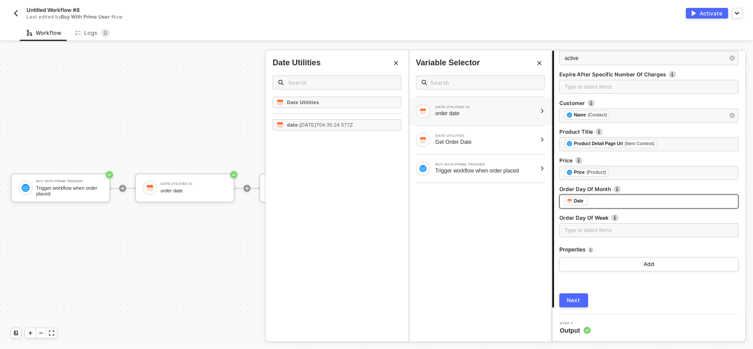
click at [601, 200] on div "﻿ ﻿ Date ﻿" at bounding box center [649, 202] width 169 height 10
click at [470, 137] on div "DATE UTILITIES Get Order Date" at bounding box center [485, 139] width 101 height 11
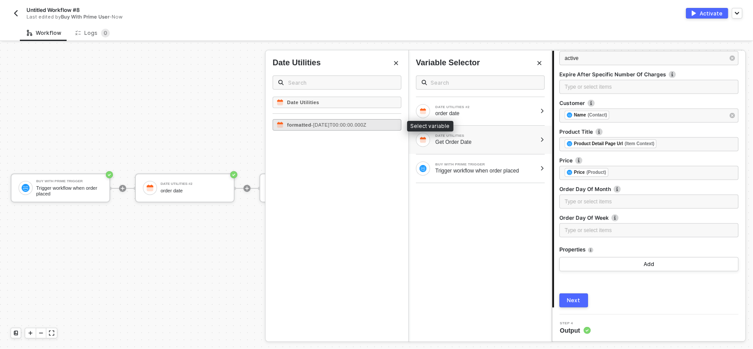
click at [323, 126] on span "- [DATE]T00:00:00.000Z" at bounding box center [338, 124] width 55 height 5
click at [626, 295] on div "Next" at bounding box center [648, 300] width 179 height 14
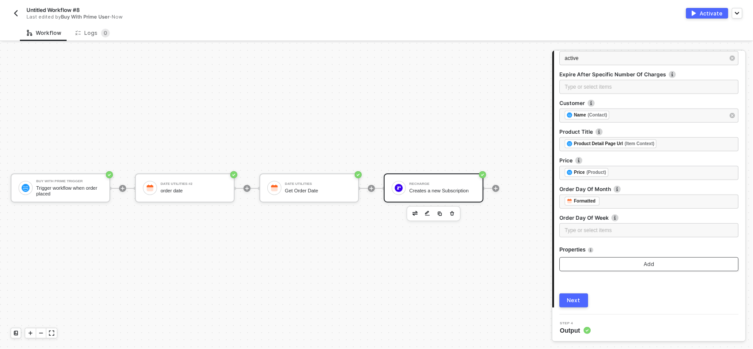
click at [629, 259] on button "Add" at bounding box center [648, 264] width 179 height 14
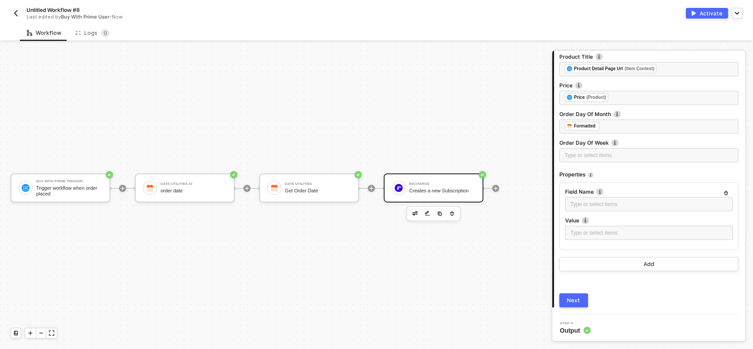
click at [723, 191] on icon "button" at bounding box center [725, 193] width 5 height 5
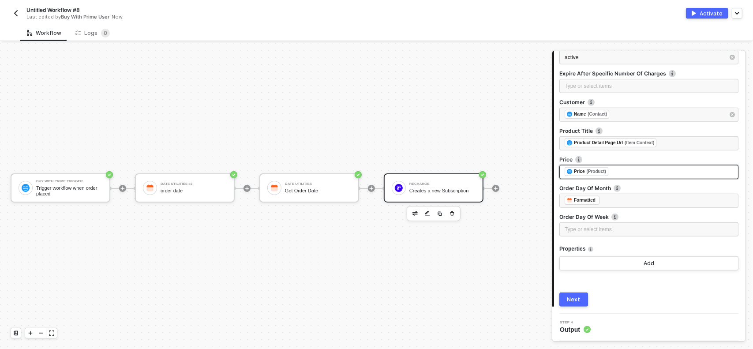
scroll to position [409, 0]
click at [585, 299] on button "Next" at bounding box center [573, 300] width 29 height 14
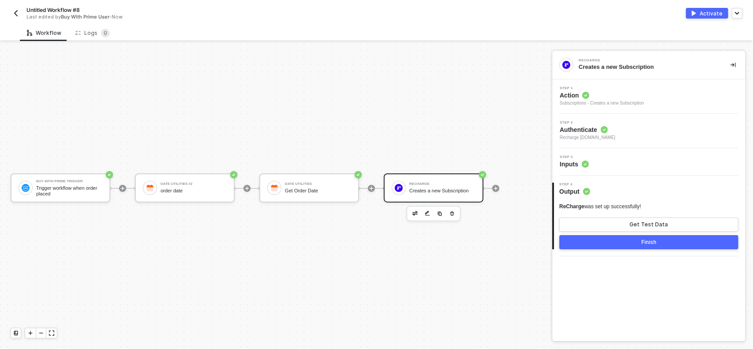
click at [274, 260] on div "Buy With Prime Trigger Trigger workflow when order placed Date Utilities #2 ord…" at bounding box center [273, 188] width 547 height 322
click at [674, 244] on button "Finish" at bounding box center [648, 242] width 179 height 14
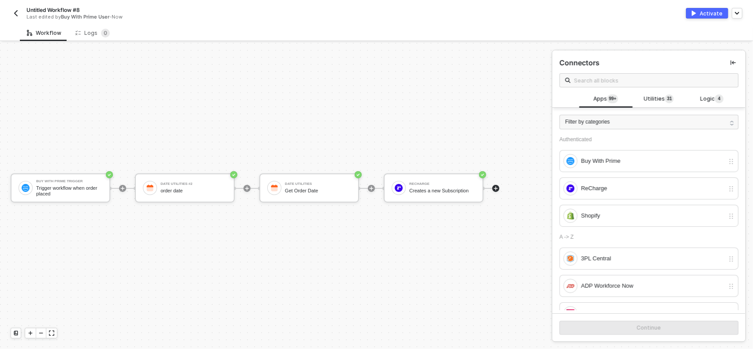
click at [504, 276] on div "Buy With Prime Trigger Trigger workflow when order placed Date Utilities #2 ord…" at bounding box center [273, 188] width 547 height 322
drag, startPoint x: 497, startPoint y: 187, endPoint x: 494, endPoint y: 218, distance: 30.6
click at [494, 192] on div at bounding box center [495, 188] width 7 height 7
click at [496, 189] on icon "icon-play" at bounding box center [496, 188] width 4 height 4
click at [497, 187] on icon "icon-play" at bounding box center [496, 188] width 4 height 4
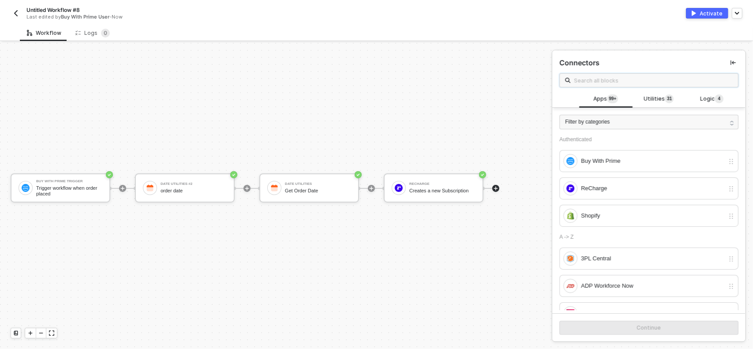
click at [631, 76] on input "text" at bounding box center [653, 80] width 159 height 10
click at [621, 79] on input "text" at bounding box center [653, 80] width 159 height 10
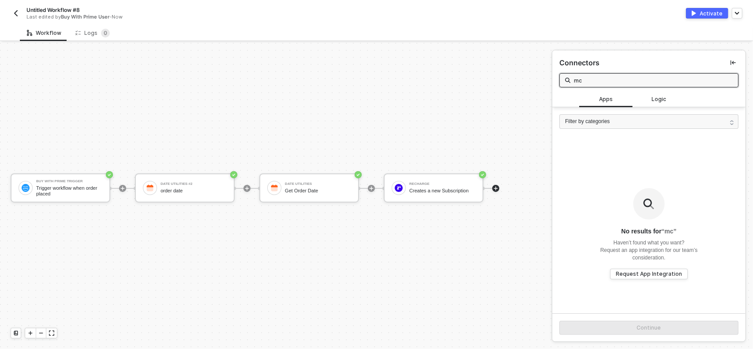
type input "m"
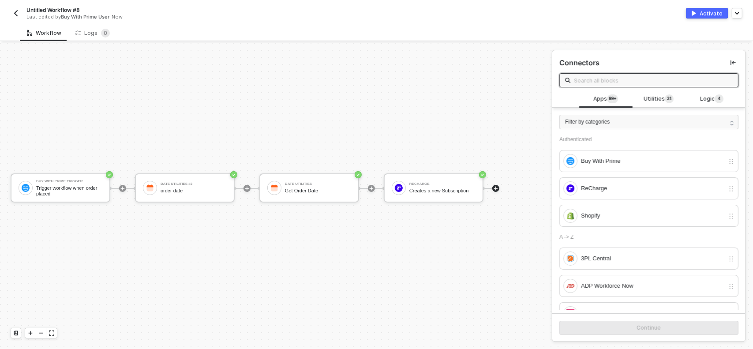
click at [484, 238] on div "Buy With Prime Trigger Trigger workflow when order placed Date Utilities #2 ord…" at bounding box center [273, 188] width 547 height 322
drag, startPoint x: 406, startPoint y: 243, endPoint x: 326, endPoint y: 246, distance: 79.9
click at [326, 246] on div "Buy With Prime Trigger Trigger workflow when order placed Date Utilities #2 ord…" at bounding box center [273, 188] width 547 height 322
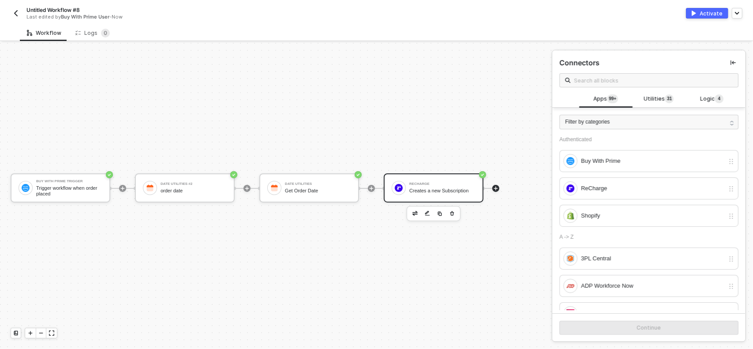
click at [425, 184] on div "ReCharge" at bounding box center [442, 184] width 66 height 4
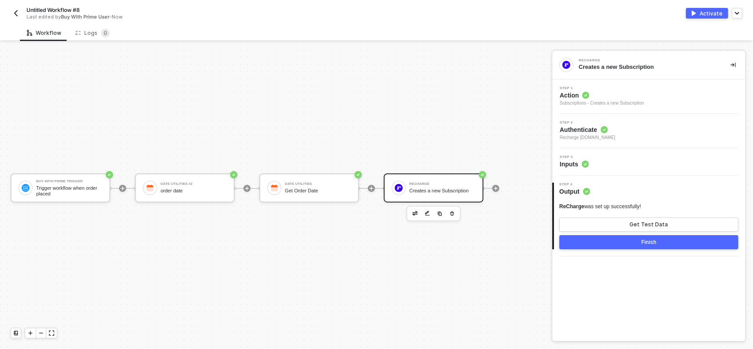
click at [507, 256] on div "Buy With Prime Trigger Trigger workflow when order placed Date Utilities #2 ord…" at bounding box center [273, 188] width 547 height 322
click at [496, 188] on icon "icon-play" at bounding box center [496, 188] width 4 height 4
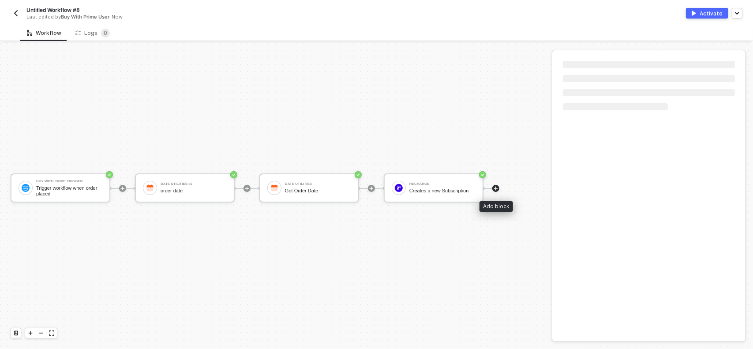
click at [496, 188] on icon "icon-play" at bounding box center [496, 188] width 4 height 4
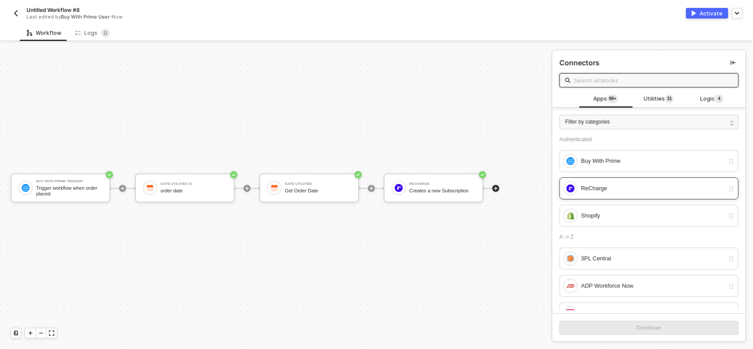
click at [612, 184] on div "ReCharge" at bounding box center [652, 189] width 143 height 10
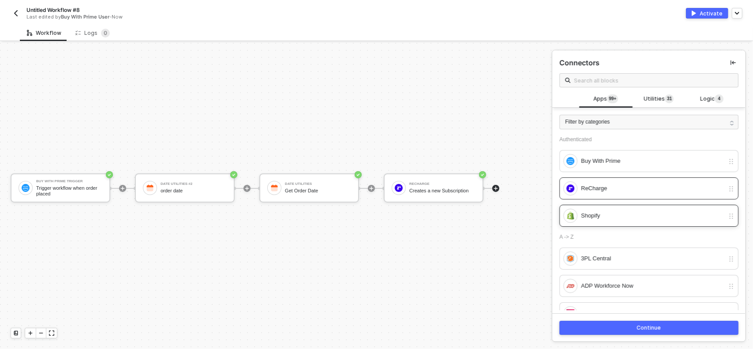
click at [630, 211] on div "Shopify" at bounding box center [652, 216] width 143 height 10
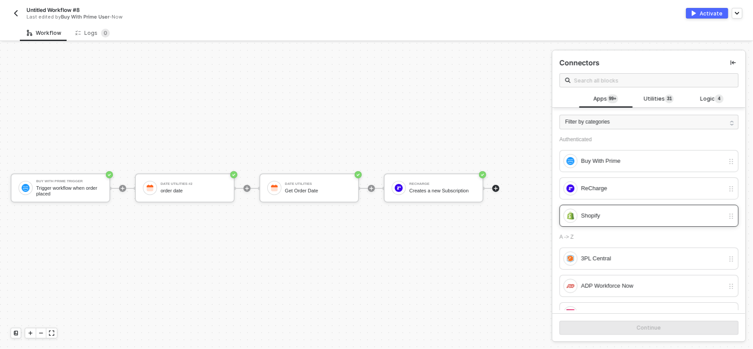
click at [629, 213] on div "Shopify" at bounding box center [652, 216] width 143 height 10
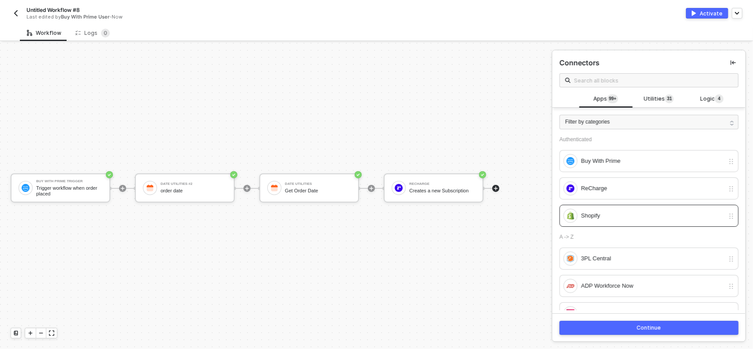
click at [674, 331] on button "Continue" at bounding box center [648, 328] width 179 height 14
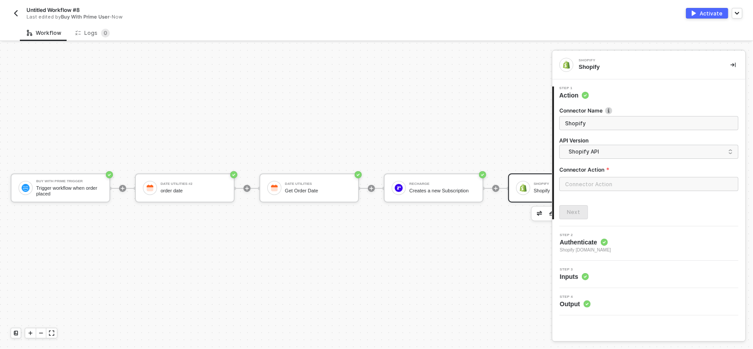
drag, startPoint x: 462, startPoint y: 260, endPoint x: 344, endPoint y: 259, distance: 118.7
click at [344, 259] on div "Buy With Prime Trigger Trigger workflow when order placed Date Utilities #2 ord…" at bounding box center [312, 188] width 624 height 322
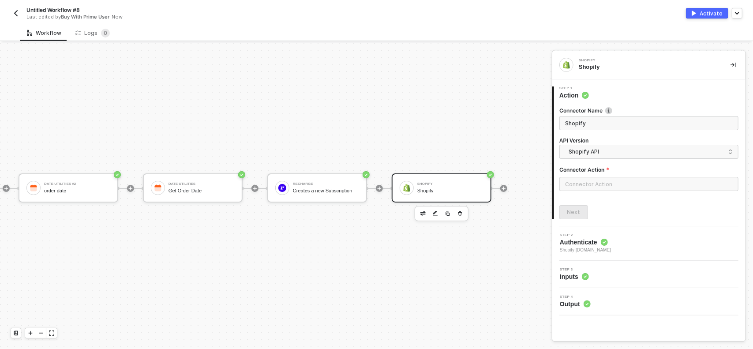
scroll to position [16, 129]
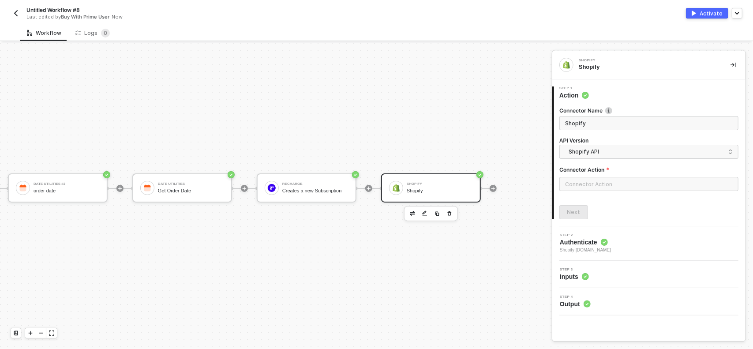
click at [432, 183] on div "Shopify" at bounding box center [440, 184] width 66 height 4
click at [609, 190] on input "text" at bounding box center [648, 184] width 179 height 14
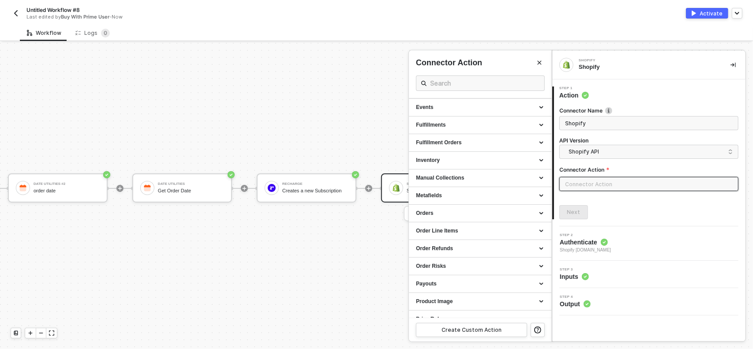
scroll to position [176, 0]
click at [458, 210] on div "Orders" at bounding box center [480, 212] width 128 height 7
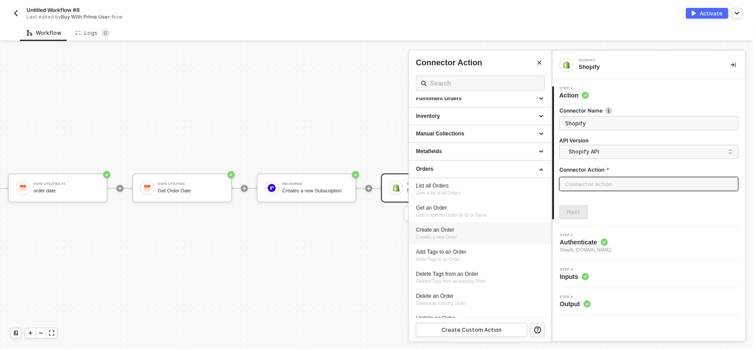
scroll to position [220, 0]
click at [352, 237] on div at bounding box center [376, 196] width 753 height 306
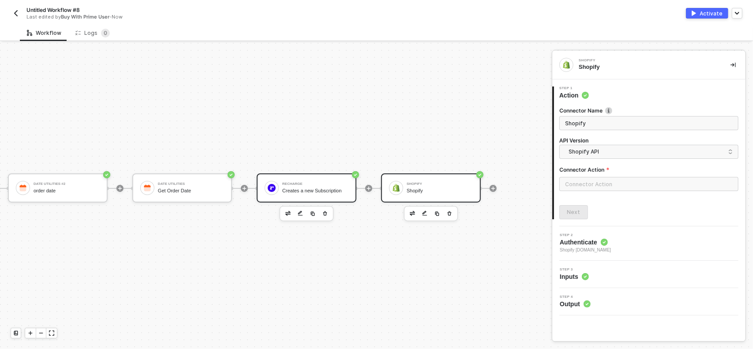
click at [315, 192] on div "Creates a new Subscription" at bounding box center [315, 191] width 66 height 6
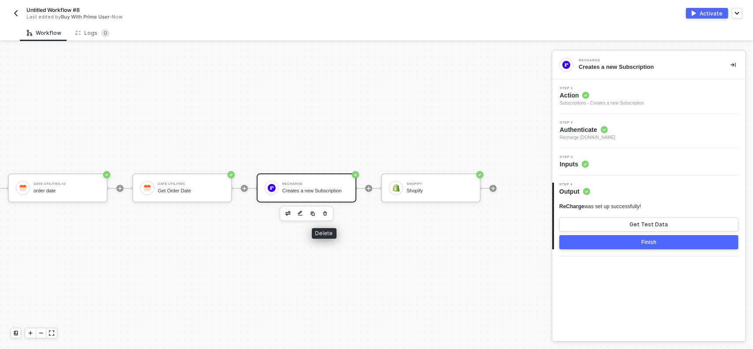
click at [383, 231] on div "Buy With Prime Trigger Trigger workflow when order placed Date Utilities #2 ord…" at bounding box center [185, 188] width 624 height 322
click at [427, 190] on div "Shopify" at bounding box center [440, 191] width 66 height 6
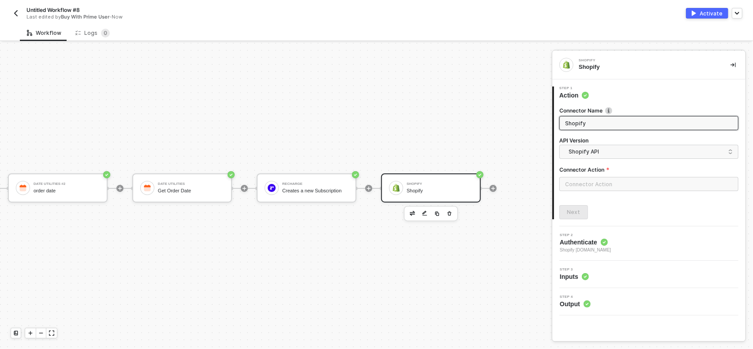
click at [406, 279] on div "Buy With Prime Trigger Trigger workflow when order placed Date Utilities #2 ord…" at bounding box center [185, 188] width 624 height 322
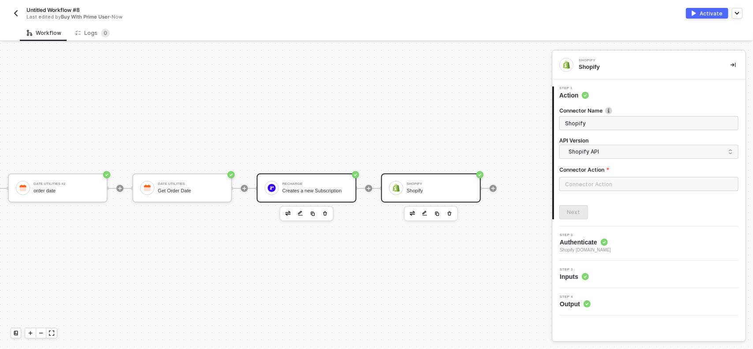
click at [325, 197] on div "ReCharge Creates a new Subscription" at bounding box center [307, 187] width 100 height 29
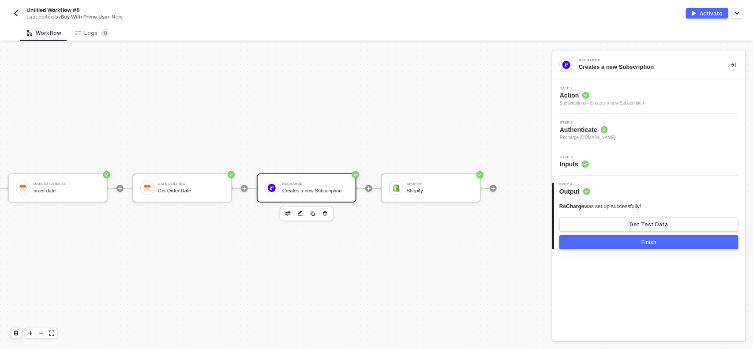
click at [611, 203] on div "ReCharge was set up successfully!" at bounding box center [600, 206] width 82 height 7
click at [566, 187] on span "Output" at bounding box center [574, 191] width 31 height 9
click at [637, 223] on div "Get Test Data" at bounding box center [649, 224] width 38 height 7
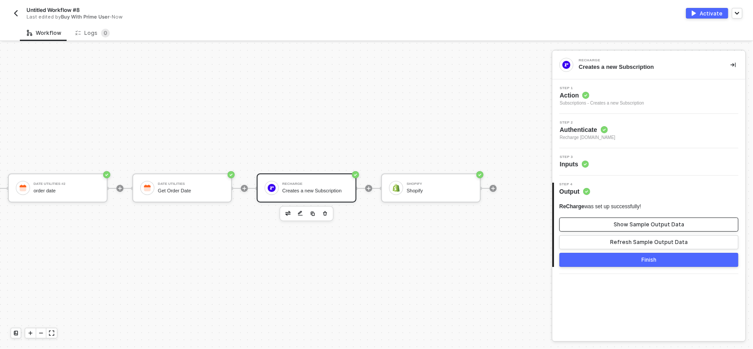
click at [638, 226] on div "Show Sample Output Data" at bounding box center [649, 224] width 71 height 7
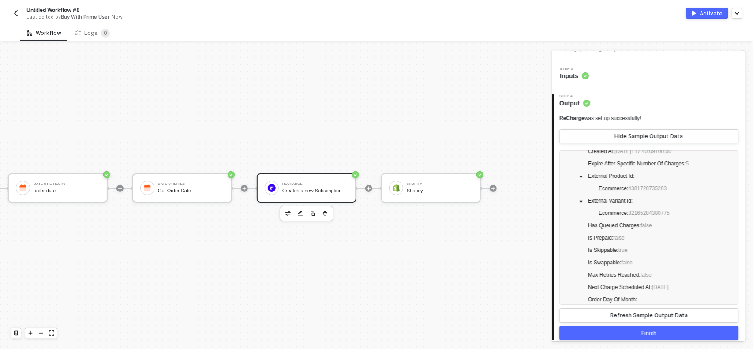
scroll to position [184, 0]
click at [608, 232] on span "Is Prepaid : false" at bounding box center [606, 235] width 37 height 6
click at [618, 233] on span "false" at bounding box center [618, 235] width 11 height 6
click at [591, 112] on div "ReCharge was set up successfully! Hide Sample Output Data Subscription : Id : 6…" at bounding box center [648, 224] width 179 height 232
drag, startPoint x: 580, startPoint y: 82, endPoint x: 578, endPoint y: 76, distance: 6.6
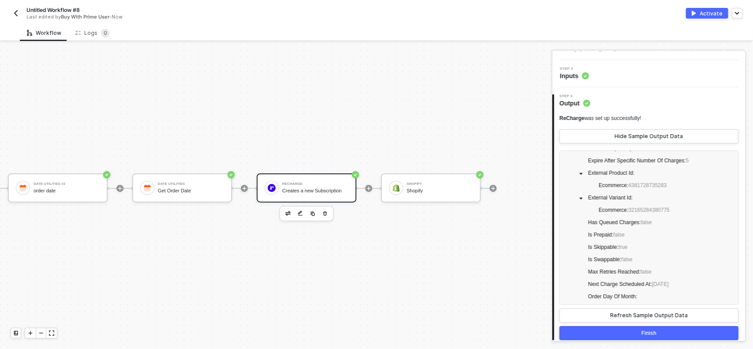
click at [580, 82] on div "Step 3 Inputs" at bounding box center [648, 73] width 193 height 27
click at [577, 76] on span "Inputs" at bounding box center [574, 75] width 29 height 9
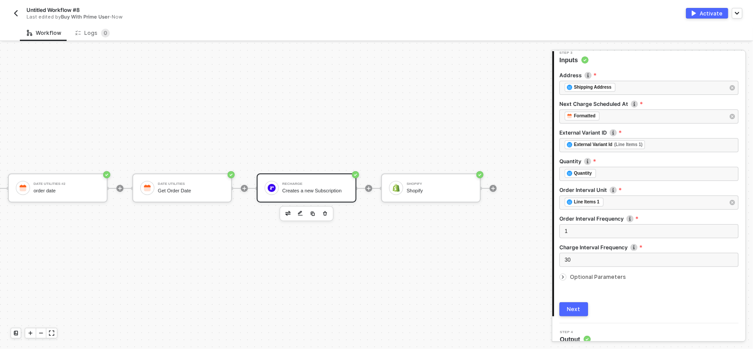
scroll to position [113, 0]
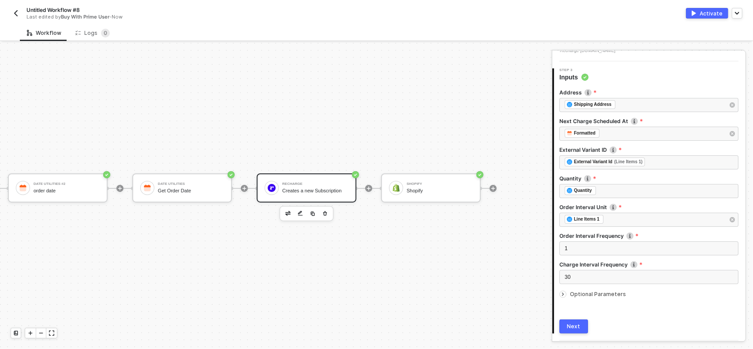
click at [576, 292] on span "Optional Parameters" at bounding box center [598, 294] width 56 height 7
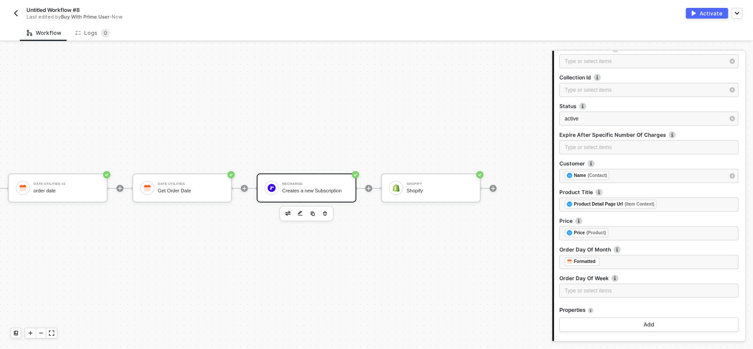
scroll to position [349, 0]
click at [632, 141] on div "Type or select items ﻿" at bounding box center [648, 147] width 179 height 14
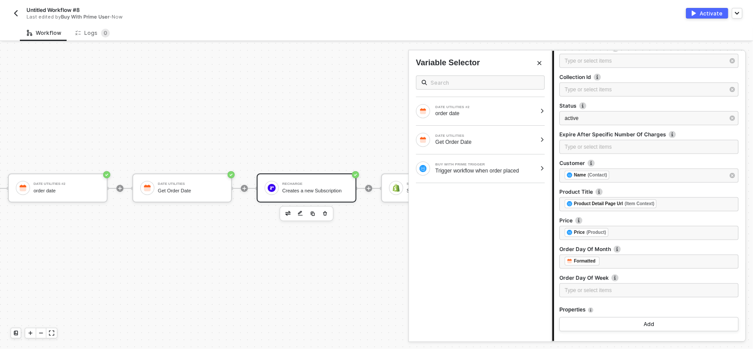
click at [619, 31] on div "Workflow Logs 0" at bounding box center [386, 33] width 733 height 16
click at [623, 146] on div "Type or select items ﻿" at bounding box center [649, 147] width 169 height 8
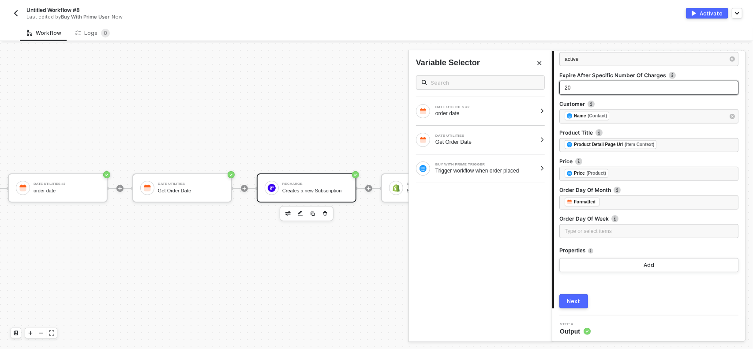
scroll to position [409, 0]
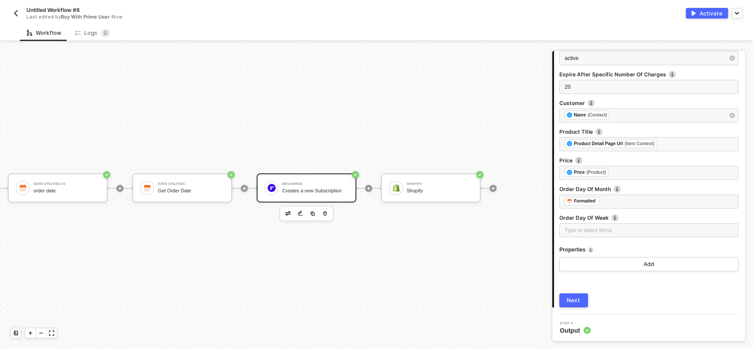
click at [465, 257] on div "Buy With Prime Trigger Trigger workflow when order placed Date Utilities #2 ord…" at bounding box center [185, 188] width 624 height 322
click at [598, 329] on div "Step 4 Output" at bounding box center [650, 328] width 191 height 13
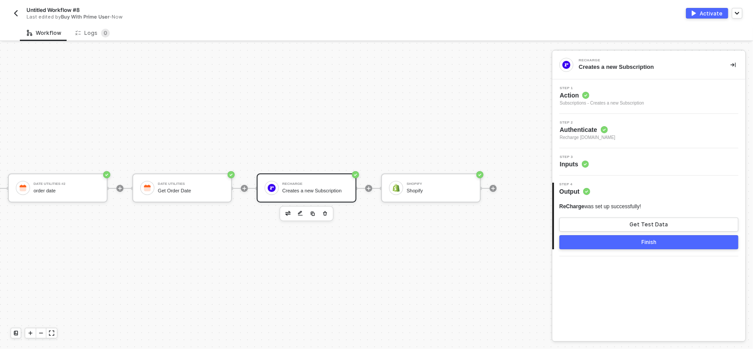
scroll to position [0, 0]
click at [407, 188] on div "Shopify" at bounding box center [440, 191] width 66 height 6
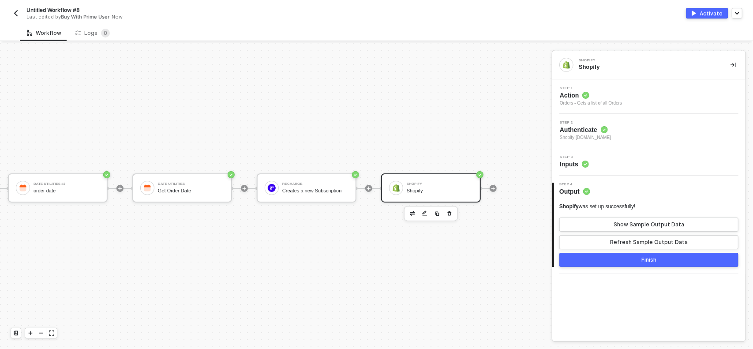
click at [573, 161] on span "Inputs" at bounding box center [574, 164] width 29 height 9
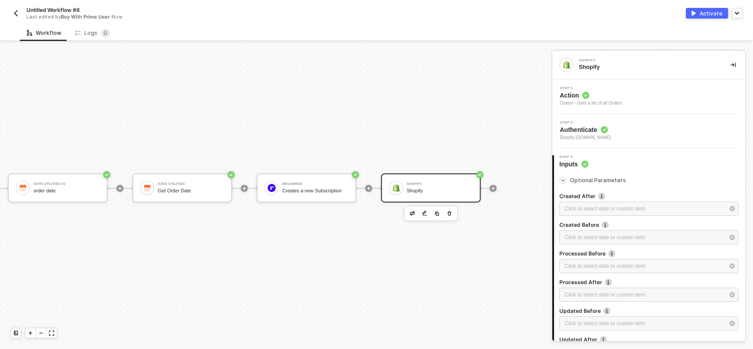
click at [434, 109] on div "Buy With Prime Trigger Trigger workflow when order placed Date Utilities #2 ord…" at bounding box center [185, 188] width 624 height 322
click at [447, 213] on icon "button" at bounding box center [449, 213] width 5 height 7
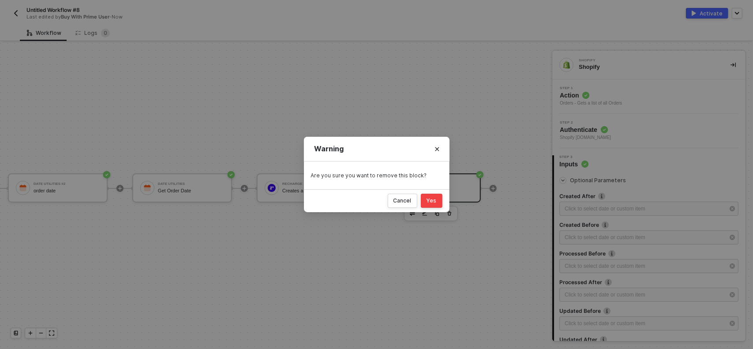
click at [436, 206] on button "Yes" at bounding box center [432, 201] width 22 height 14
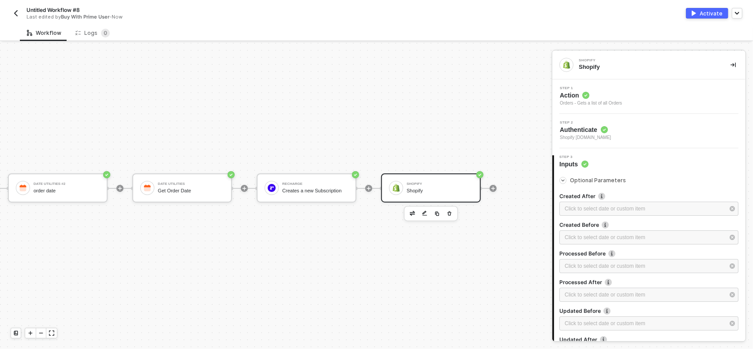
scroll to position [16, 9]
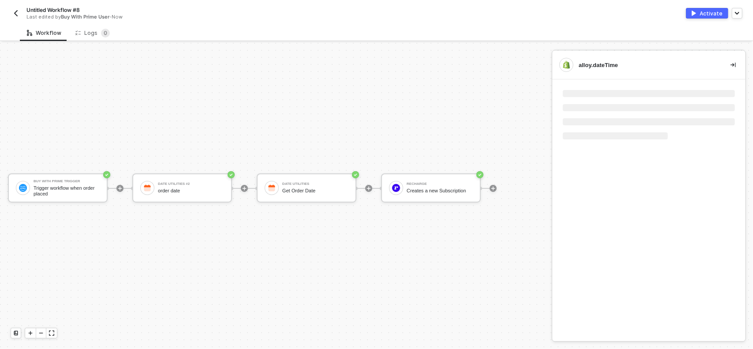
click at [458, 256] on div "Buy With Prime Trigger Trigger workflow when order placed Date Utilities #2 ord…" at bounding box center [270, 188] width 547 height 322
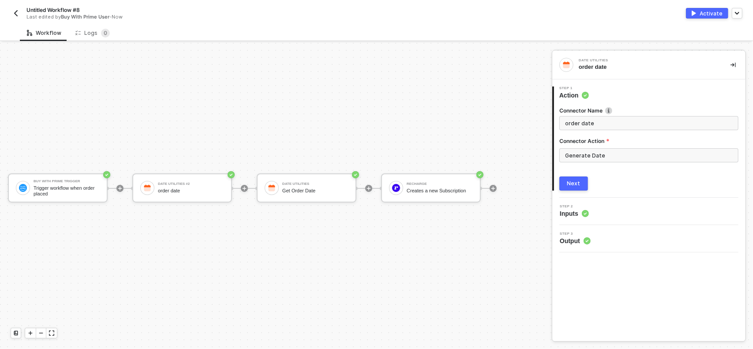
drag, startPoint x: 335, startPoint y: 238, endPoint x: 378, endPoint y: 242, distance: 43.0
click at [378, 242] on div "Buy With Prime Trigger Trigger workflow when order placed Date Utilities #2 ord…" at bounding box center [270, 188] width 547 height 322
click at [122, 186] on icon "icon-play" at bounding box center [120, 188] width 4 height 4
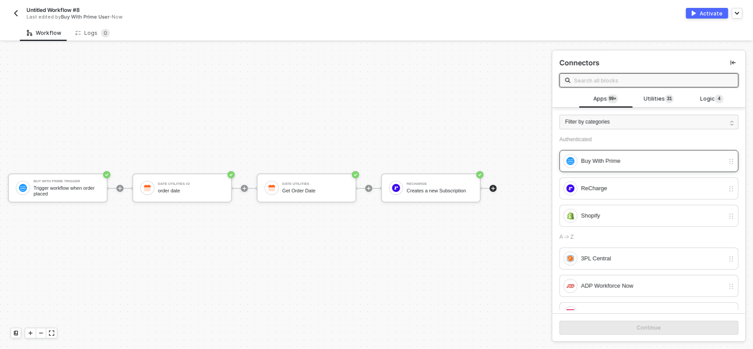
click at [621, 157] on div "Buy With Prime" at bounding box center [652, 161] width 143 height 10
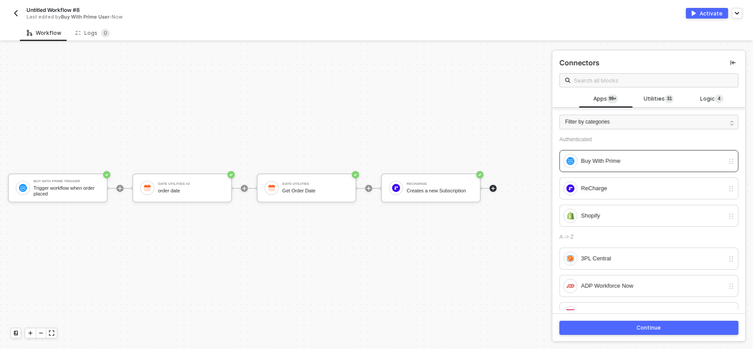
click at [670, 324] on button "Continue" at bounding box center [648, 328] width 179 height 14
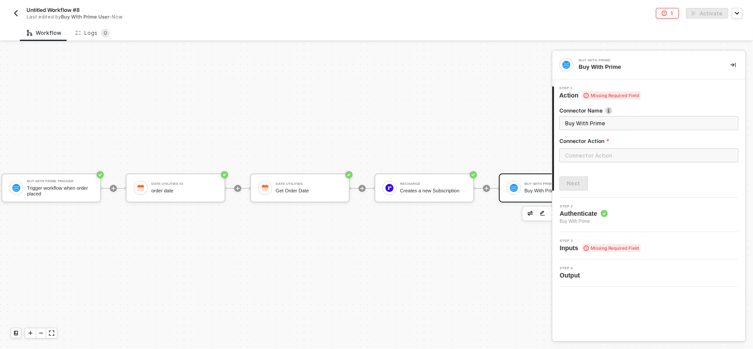
drag, startPoint x: 495, startPoint y: 244, endPoint x: 459, endPoint y: 236, distance: 36.6
click at [457, 239] on div "Buy With Prime Trigger Trigger workflow when order placed Date Utilities #2 ord…" at bounding box center [303, 188] width 624 height 322
click at [519, 188] on div at bounding box center [514, 188] width 14 height 14
click at [597, 152] on input "text" at bounding box center [648, 155] width 179 height 14
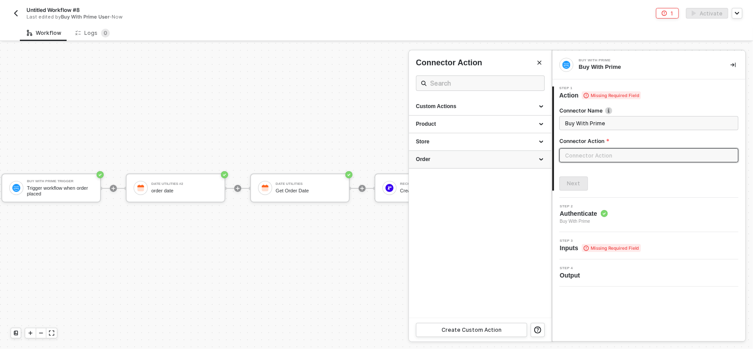
click at [460, 162] on div "Order" at bounding box center [480, 159] width 128 height 7
click at [358, 128] on div at bounding box center [376, 196] width 753 height 306
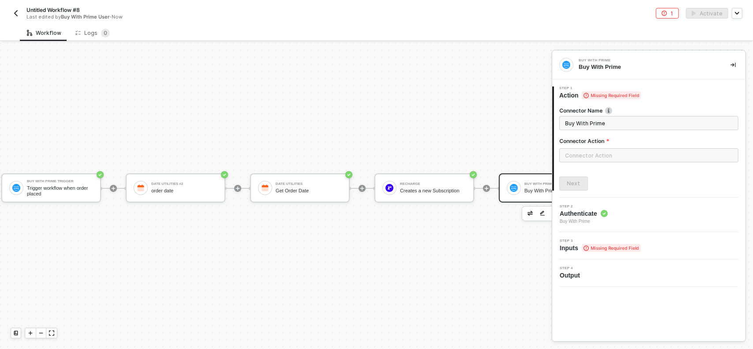
drag, startPoint x: 480, startPoint y: 144, endPoint x: 403, endPoint y: 154, distance: 77.4
click at [401, 146] on div "Buy With Prime Trigger Trigger workflow when order placed Date Utilities #2 ord…" at bounding box center [303, 188] width 624 height 322
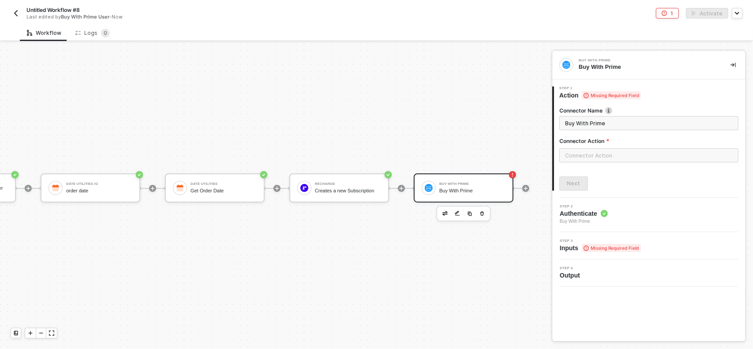
scroll to position [16, 114]
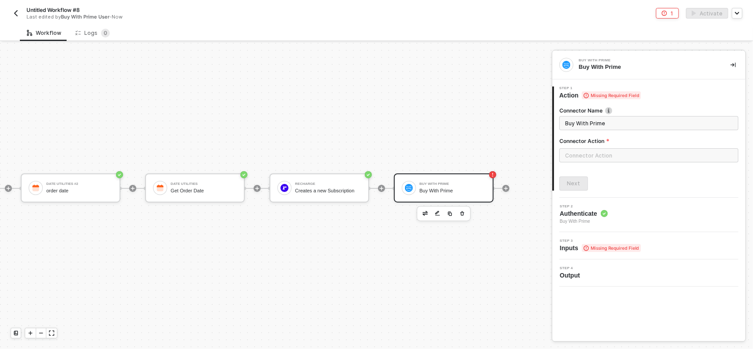
click at [458, 181] on div "Buy With Prime Buy With Prime" at bounding box center [453, 188] width 66 height 17
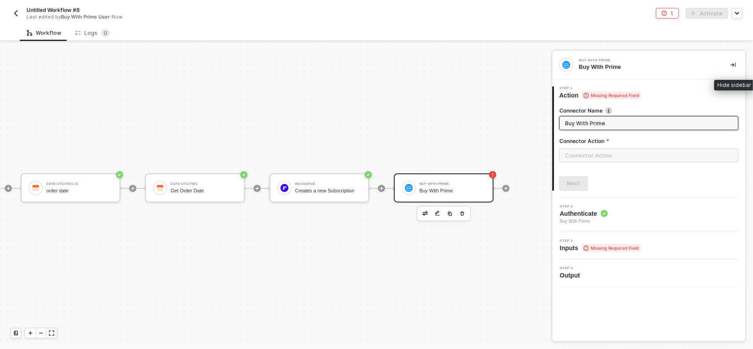
click at [733, 65] on icon "icon-collapse-right" at bounding box center [733, 64] width 5 height 5
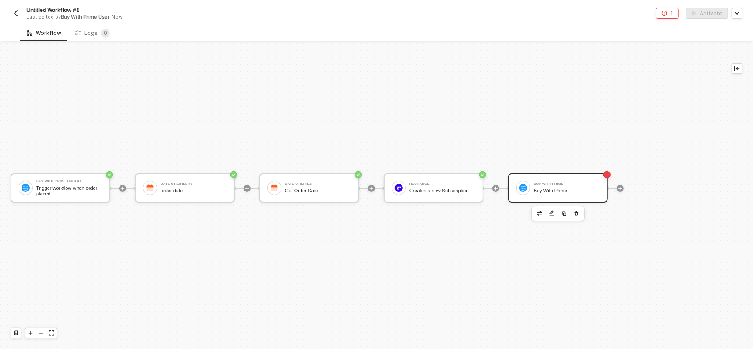
scroll to position [16, 0]
click at [551, 186] on div "Buy With Prime" at bounding box center [567, 184] width 66 height 4
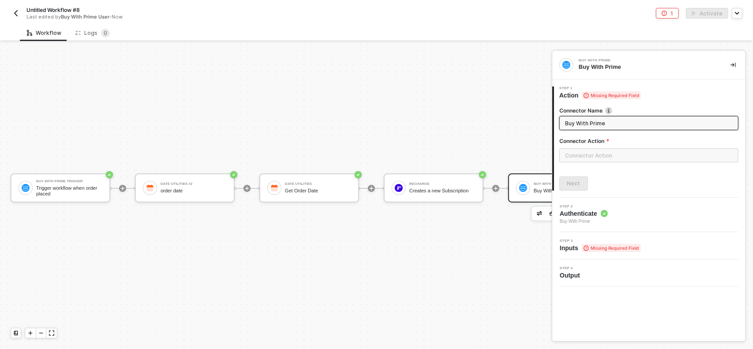
drag, startPoint x: 601, startPoint y: 128, endPoint x: 562, endPoint y: 130, distance: 38.8
click at [562, 130] on div "Connector Name Buy With Prime Connector Action" at bounding box center [648, 138] width 179 height 63
click at [600, 145] on div "Connector Action" at bounding box center [648, 142] width 179 height 11
click at [570, 269] on span "Step 4" at bounding box center [572, 268] width 24 height 4
click at [571, 274] on span "Output" at bounding box center [572, 275] width 24 height 9
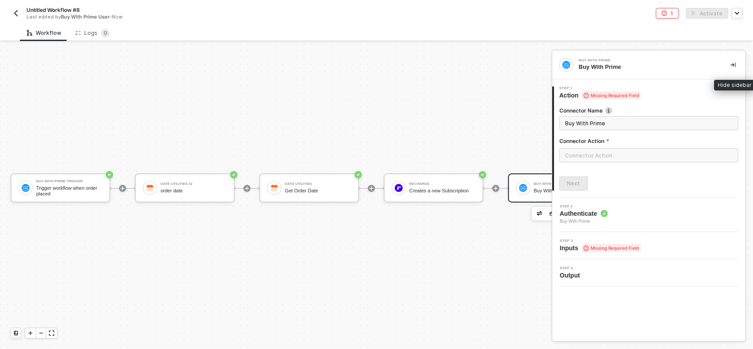
click at [734, 63] on icon "icon-collapse-right" at bounding box center [733, 64] width 5 height 5
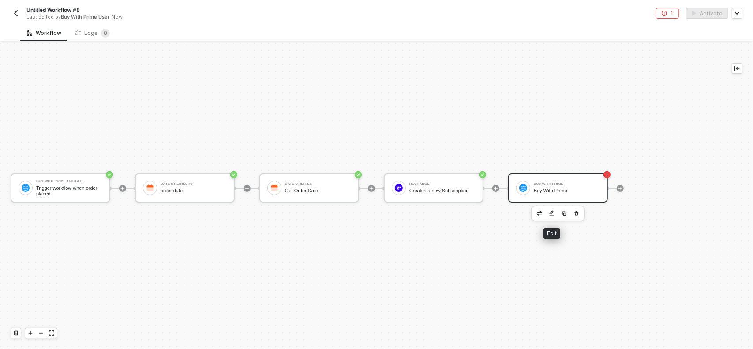
click at [550, 213] on img "button" at bounding box center [551, 213] width 5 height 6
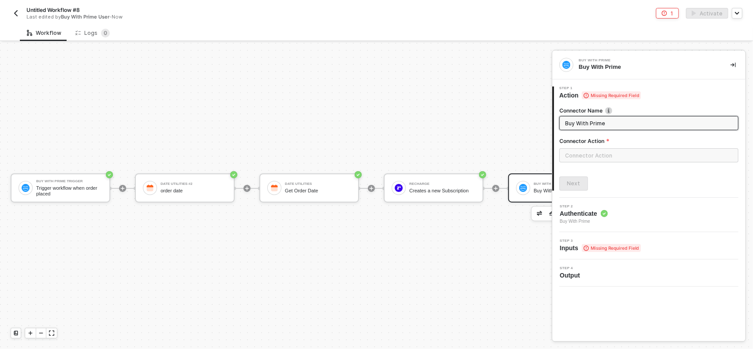
click at [483, 135] on div "Buy With Prime Trigger Trigger workflow when order placed Date Utilities #2 ord…" at bounding box center [312, 188] width 624 height 322
click at [539, 184] on div "Buy With Prime" at bounding box center [567, 184] width 66 height 4
click at [529, 245] on div "Buy With Prime Trigger Trigger workflow when order placed Date Utilities #2 ord…" at bounding box center [312, 188] width 624 height 322
click at [732, 65] on icon "icon-collapse-right" at bounding box center [733, 64] width 5 height 5
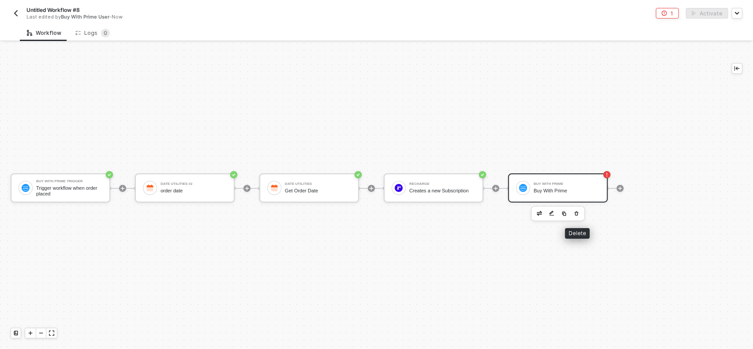
click at [579, 211] on icon "button" at bounding box center [576, 213] width 5 height 7
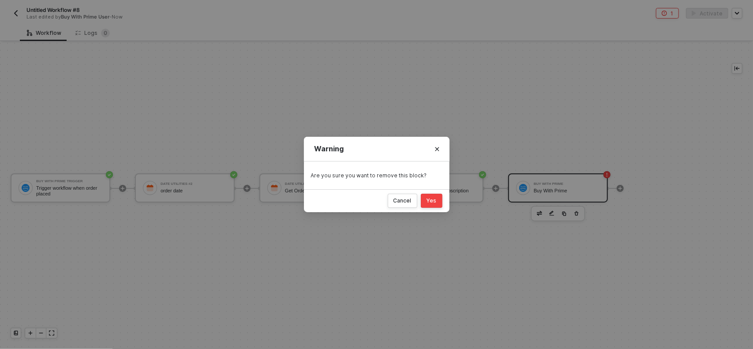
click at [433, 201] on div "Yes" at bounding box center [432, 200] width 10 height 7
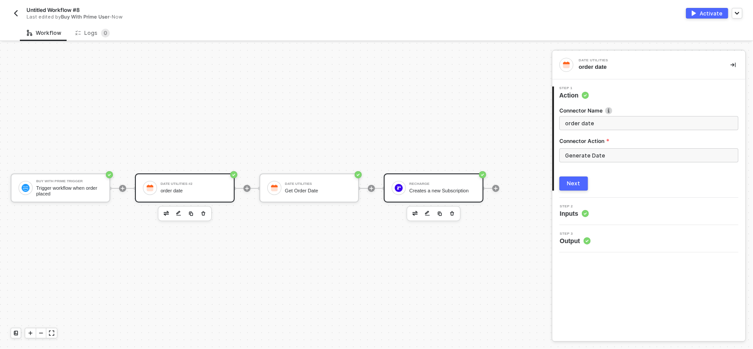
click at [459, 188] on div "Creates a new Subscription" at bounding box center [442, 191] width 66 height 6
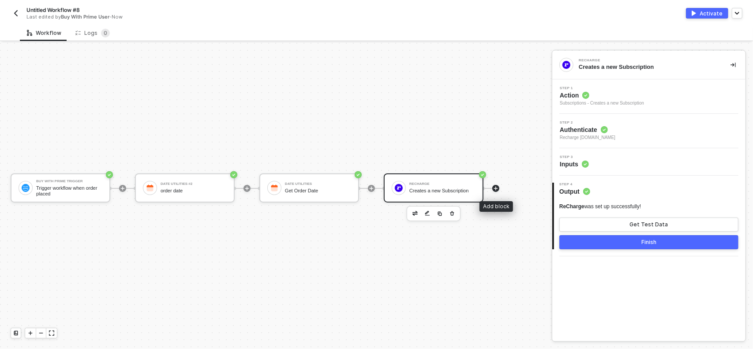
click at [495, 187] on icon "icon-play" at bounding box center [495, 188] width 5 height 5
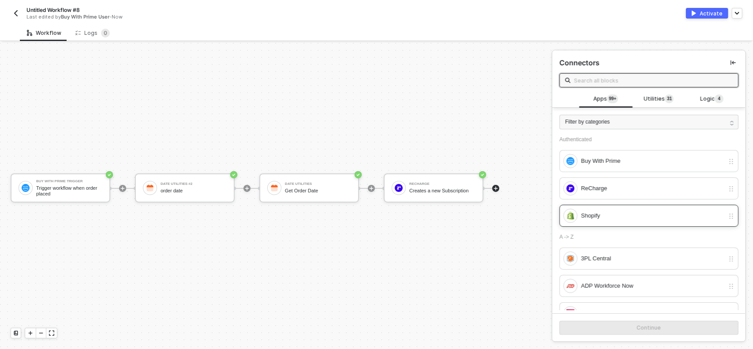
click at [602, 213] on div "Shopify" at bounding box center [652, 216] width 143 height 10
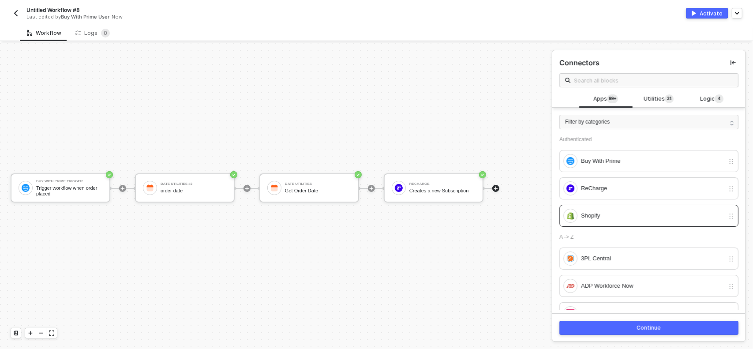
click at [674, 326] on button "Continue" at bounding box center [648, 328] width 179 height 14
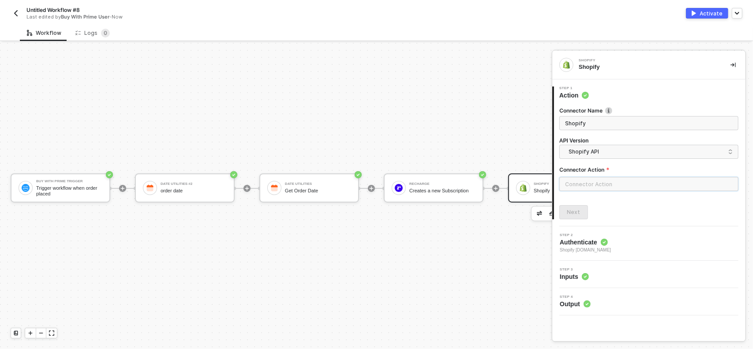
click at [653, 187] on input "text" at bounding box center [648, 184] width 179 height 14
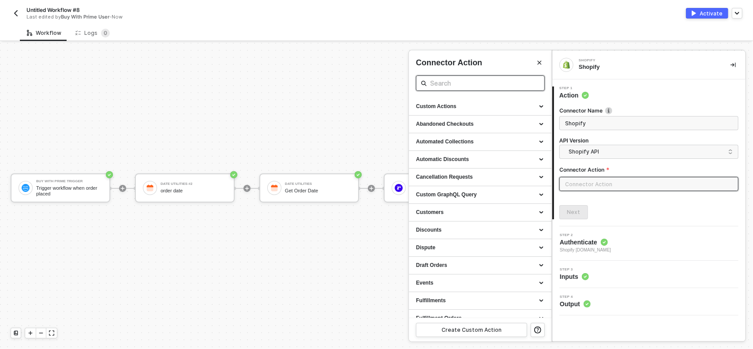
click at [497, 88] on input "text" at bounding box center [480, 83] width 101 height 11
type input "order"
type input "create"
click at [465, 105] on div "Custom Actions" at bounding box center [480, 106] width 128 height 7
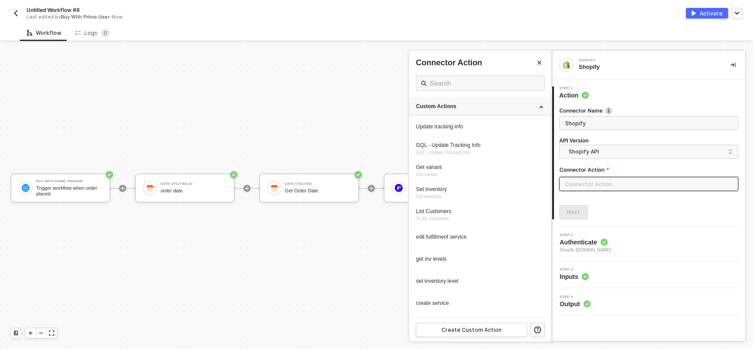
click at [526, 103] on div "Custom Actions" at bounding box center [480, 106] width 128 height 7
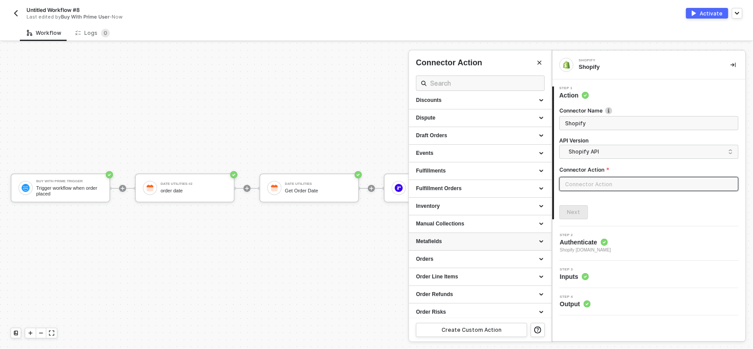
scroll to position [131, 0]
click at [476, 261] on div "Orders" at bounding box center [480, 257] width 128 height 7
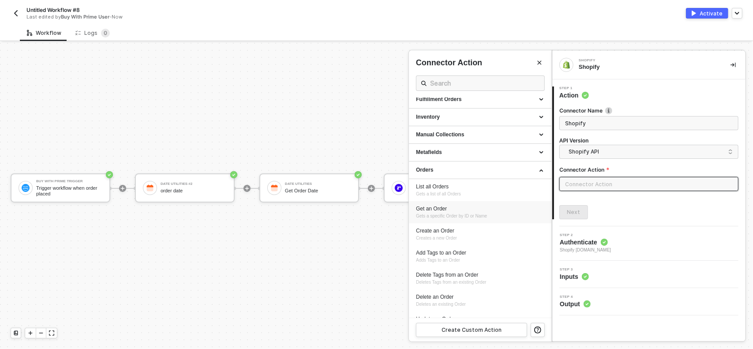
scroll to position [219, 0]
click at [481, 229] on div "Create an Order" at bounding box center [480, 230] width 128 height 7
type input "Creates a new Order"
type input "Orders - Create an Order"
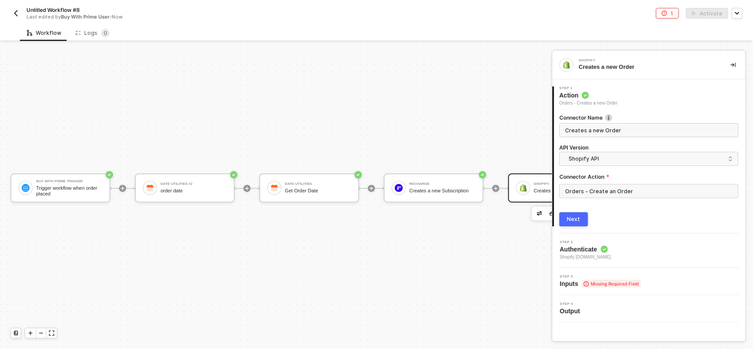
click at [575, 217] on div "Next" at bounding box center [573, 219] width 13 height 7
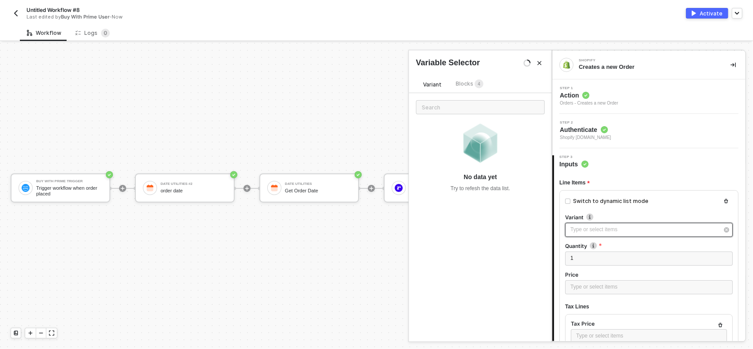
click at [616, 228] on div "Type or select items ﻿" at bounding box center [644, 229] width 148 height 8
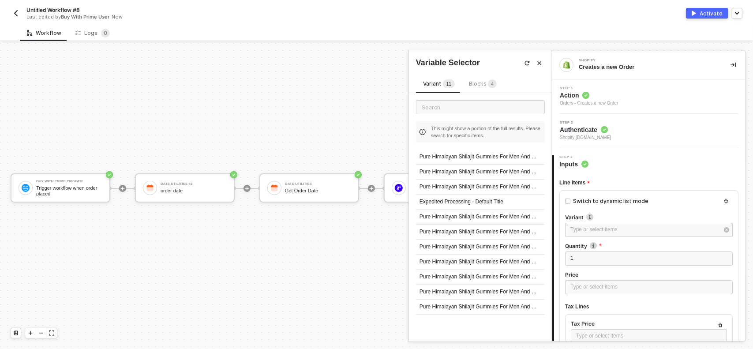
click at [483, 82] on span "Blocks 4" at bounding box center [483, 83] width 28 height 7
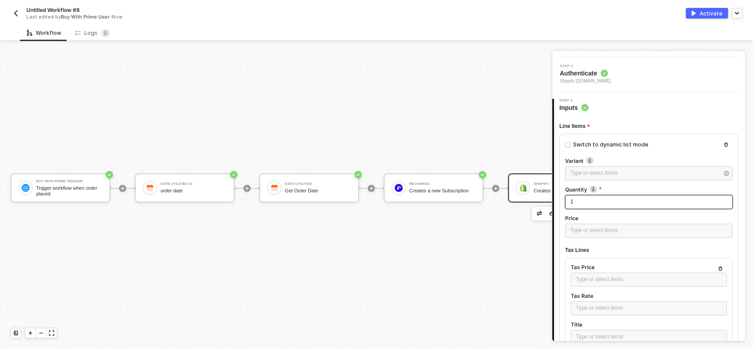
scroll to position [86, 0]
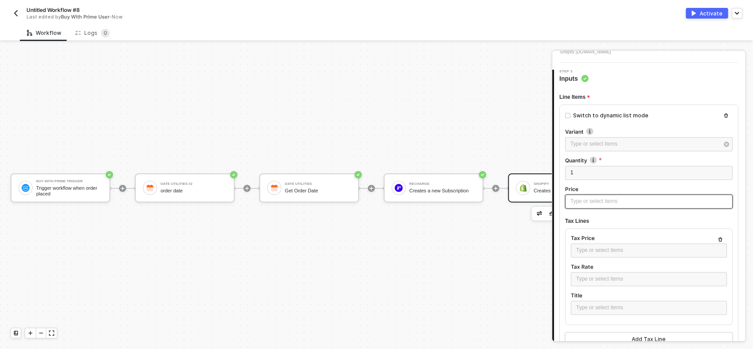
click at [604, 200] on div "Type or select items ﻿" at bounding box center [648, 201] width 157 height 8
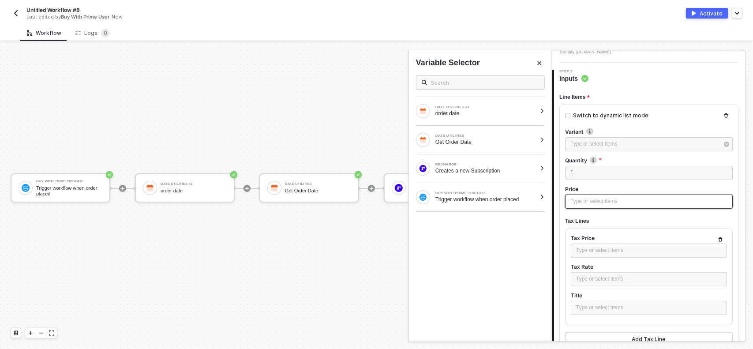
click at [604, 200] on div "Type or select items ﻿" at bounding box center [648, 201] width 157 height 8
click at [605, 212] on div at bounding box center [649, 212] width 168 height 4
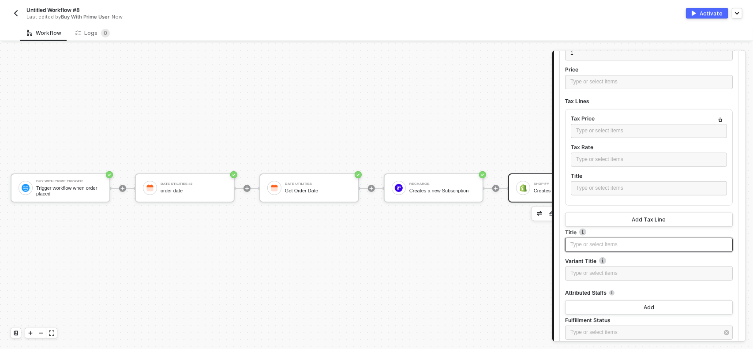
scroll to position [206, 0]
click at [480, 133] on div "Buy With Prime Trigger Trigger workflow when order placed Date Utilities #2 ord…" at bounding box center [312, 188] width 624 height 322
click at [44, 69] on div "Buy With Prime Trigger Trigger workflow when order placed Date Utilities #2 ord…" at bounding box center [312, 188] width 624 height 322
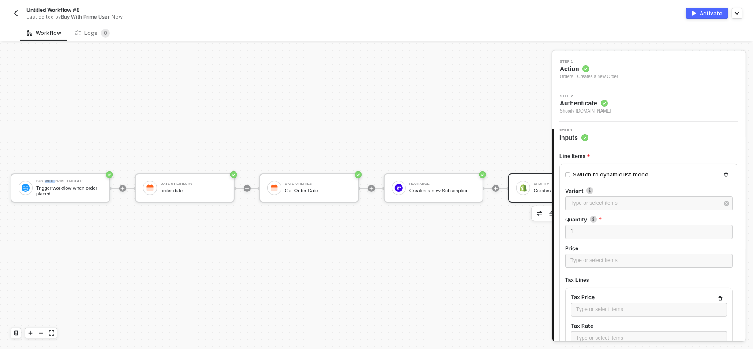
scroll to position [0, 0]
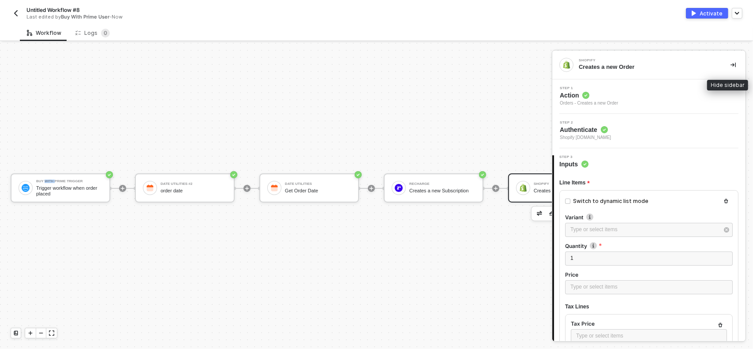
click at [731, 64] on icon "icon-collapse-right" at bounding box center [733, 65] width 5 height 5
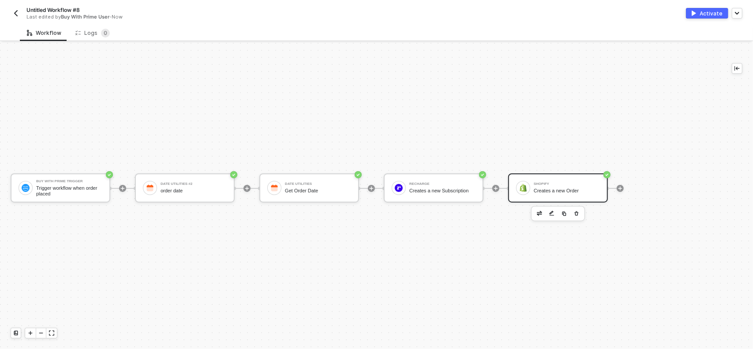
click at [568, 118] on div "Buy With Prime Trigger Trigger workflow when order placed Date Utilities #2 ord…" at bounding box center [358, 188] width 717 height 322
